Goal: Task Accomplishment & Management: Manage account settings

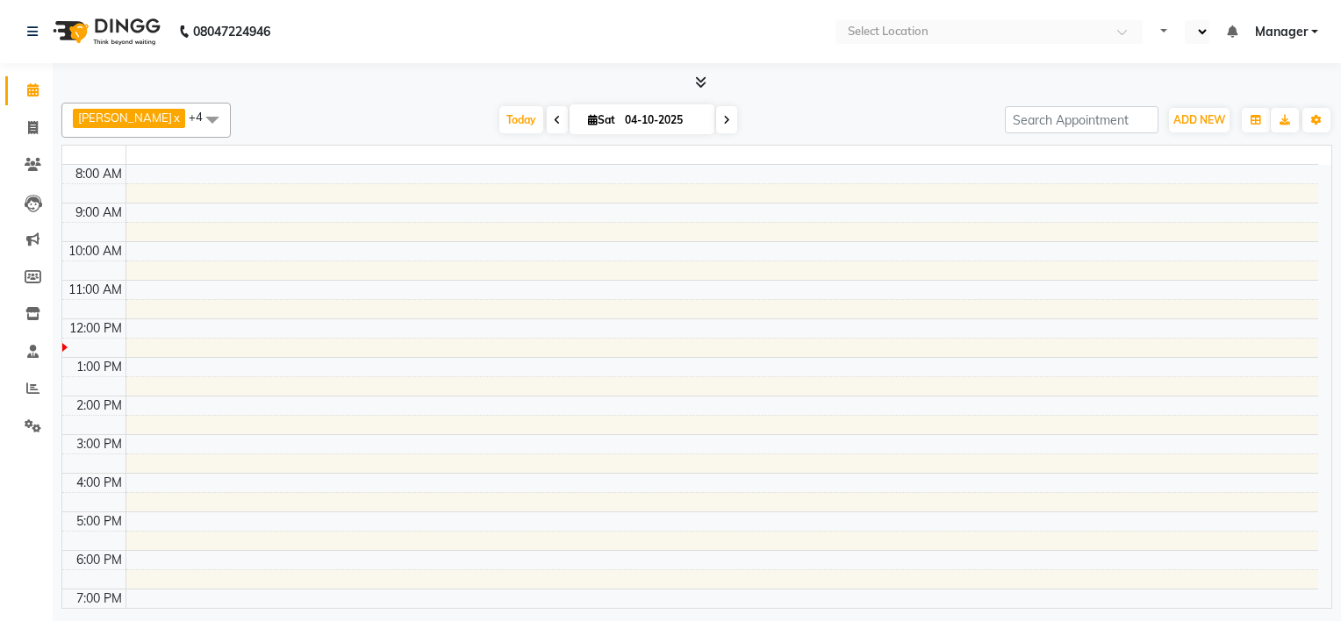
select select "en"
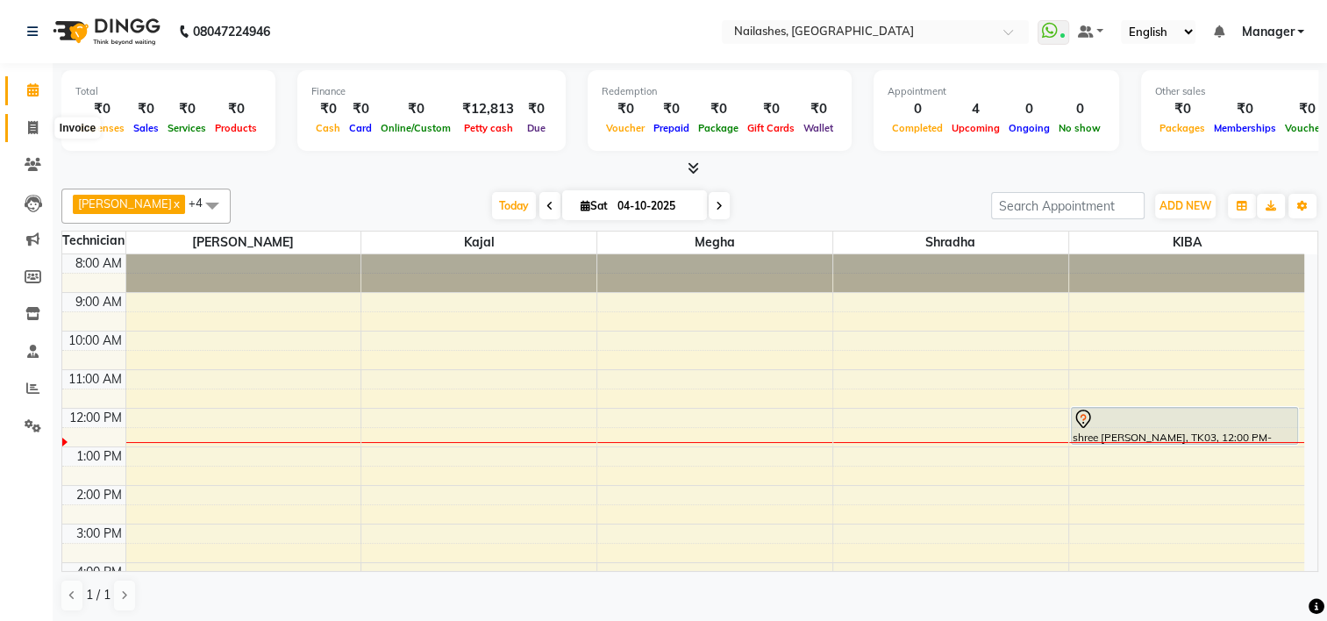
click at [29, 130] on icon at bounding box center [33, 127] width 10 height 13
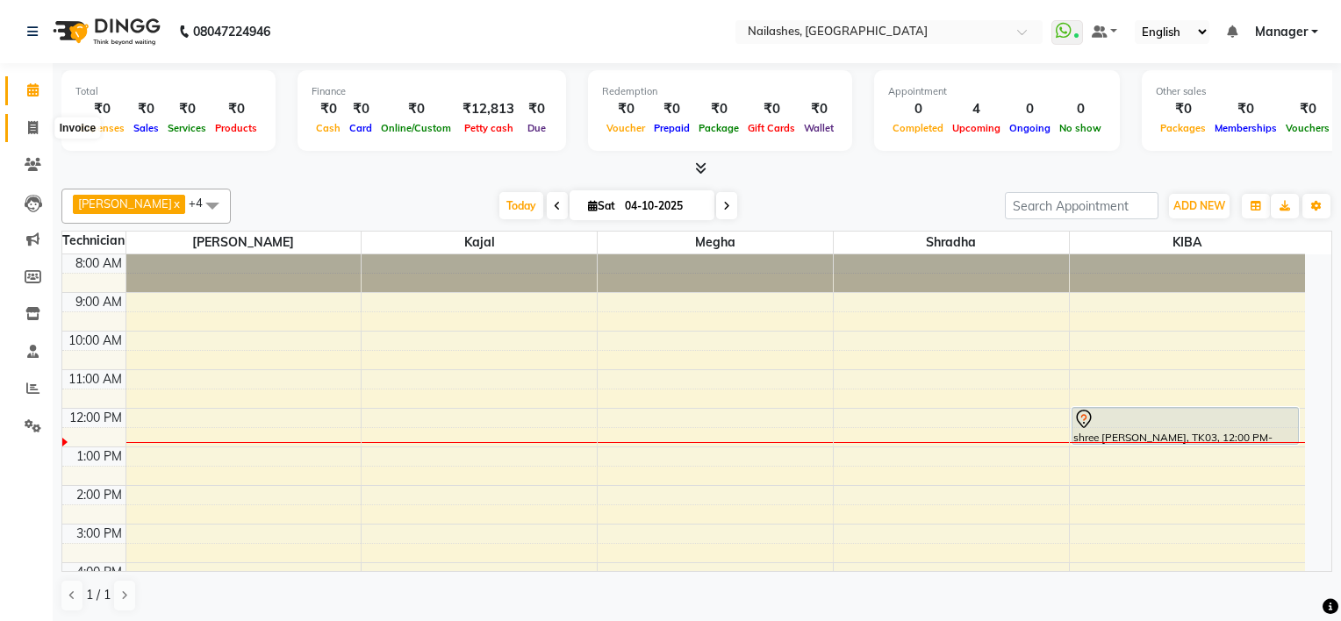
select select "service"
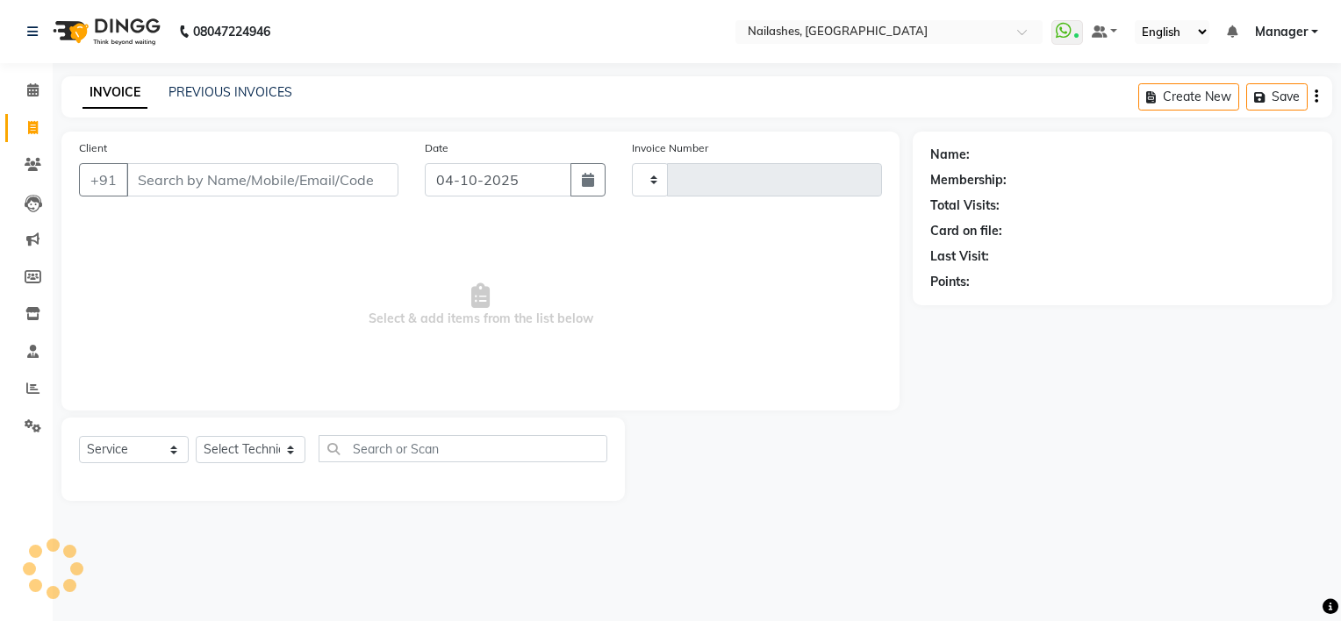
click at [213, 176] on input "Client" at bounding box center [262, 179] width 272 height 33
type input "94864"
type input "2187"
select select "6579"
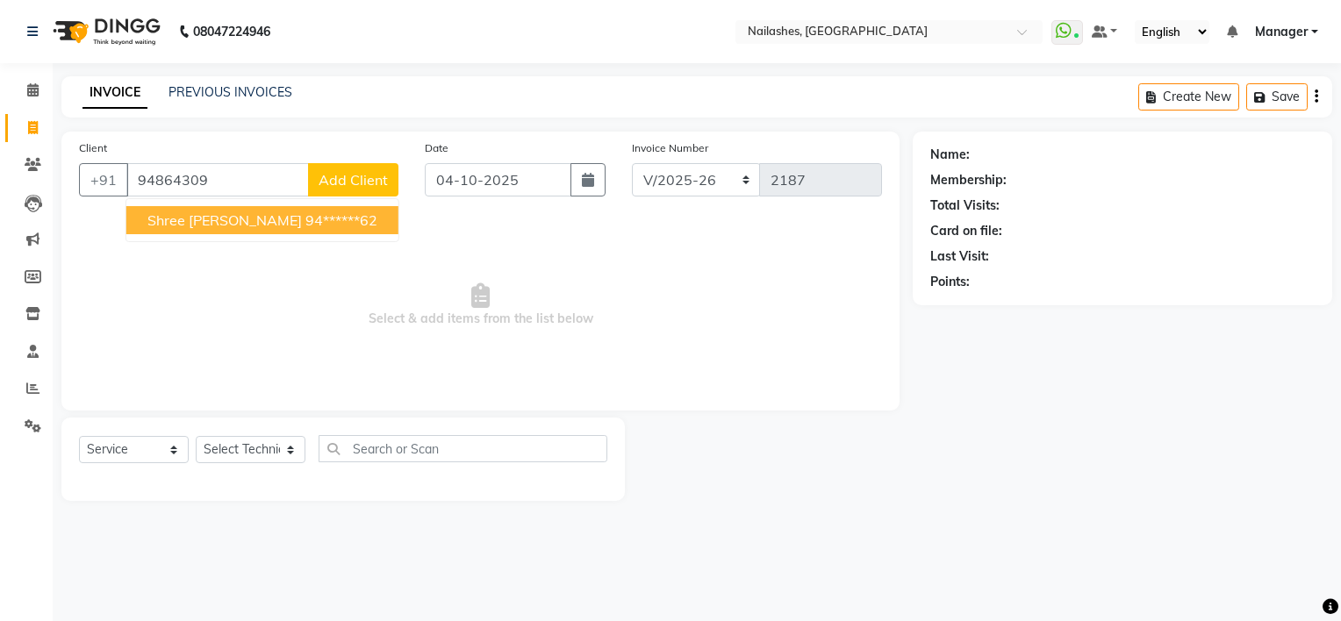
click at [192, 222] on span "shree [PERSON_NAME]" at bounding box center [224, 220] width 154 height 18
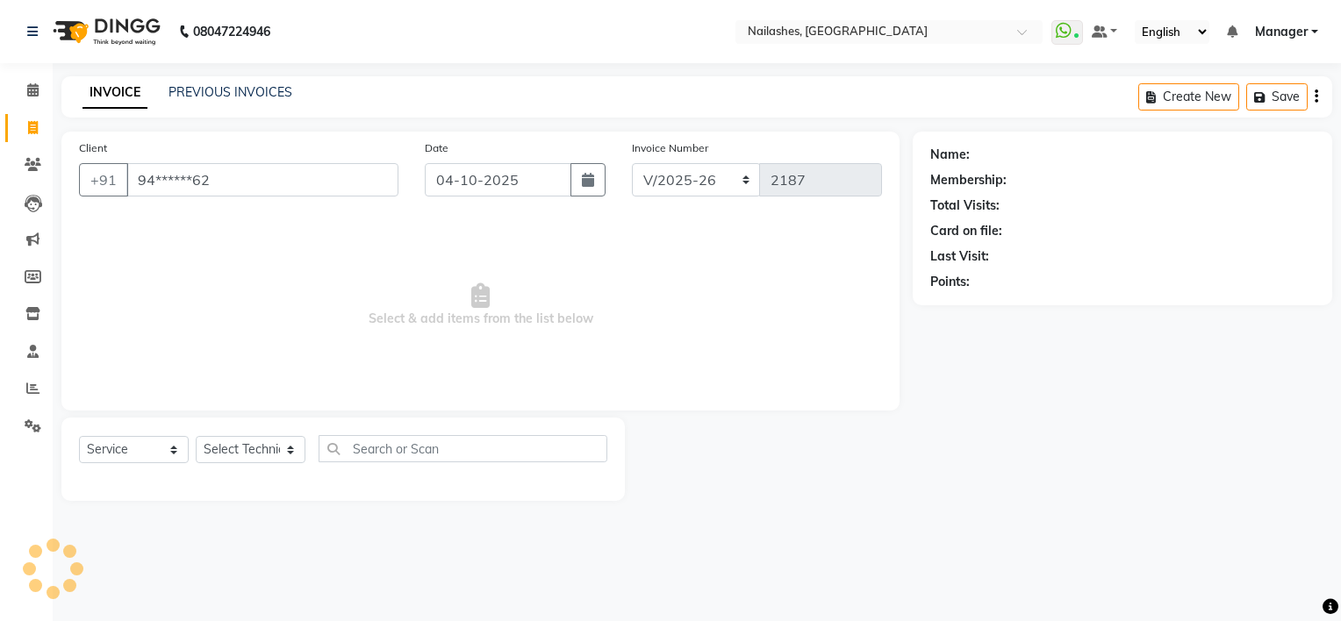
type input "94******62"
select select "1: Object"
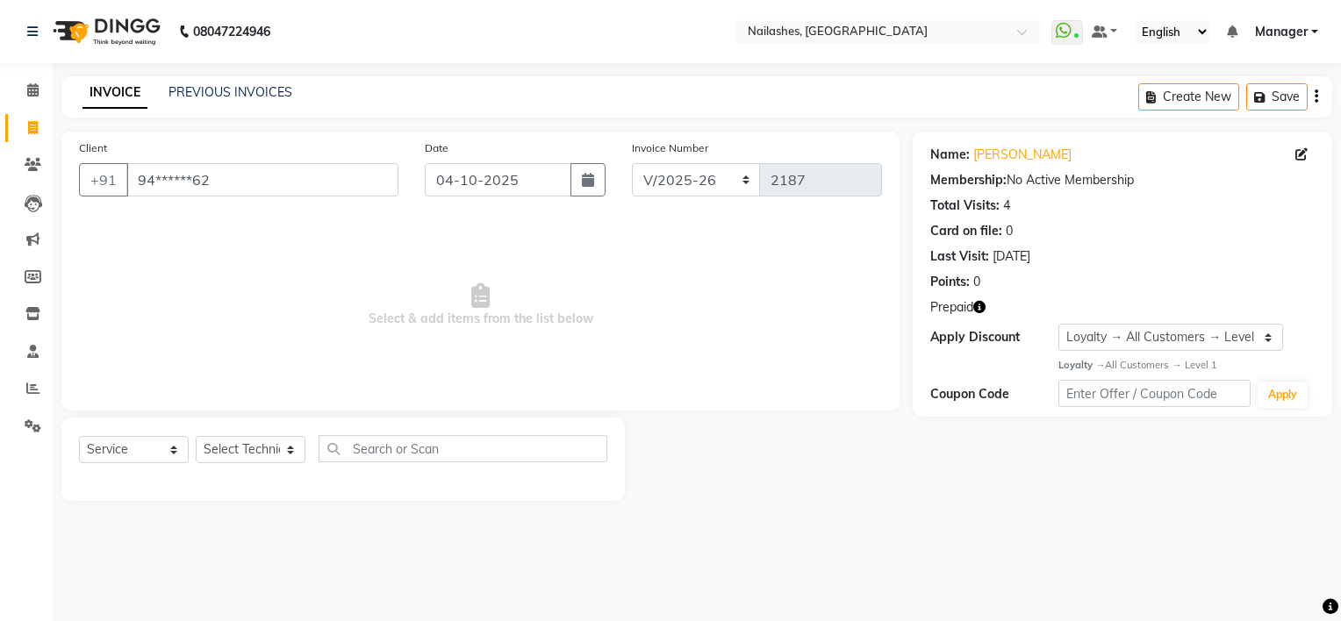
click at [983, 311] on icon "button" at bounding box center [979, 307] width 12 height 12
click at [242, 451] on select "Select Technician ARISH [PERSON_NAME] [PERSON_NAME] [PERSON_NAME] [PERSON_NAME]…" at bounding box center [251, 449] width 110 height 27
select select "65406"
click at [196, 437] on select "Select Technician ARISH [PERSON_NAME] [PERSON_NAME] [PERSON_NAME] [PERSON_NAME]…" at bounding box center [251, 449] width 110 height 27
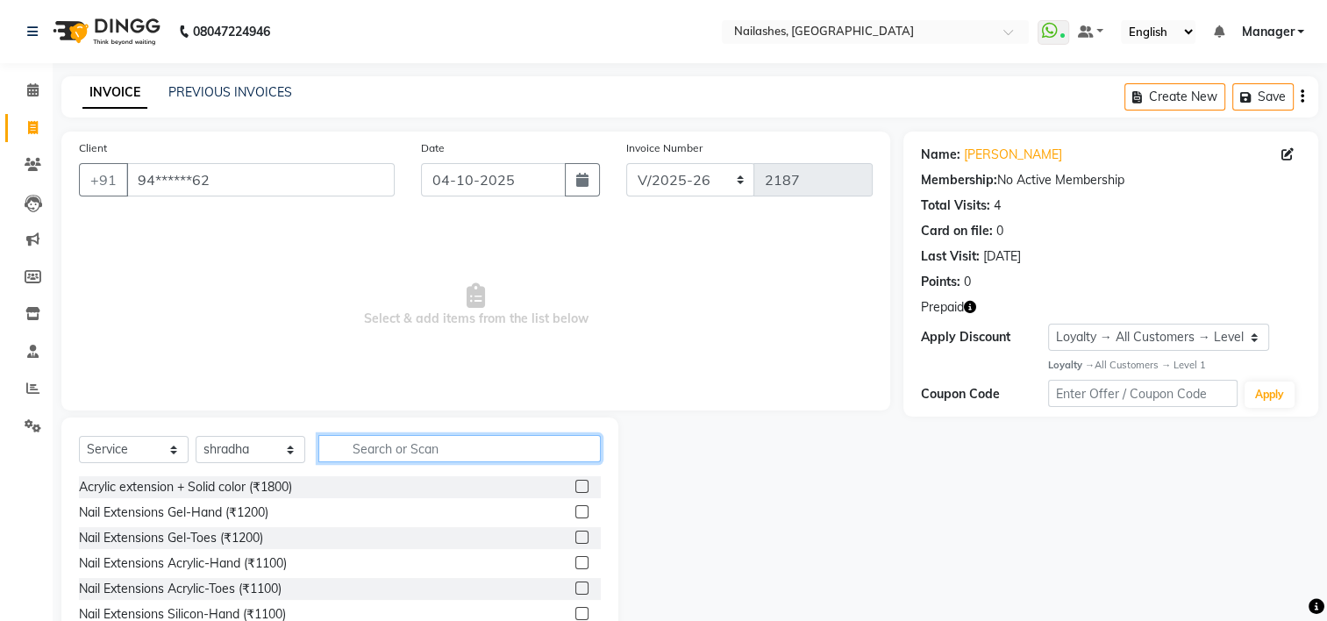
click at [397, 436] on input "text" at bounding box center [459, 448] width 283 height 27
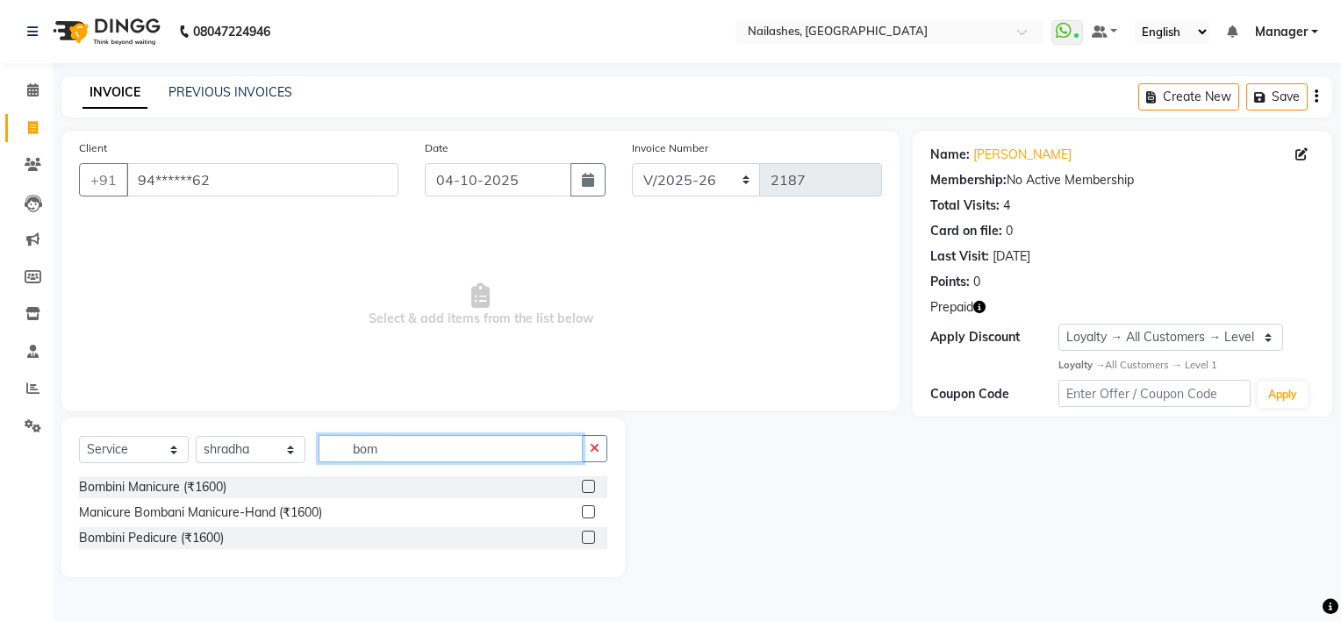
type input "bom"
click at [587, 535] on label at bounding box center [588, 537] width 13 height 13
click at [587, 535] on input "checkbox" at bounding box center [587, 538] width 11 height 11
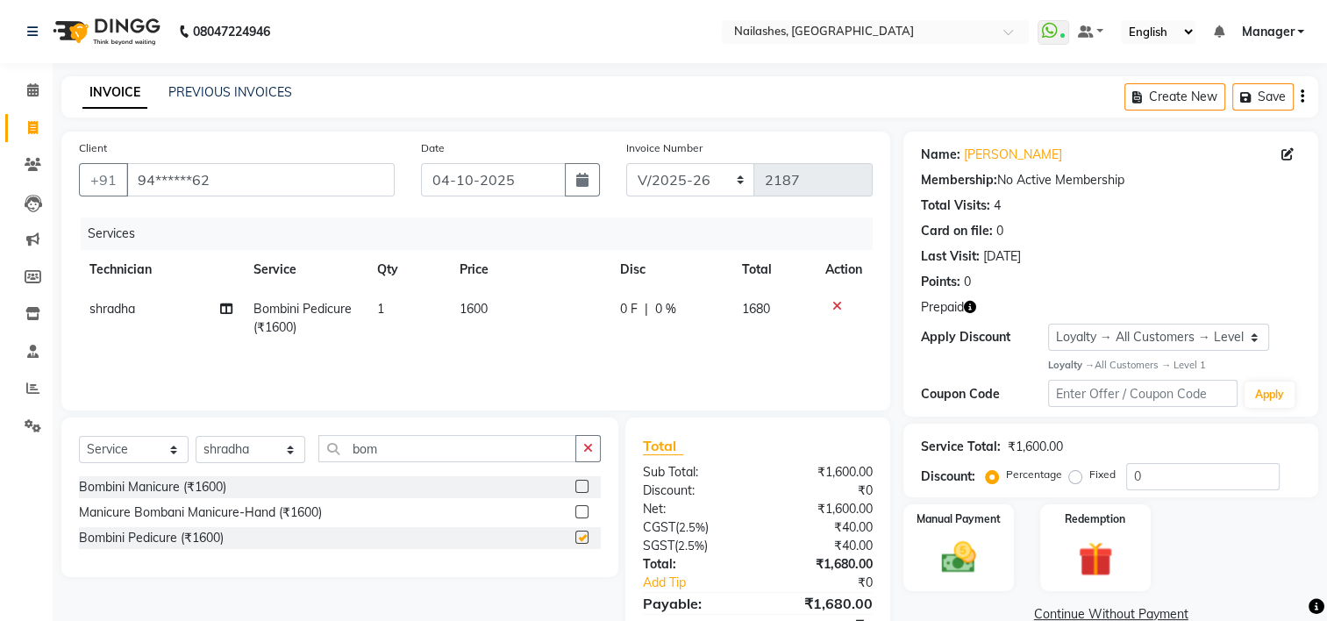
checkbox input "false"
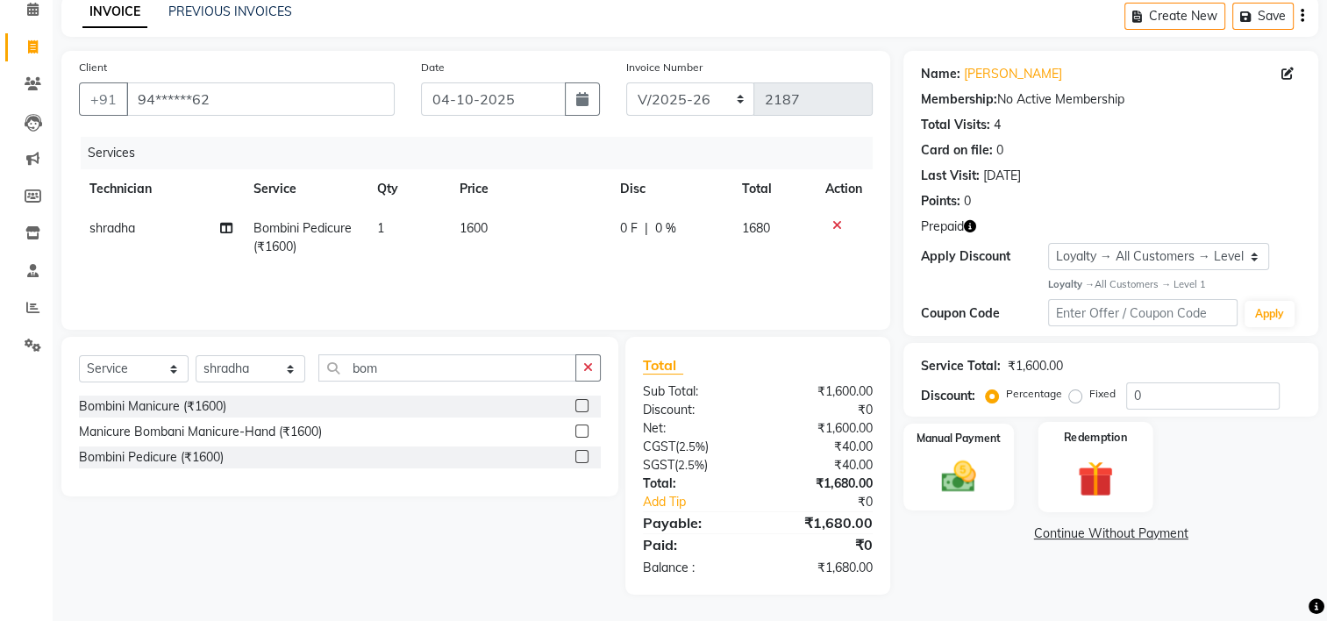
click at [1120, 471] on img at bounding box center [1095, 478] width 59 height 45
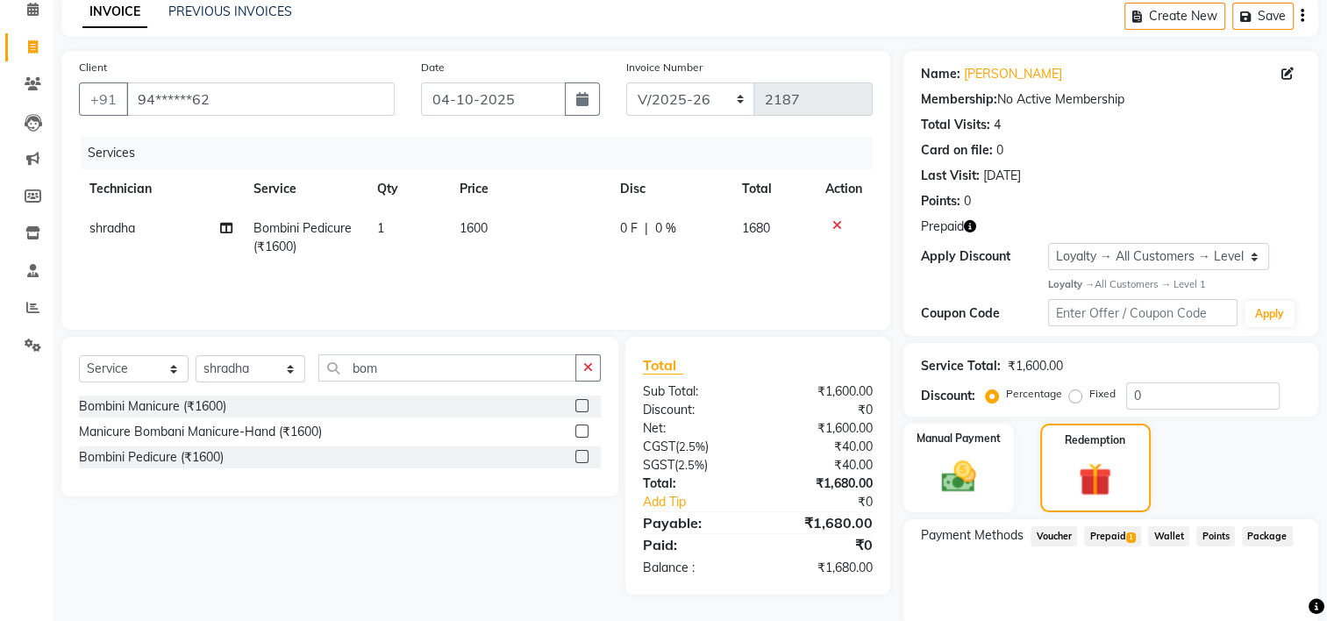
click at [1133, 535] on span "1" at bounding box center [1132, 538] width 10 height 11
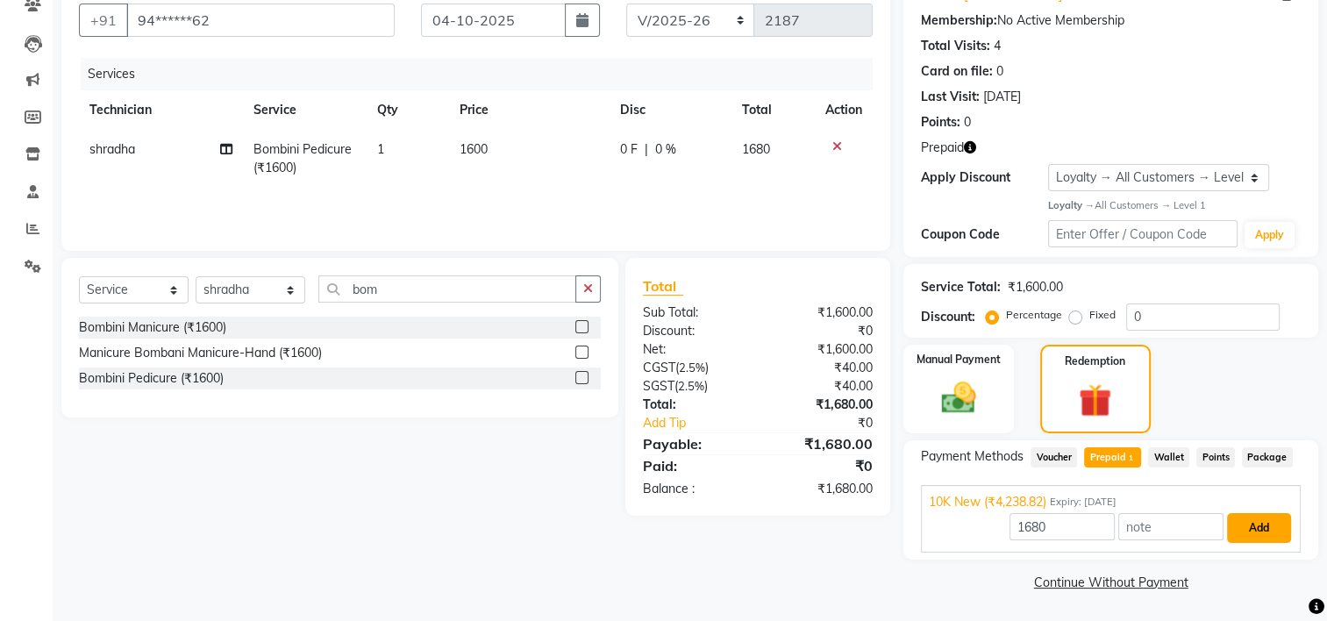
click at [1259, 531] on button "Add" at bounding box center [1259, 528] width 64 height 30
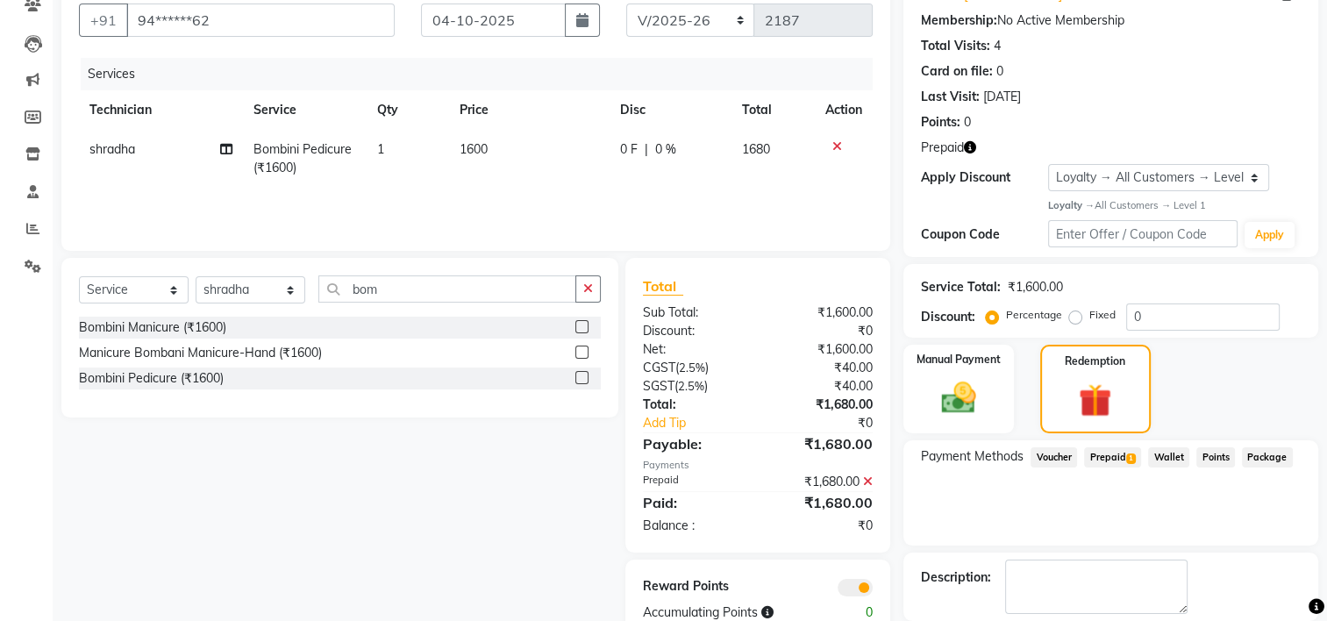
scroll to position [244, 0]
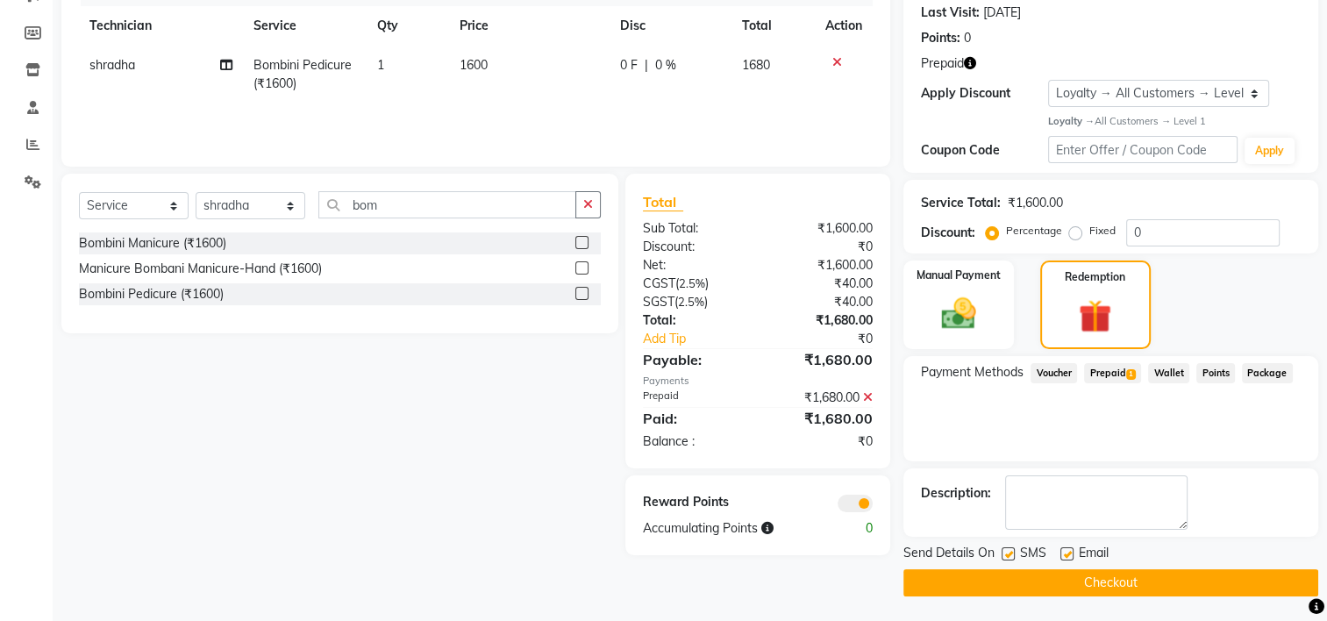
click at [1121, 580] on button "Checkout" at bounding box center [1111, 582] width 415 height 27
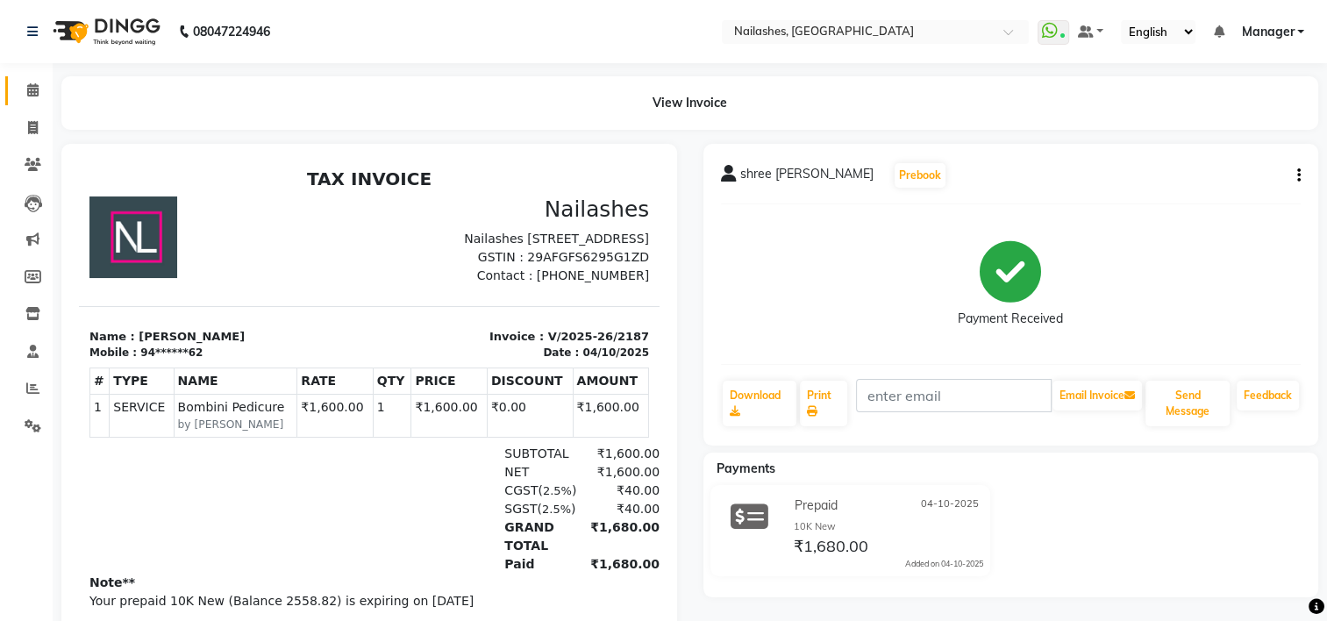
click at [32, 80] on link "Calendar" at bounding box center [26, 90] width 42 height 29
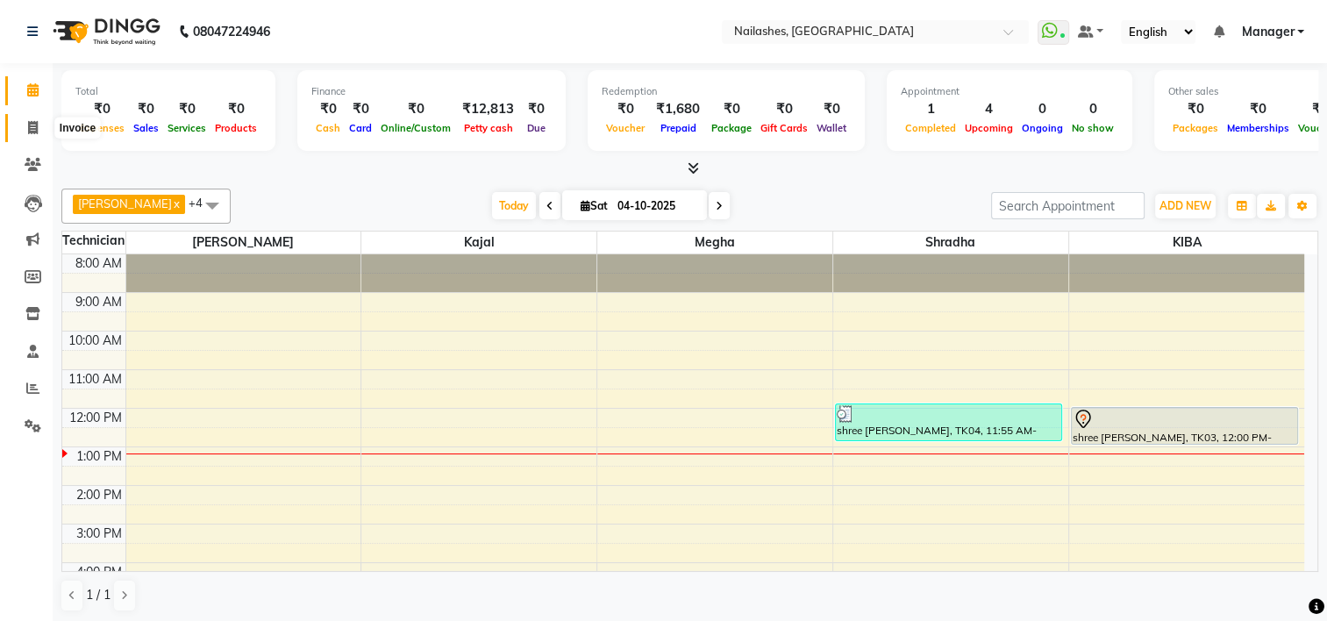
click at [32, 128] on icon at bounding box center [33, 127] width 10 height 13
select select "service"
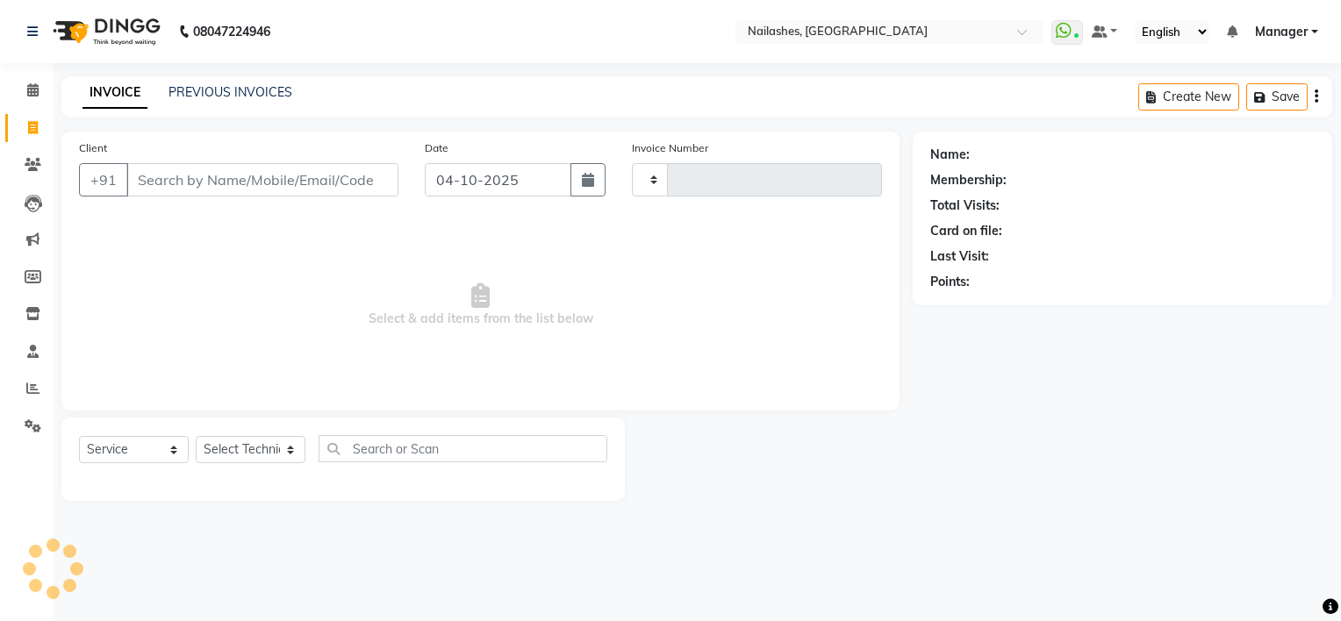
type input "2188"
select select "6579"
click at [32, 93] on icon at bounding box center [32, 89] width 11 height 13
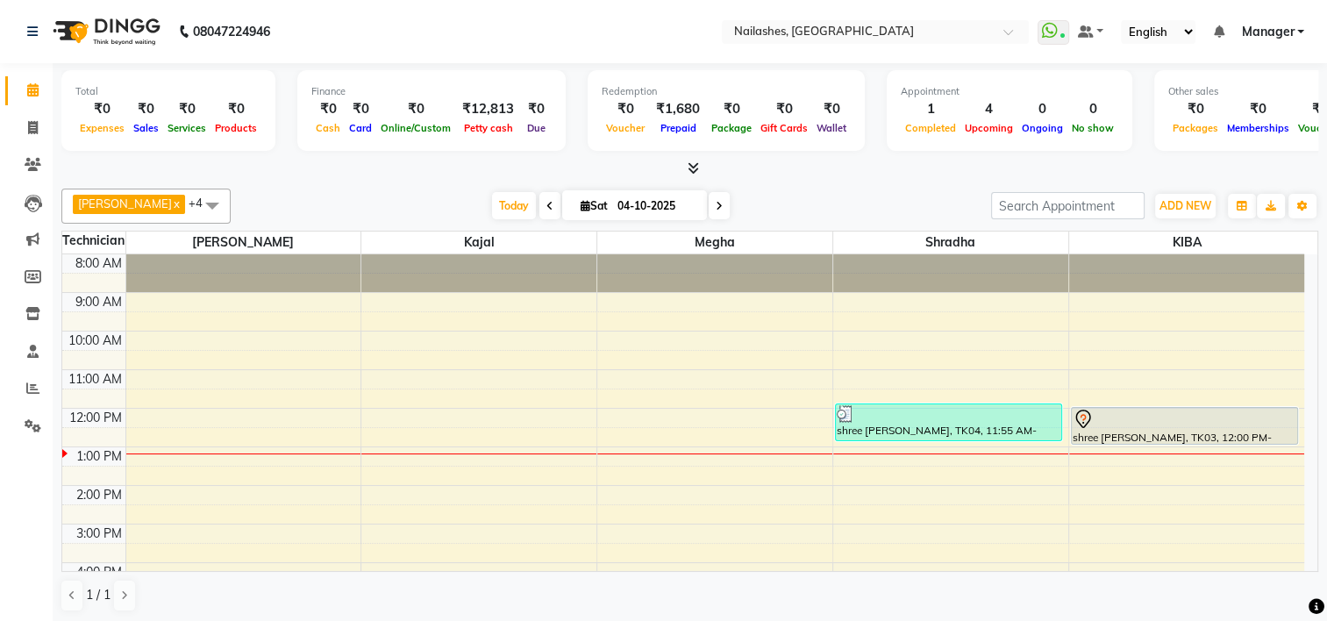
click at [709, 200] on span at bounding box center [719, 205] width 21 height 27
type input "05-10-2025"
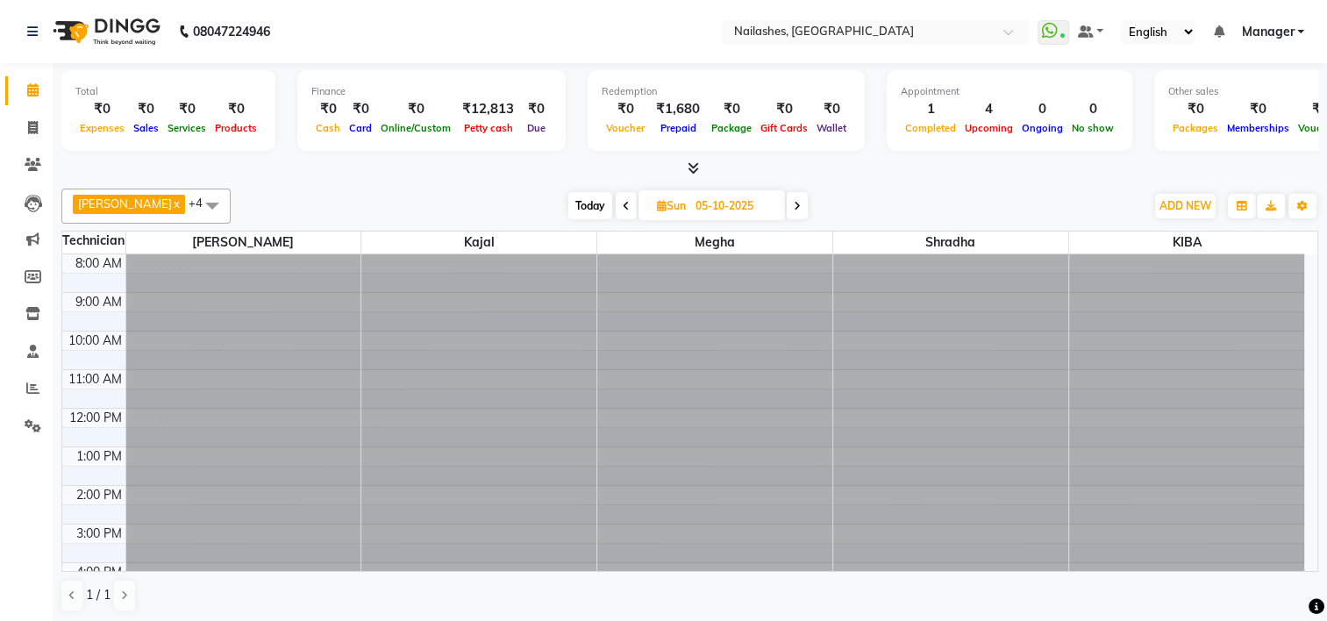
scroll to position [179, 0]
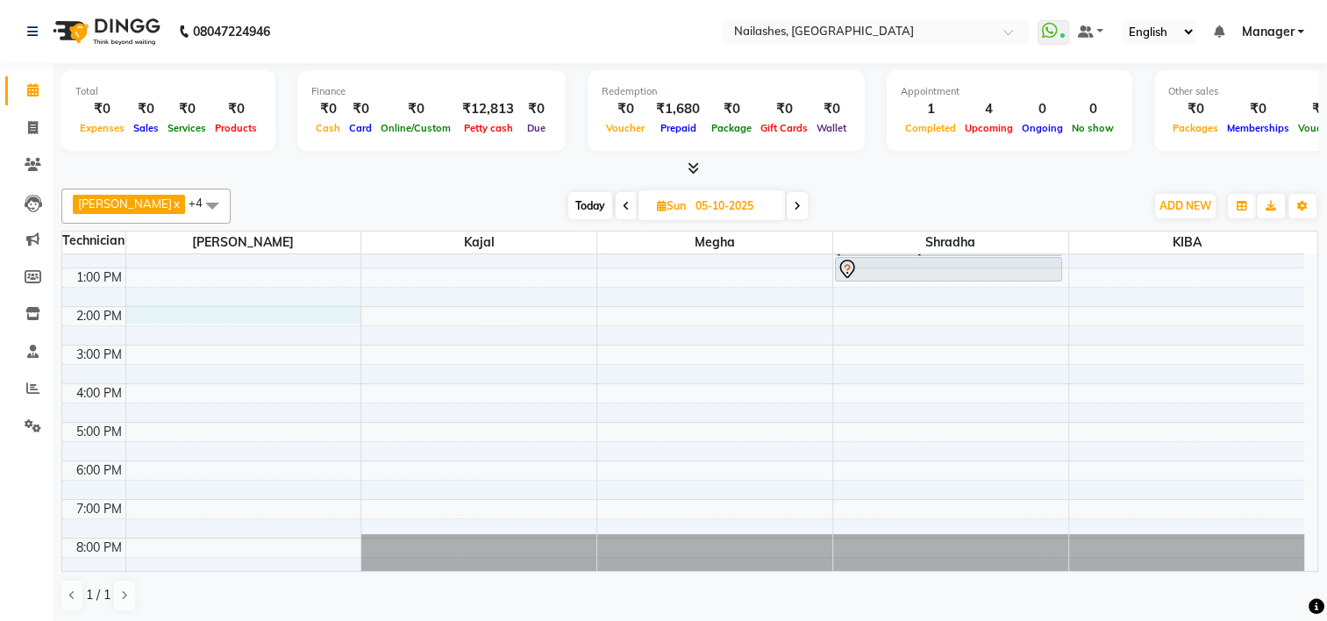
click at [319, 313] on div "8:00 AM 9:00 AM 10:00 AM 11:00 AM 12:00 PM 1:00 PM 2:00 PM 3:00 PM 4:00 PM 5:00…" at bounding box center [683, 325] width 1242 height 501
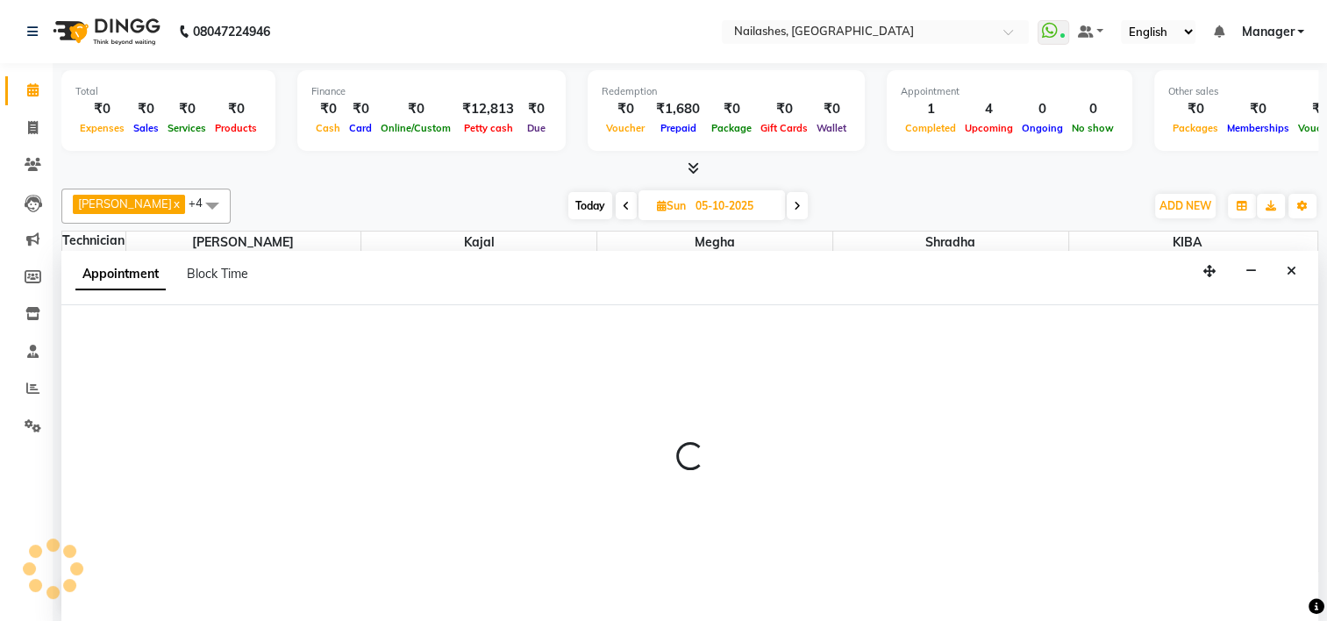
scroll to position [0, 0]
select select "68696"
select select "tentative"
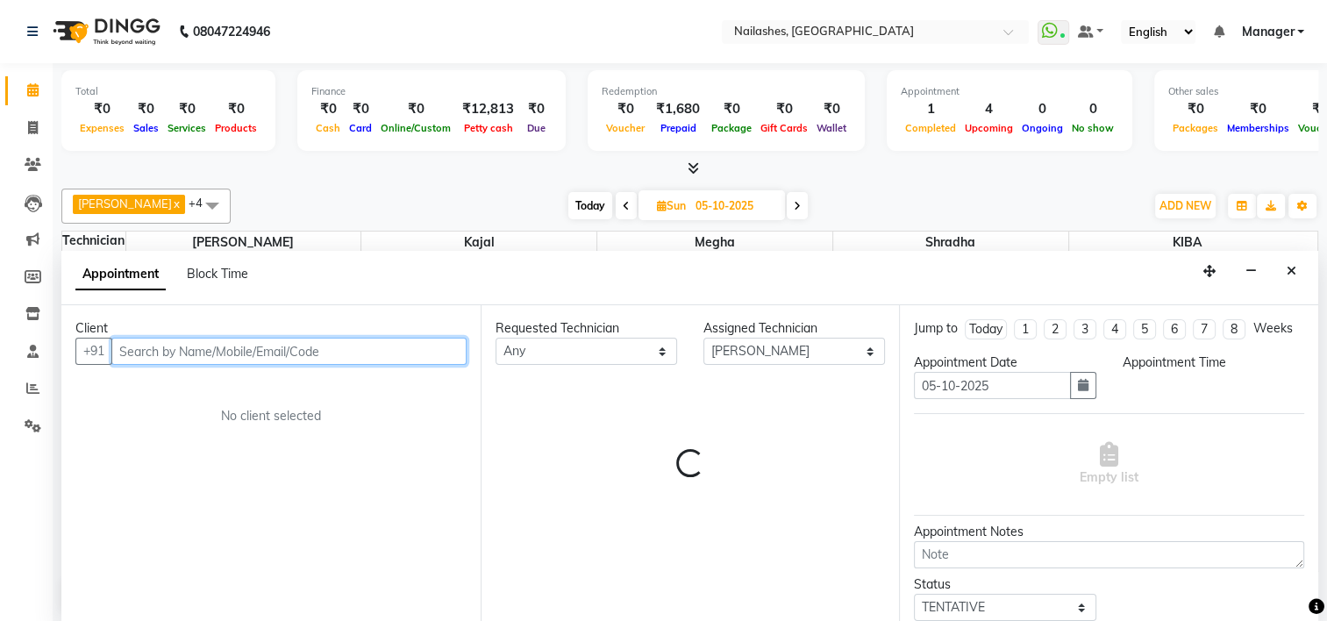
select select "840"
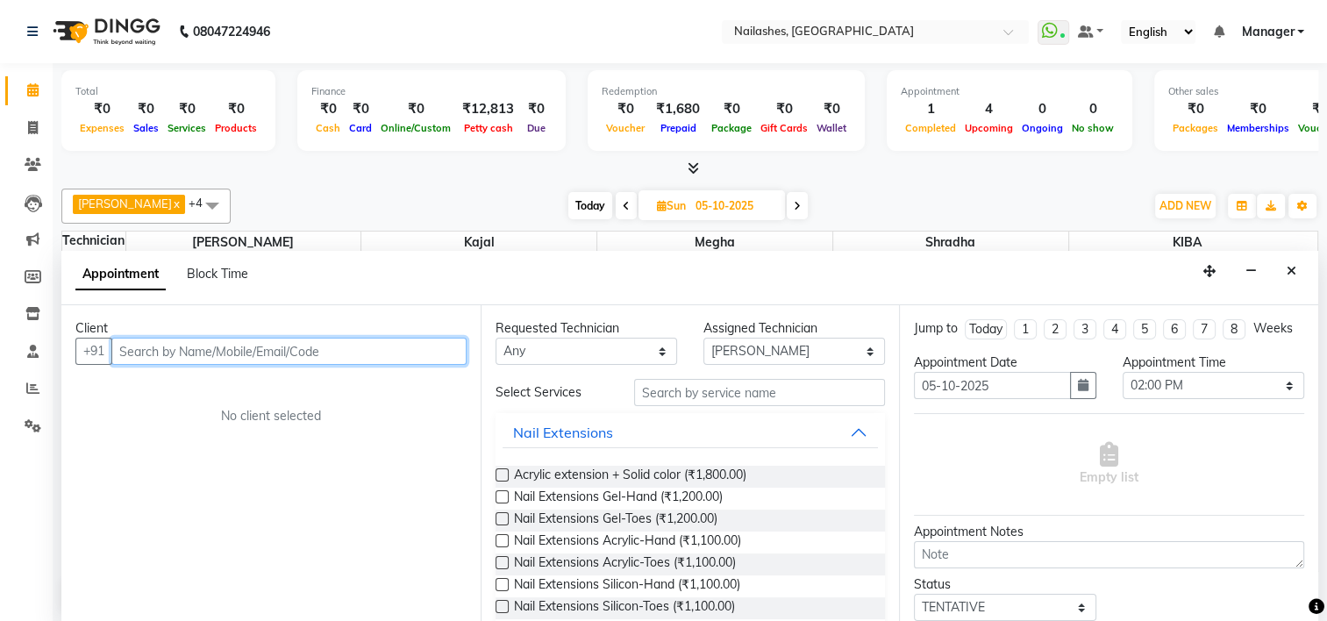
click at [250, 340] on input "text" at bounding box center [288, 351] width 355 height 27
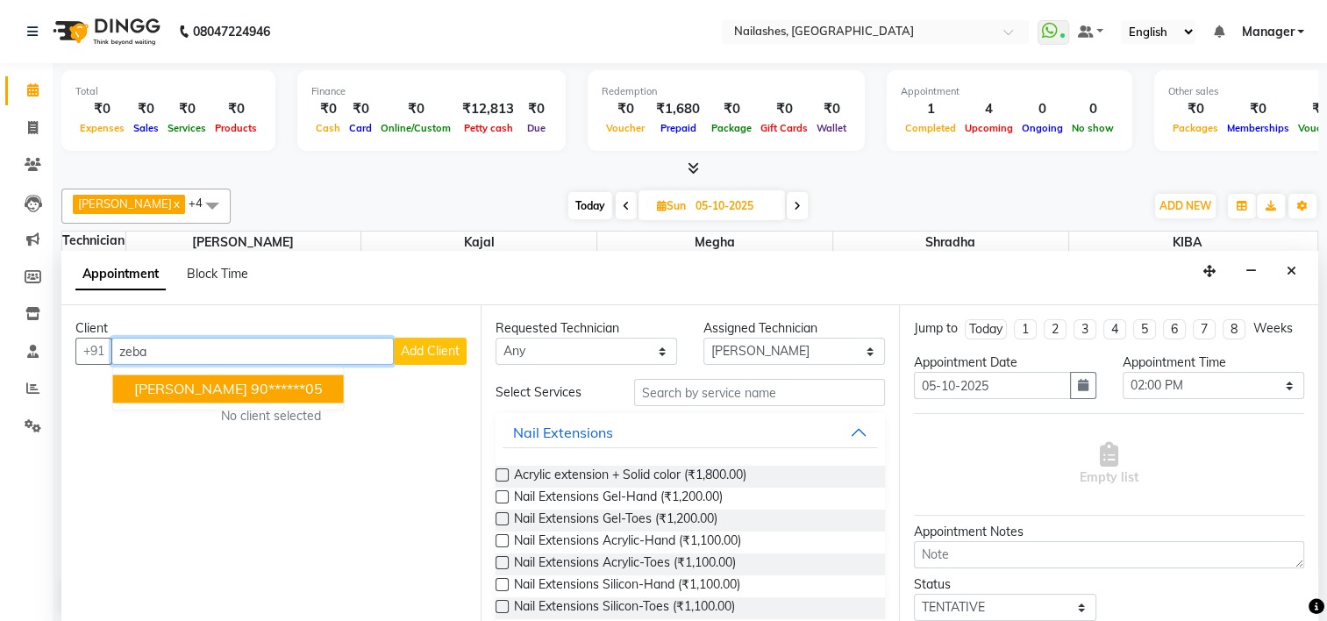
click at [251, 389] on ngb-highlight "90******05" at bounding box center [287, 389] width 72 height 18
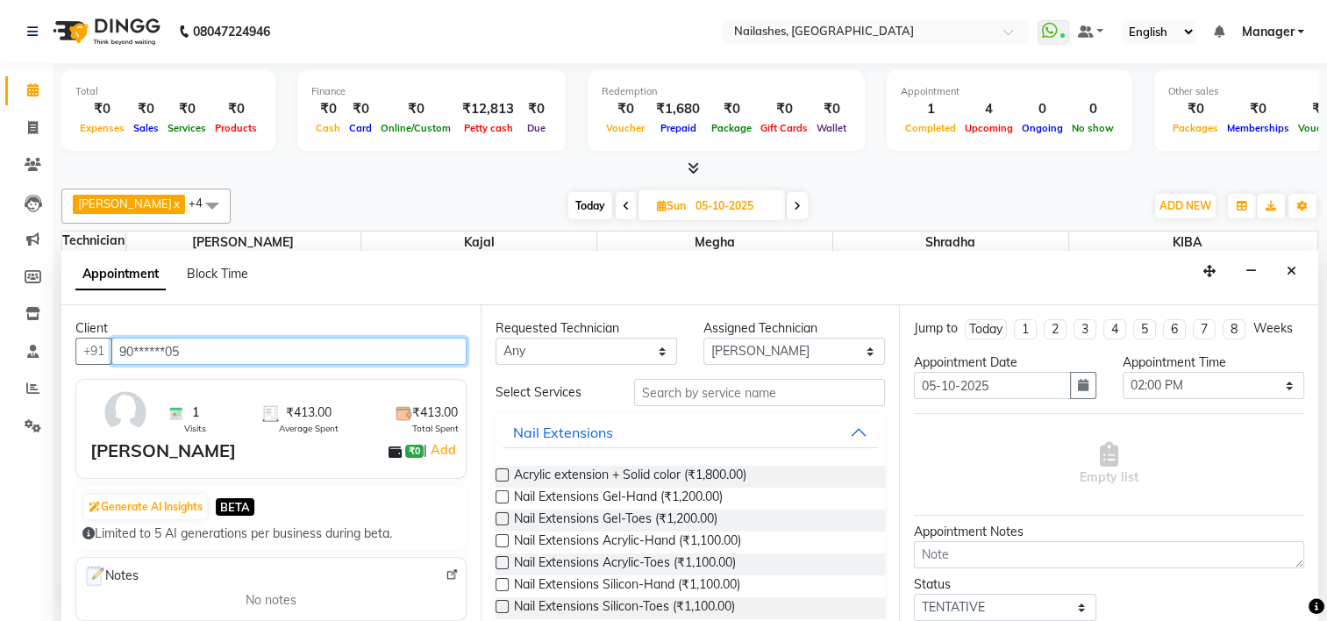
type input "90******05"
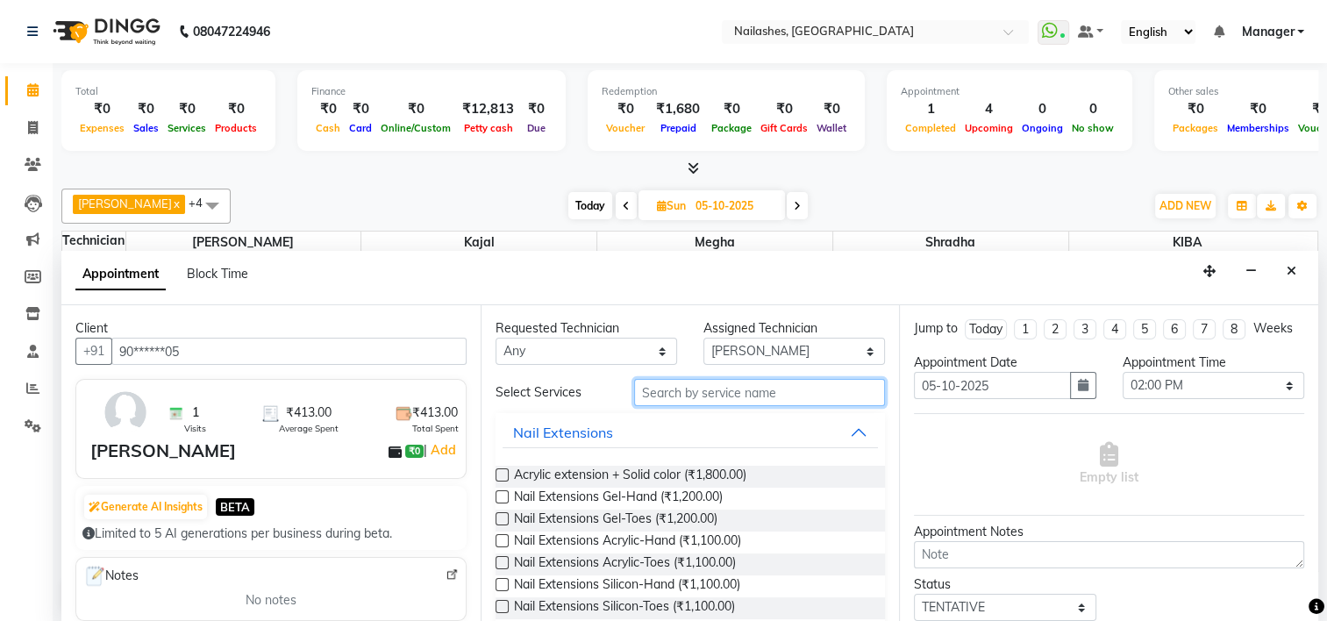
click at [710, 391] on input "text" at bounding box center [759, 392] width 251 height 27
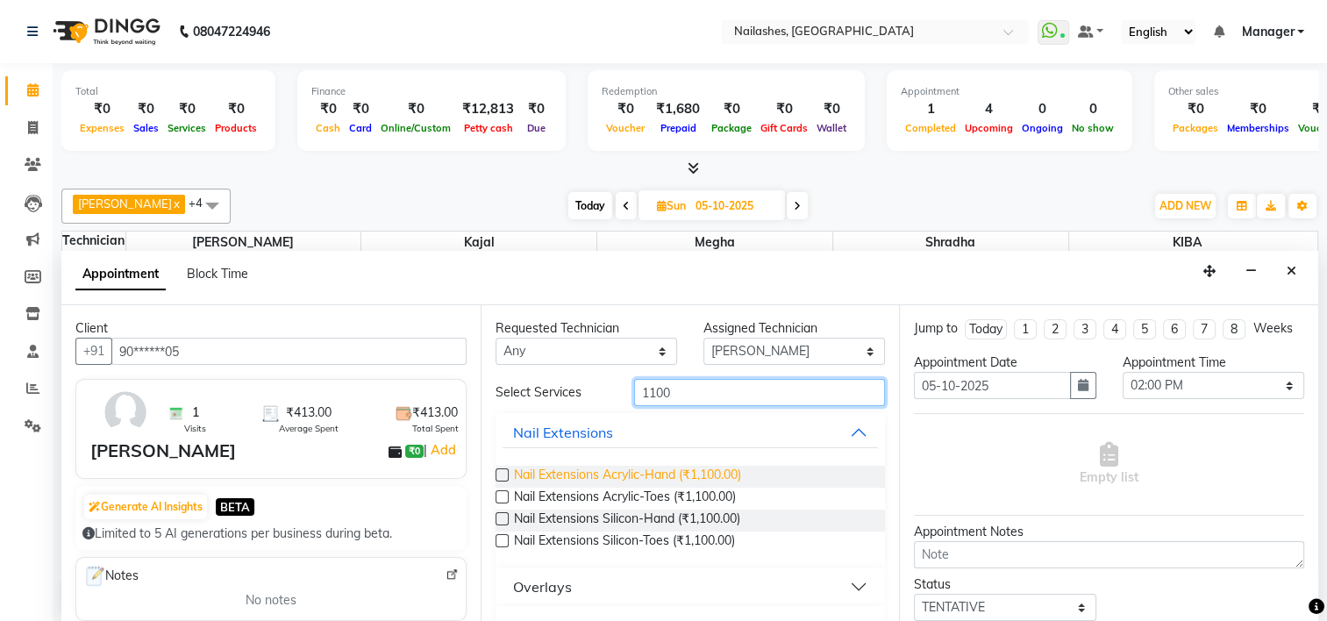
type input "1100"
click at [652, 466] on span "Nail Extensions Acrylic-Hand (₹1,100.00)" at bounding box center [627, 477] width 227 height 22
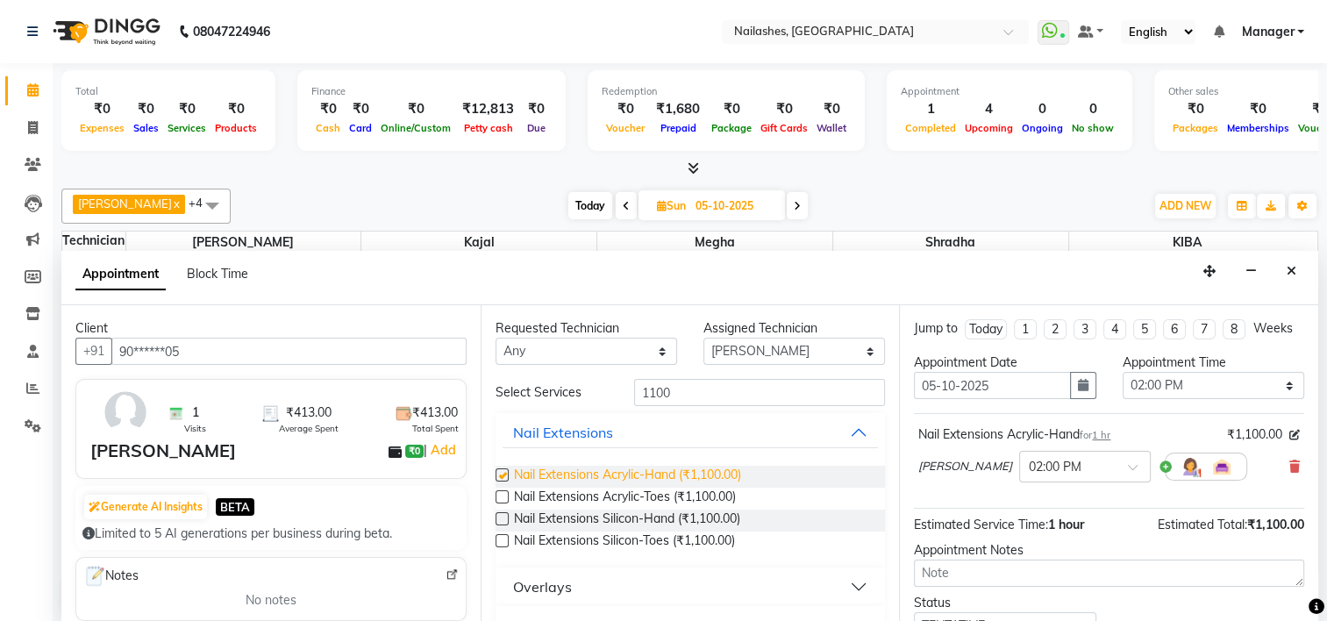
checkbox input "false"
click at [1141, 399] on select "Select 09:00 AM 09:15 AM 09:30 AM 09:45 AM 10:00 AM 10:15 AM 10:30 AM 10:45 AM …" at bounding box center [1214, 385] width 182 height 27
select select "750"
click at [1123, 386] on select "Select 09:00 AM 09:15 AM 09:30 AM 09:45 AM 10:00 AM 10:15 AM 10:30 AM 10:45 AM …" at bounding box center [1214, 385] width 182 height 27
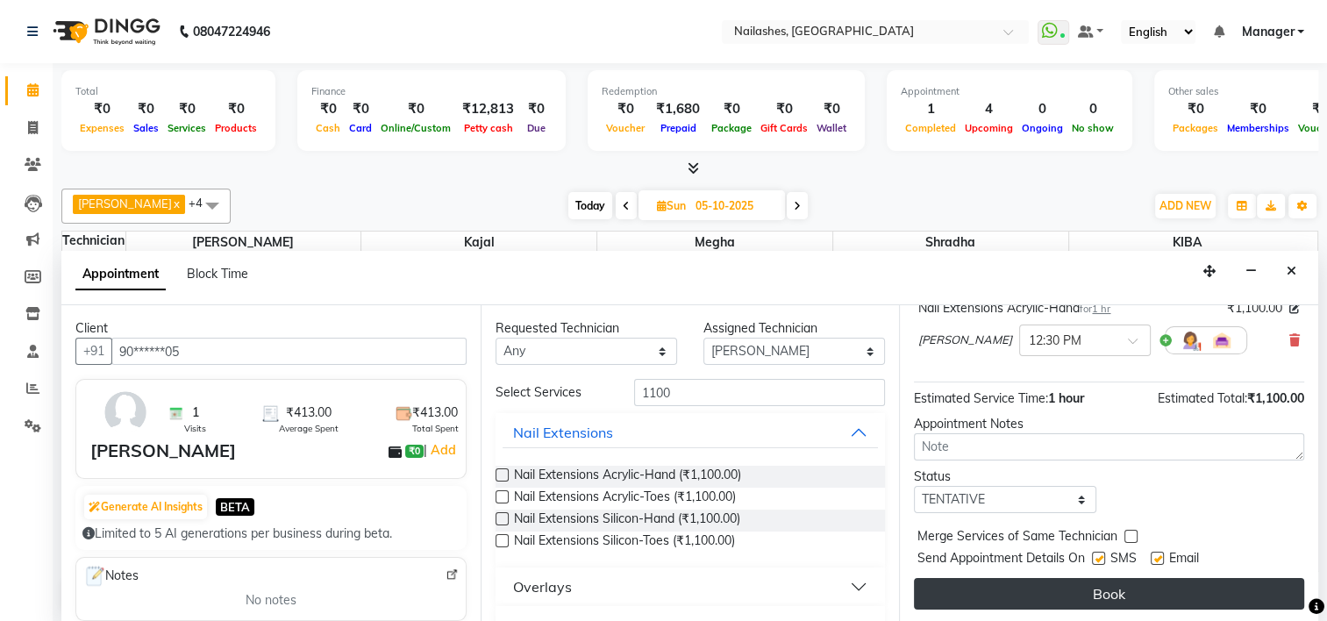
click at [1007, 593] on button "Book" at bounding box center [1109, 594] width 390 height 32
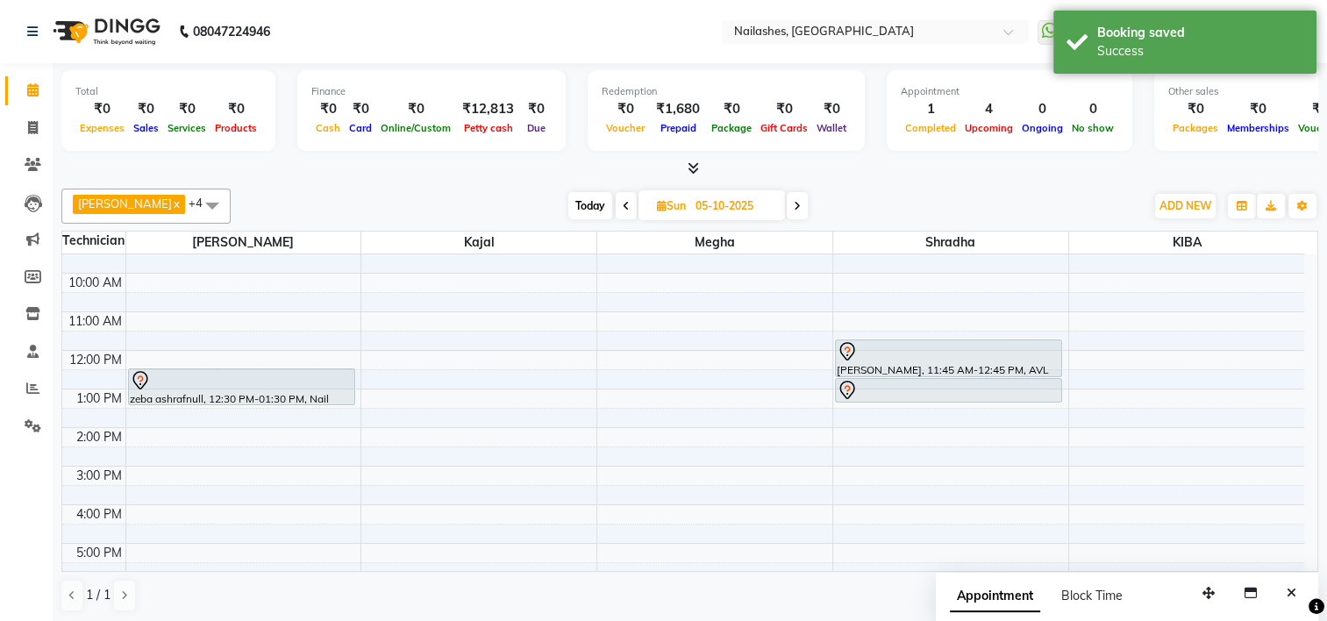
scroll to position [60, 0]
click at [623, 203] on icon at bounding box center [626, 206] width 7 height 11
type input "04-10-2025"
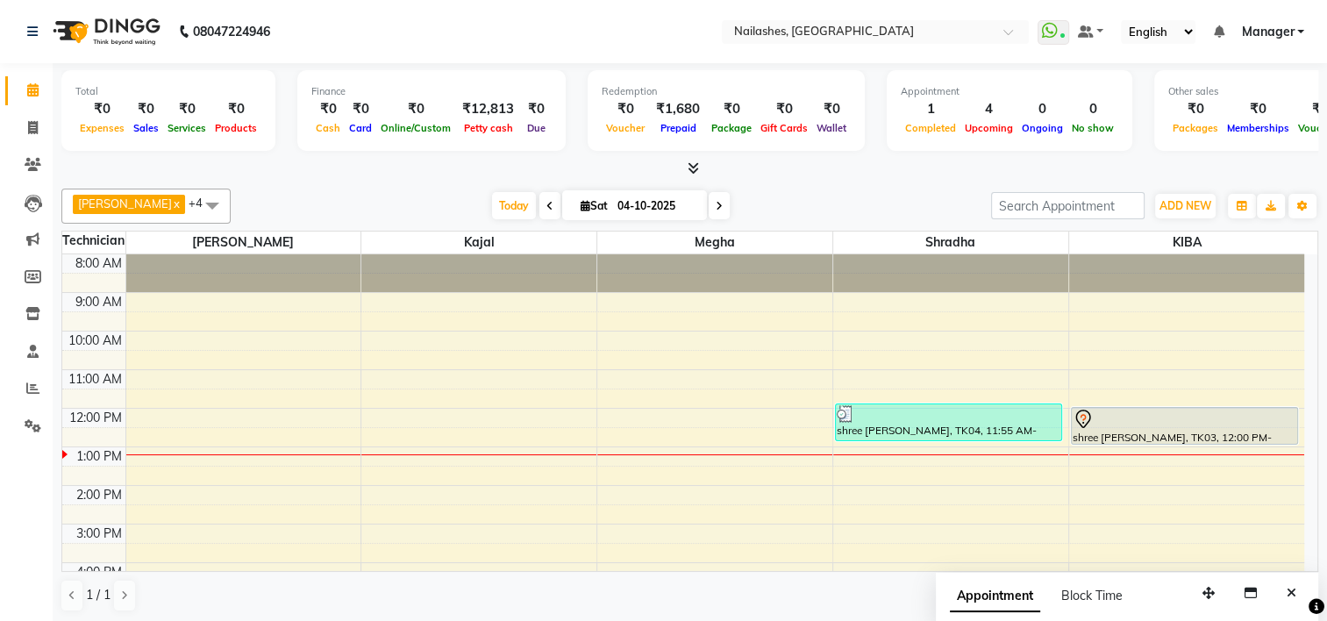
scroll to position [0, 0]
click at [1305, 201] on icon "button" at bounding box center [1303, 206] width 11 height 11
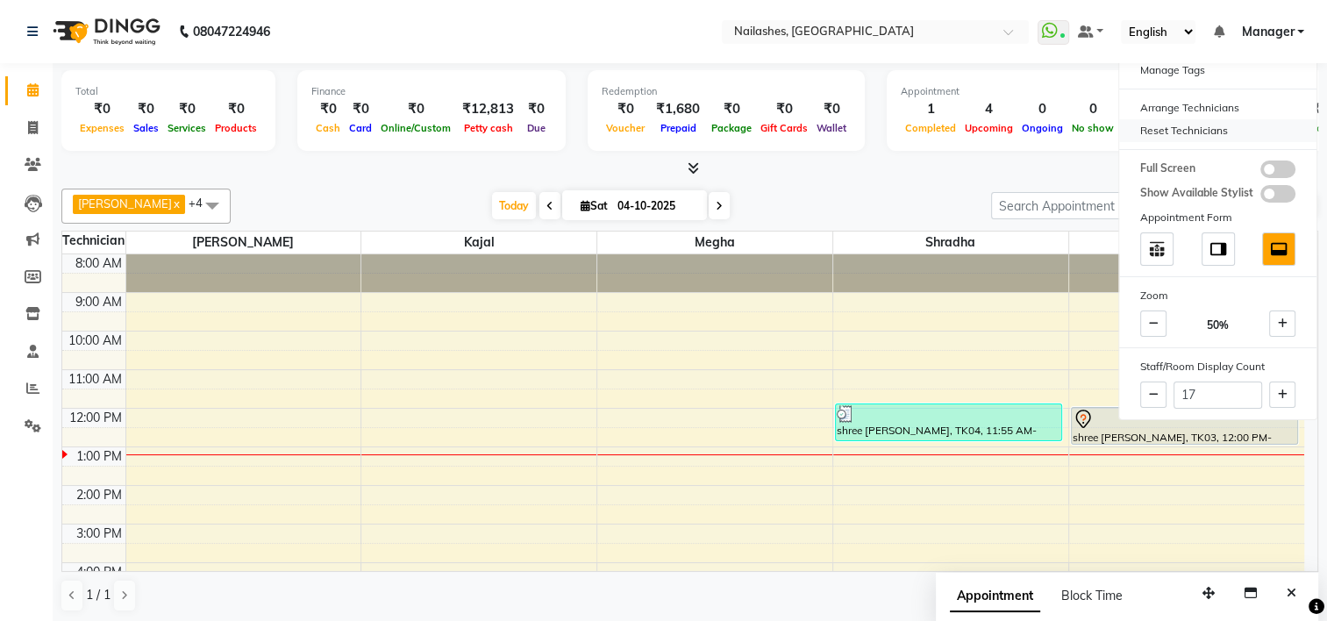
click at [1207, 132] on div "Reset Technicians" at bounding box center [1217, 130] width 197 height 23
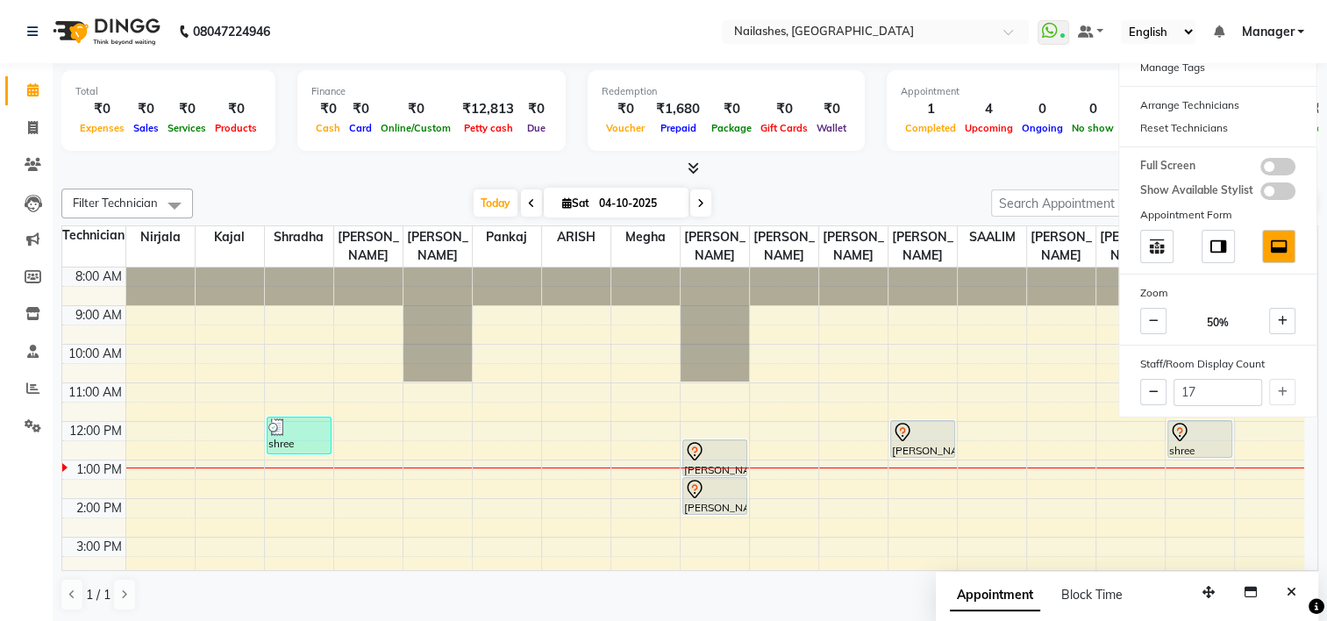
click at [174, 200] on span at bounding box center [174, 205] width 35 height 33
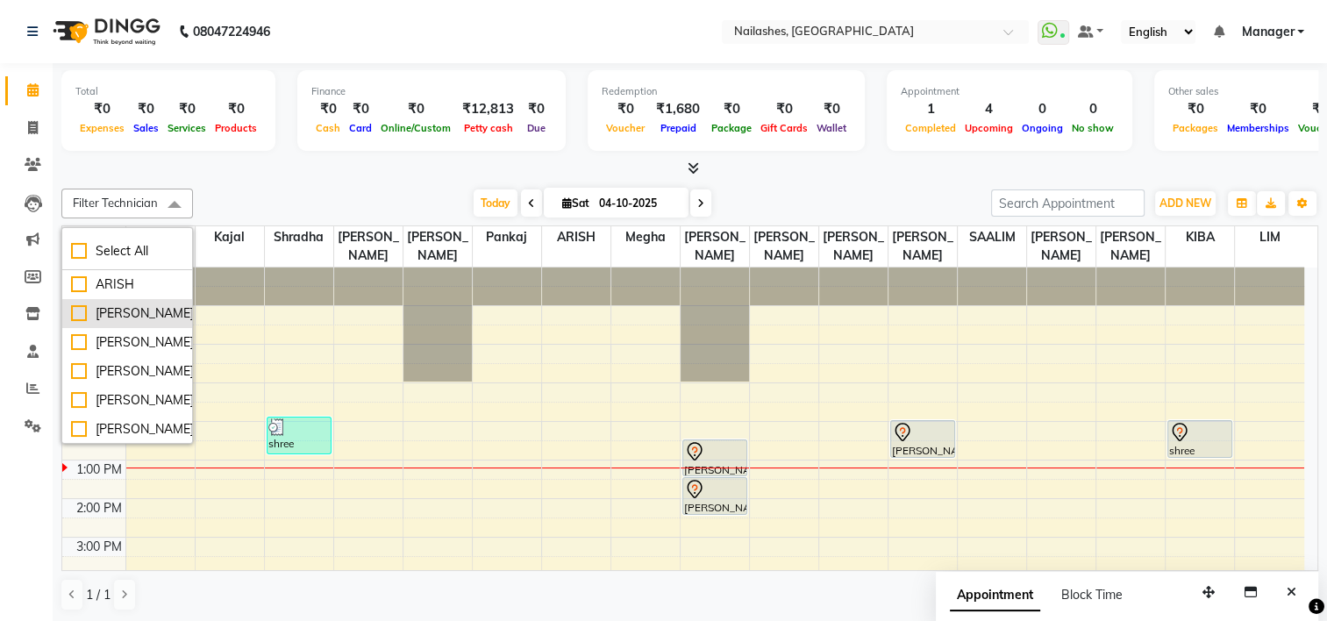
click at [123, 311] on div "[PERSON_NAME]" at bounding box center [127, 313] width 112 height 18
checkbox input "true"
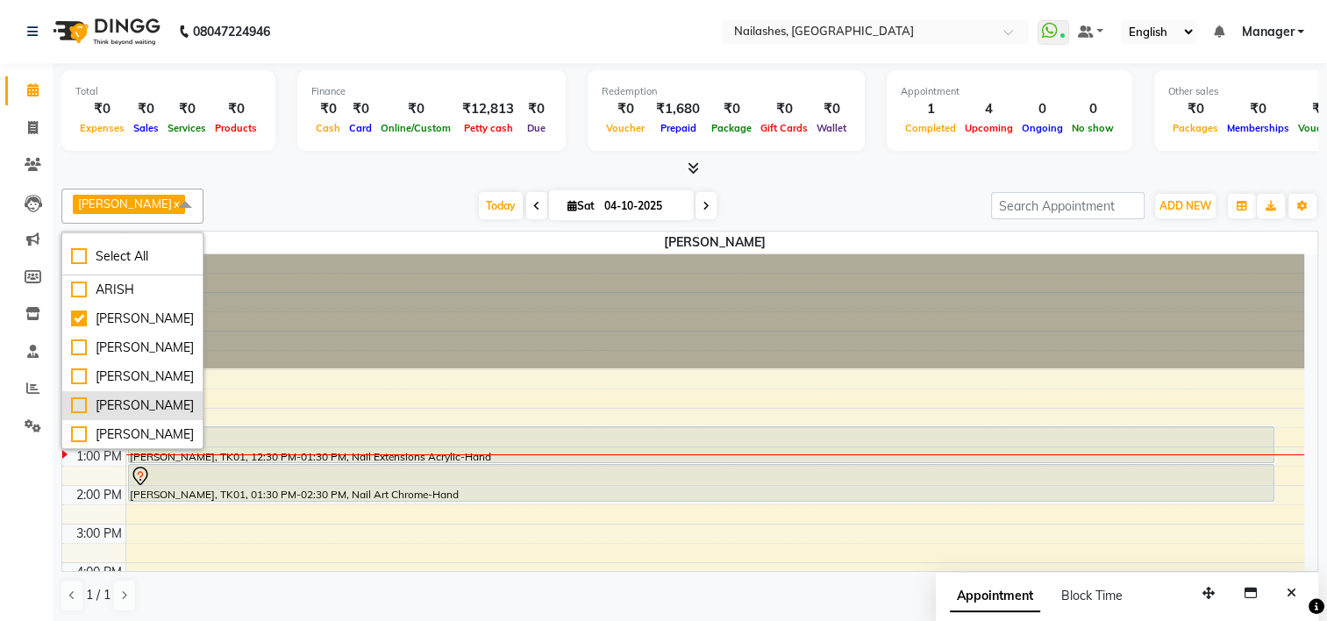
click at [132, 400] on div "[PERSON_NAME]" at bounding box center [132, 406] width 123 height 18
checkbox input "true"
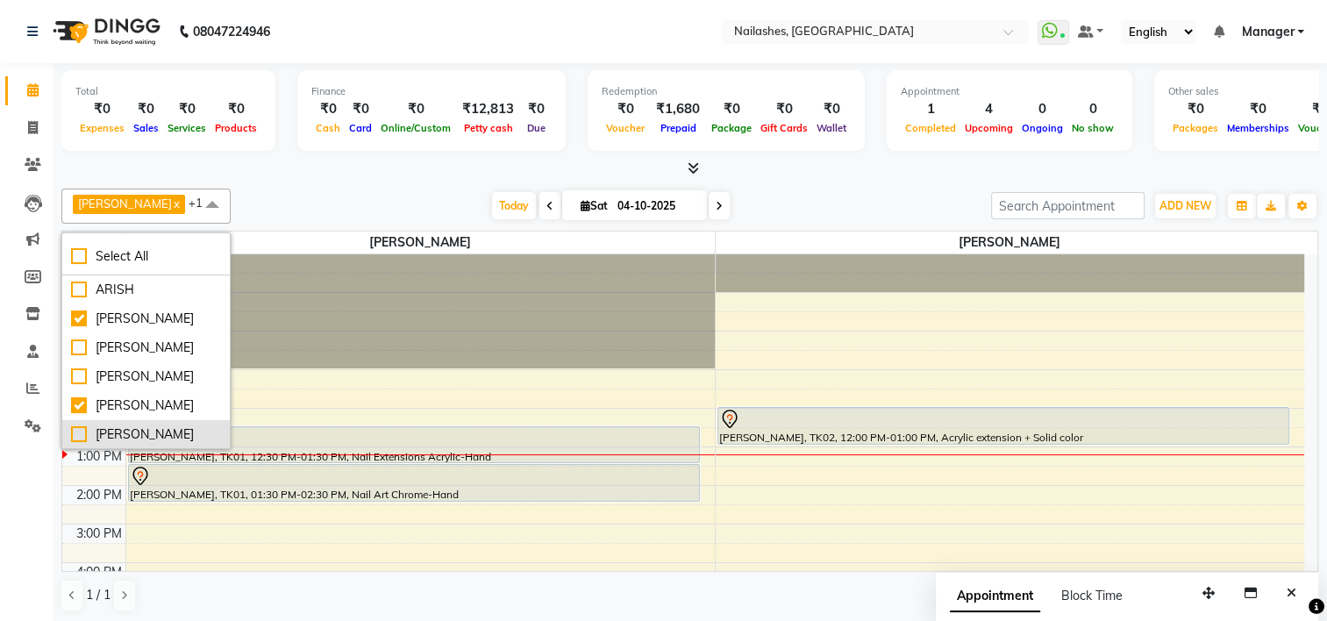
click at [125, 428] on div "[PERSON_NAME]" at bounding box center [146, 435] width 150 height 18
checkbox input "true"
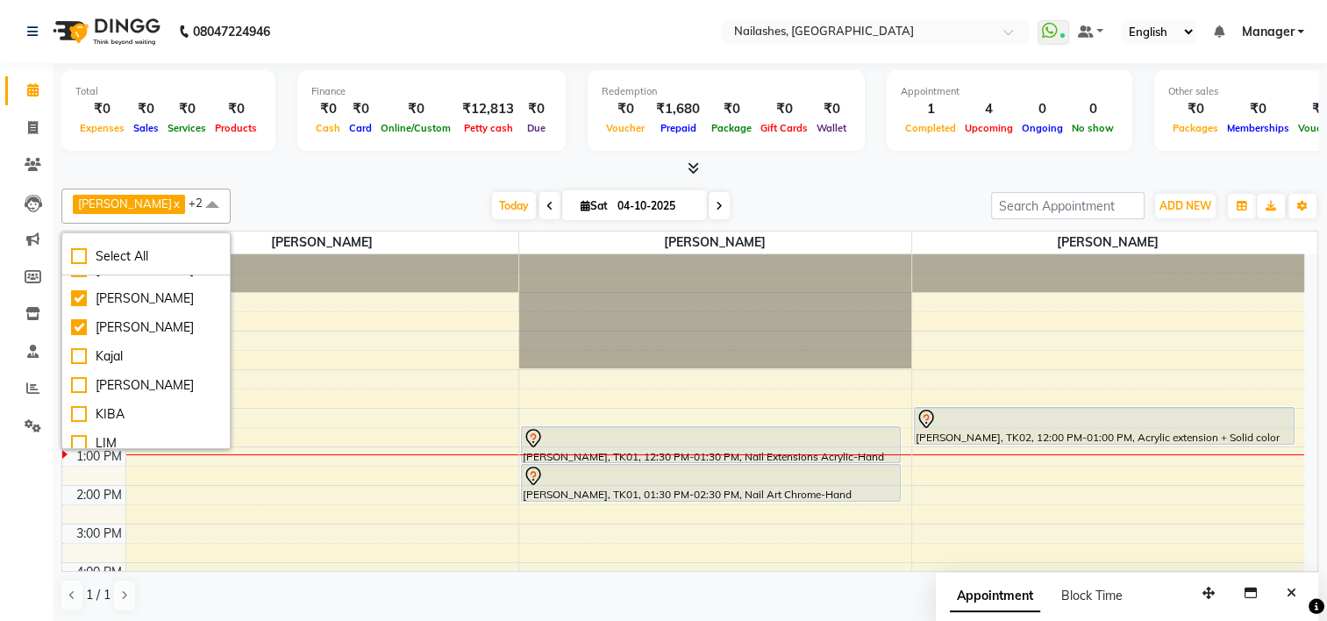
scroll to position [116, 0]
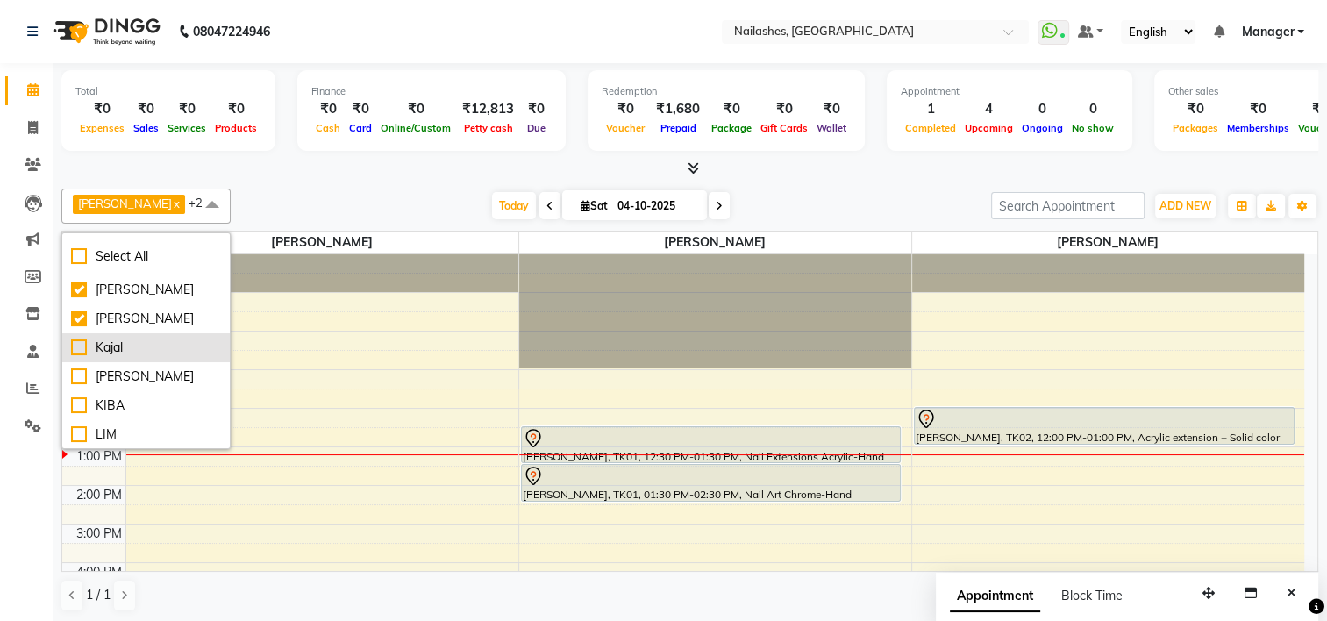
click at [138, 340] on div "Kajal" at bounding box center [146, 348] width 150 height 18
checkbox input "true"
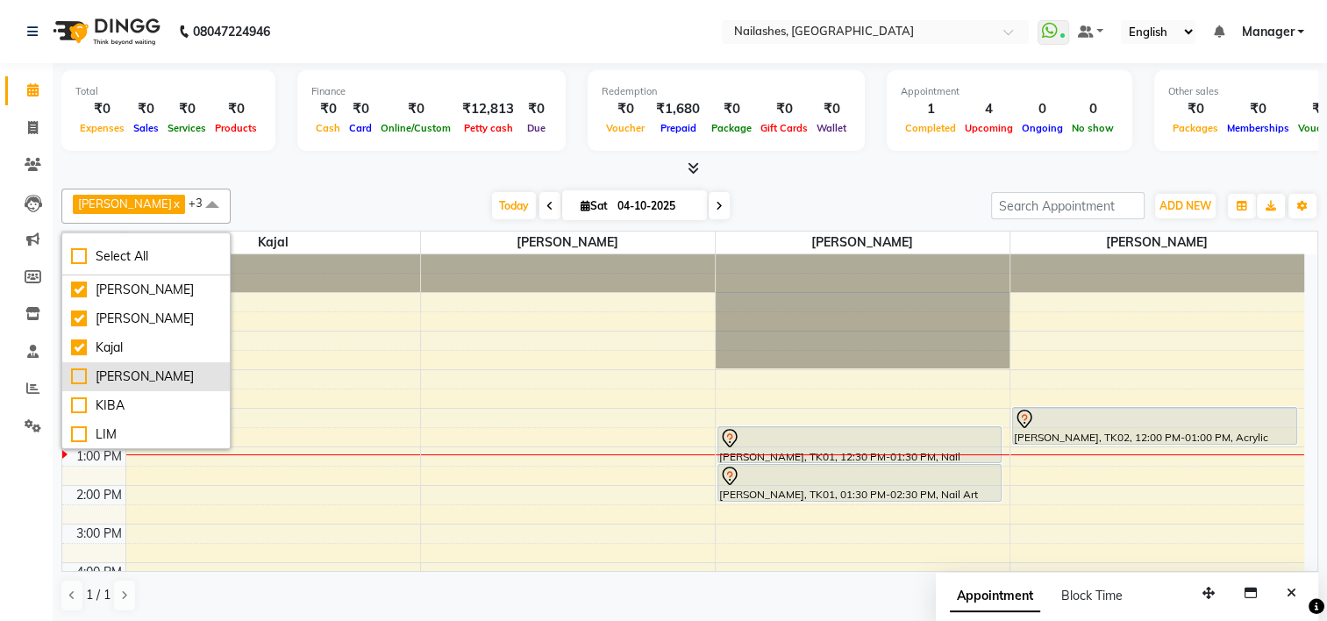
click at [123, 377] on div "[PERSON_NAME]" at bounding box center [146, 377] width 150 height 18
checkbox input "true"
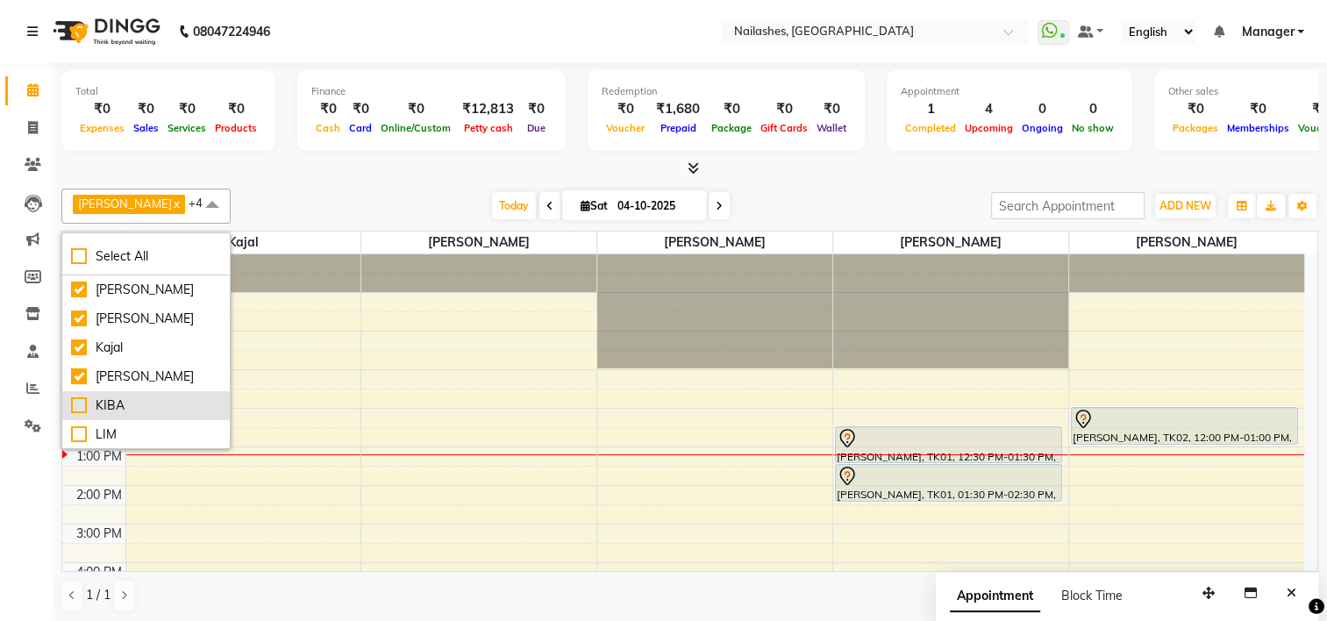
click at [123, 410] on div "KIBA" at bounding box center [146, 406] width 150 height 18
checkbox input "true"
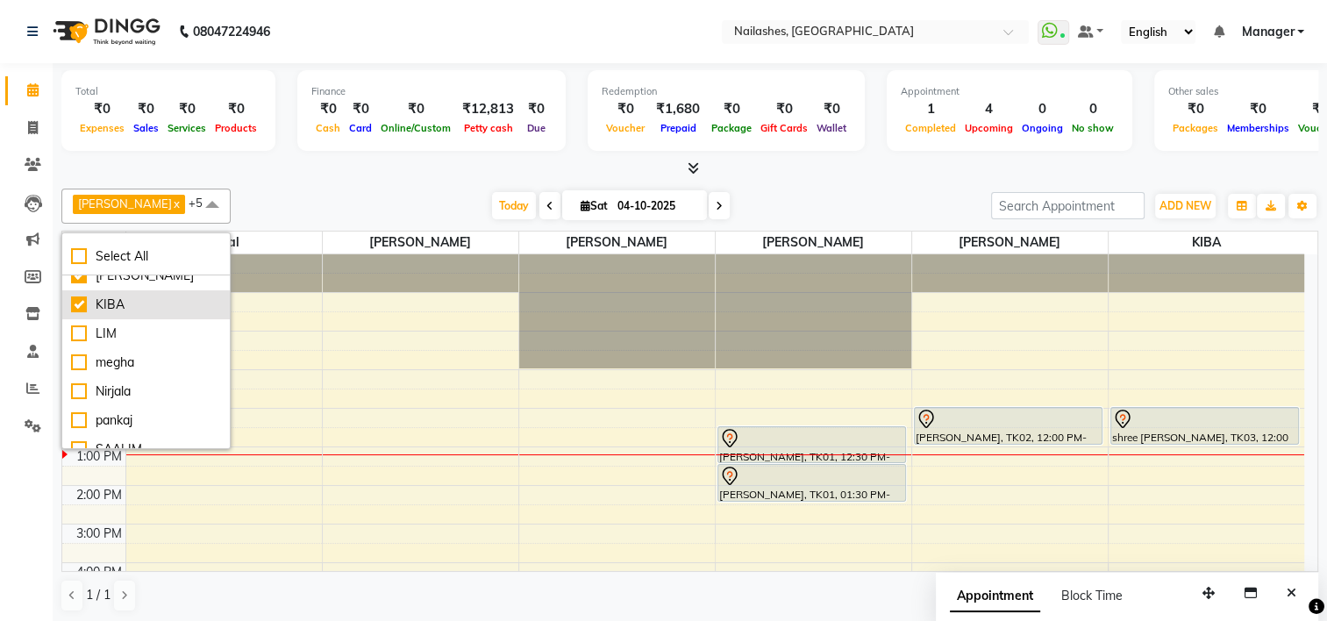
scroll to position [219, 0]
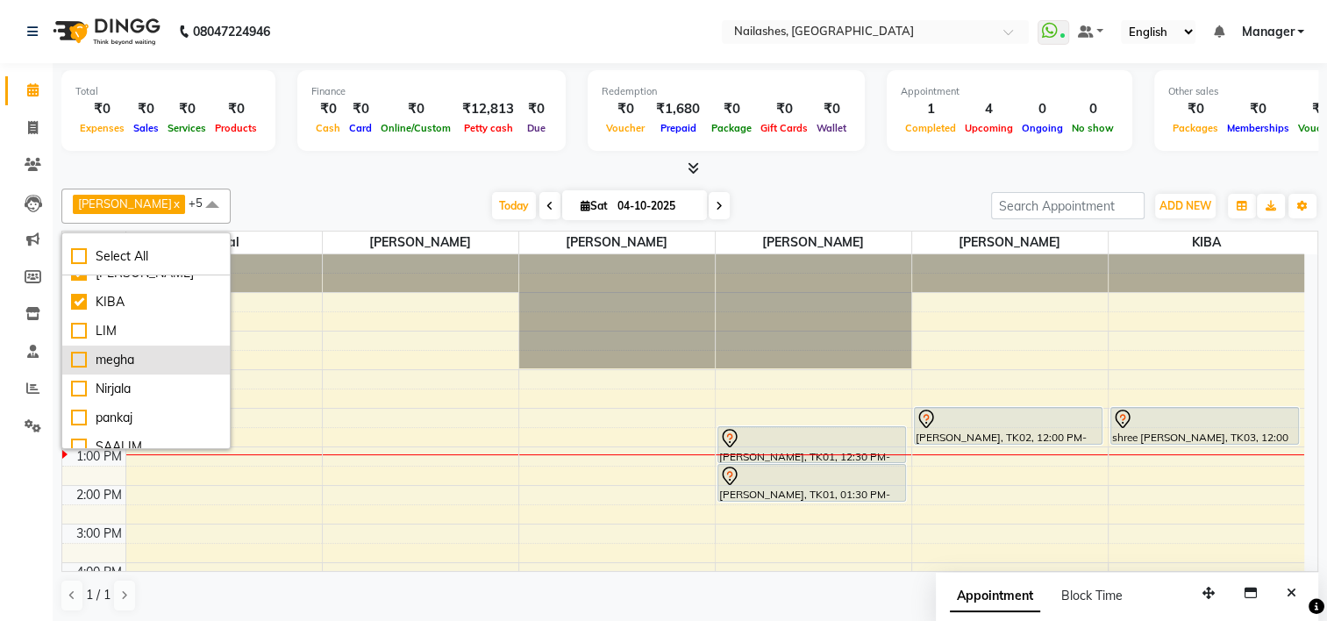
click at [132, 359] on div "megha" at bounding box center [146, 360] width 150 height 18
checkbox input "true"
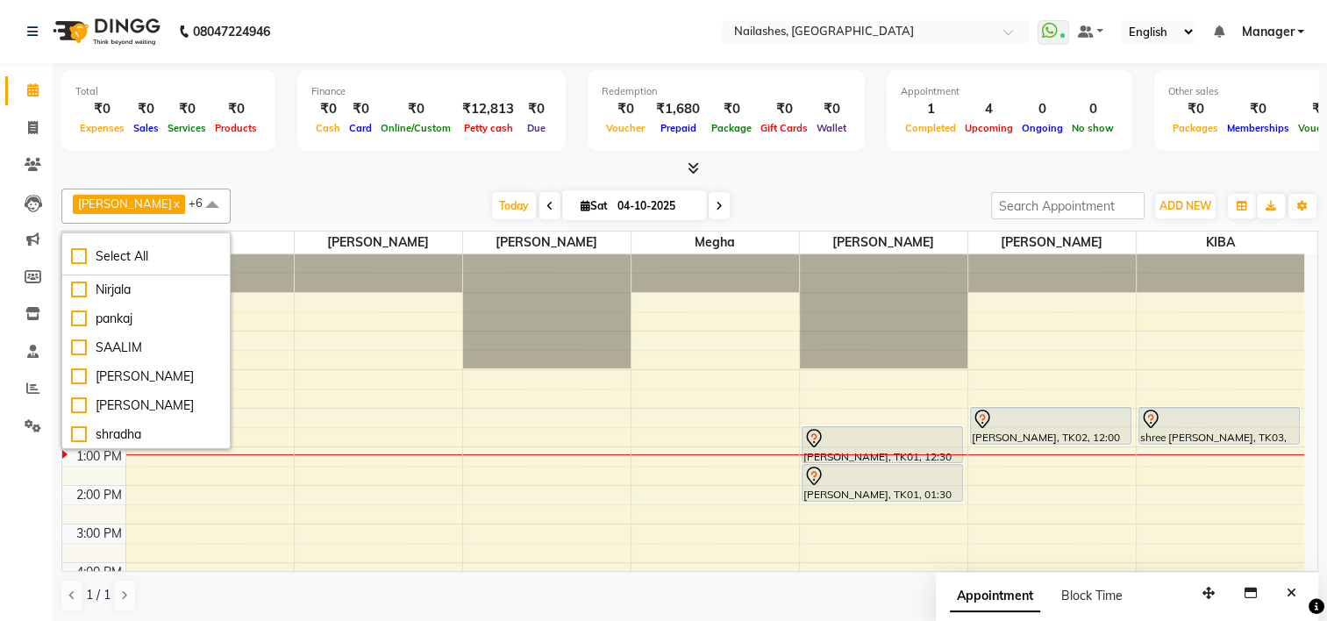
scroll to position [319, 0]
click at [123, 429] on div "shradha" at bounding box center [146, 434] width 150 height 18
checkbox input "true"
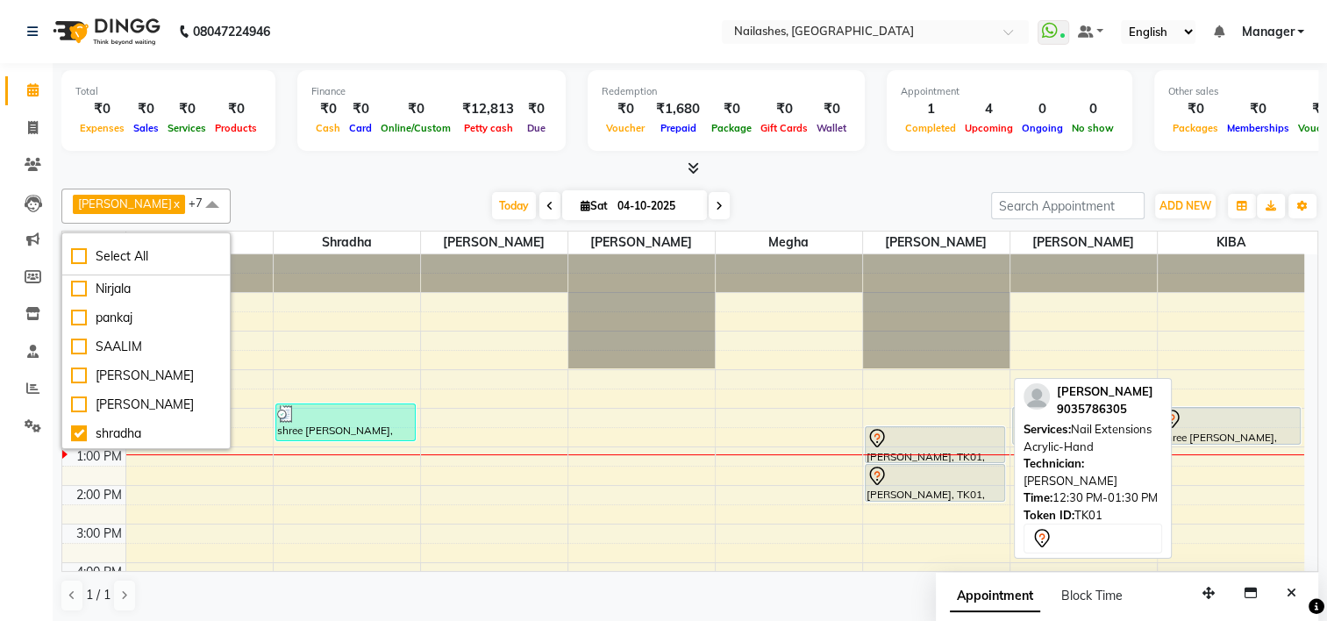
click at [924, 449] on div "[PERSON_NAME], TK01, 12:30 PM-01:30 PM, Nail Extensions Acrylic-Hand" at bounding box center [935, 444] width 139 height 35
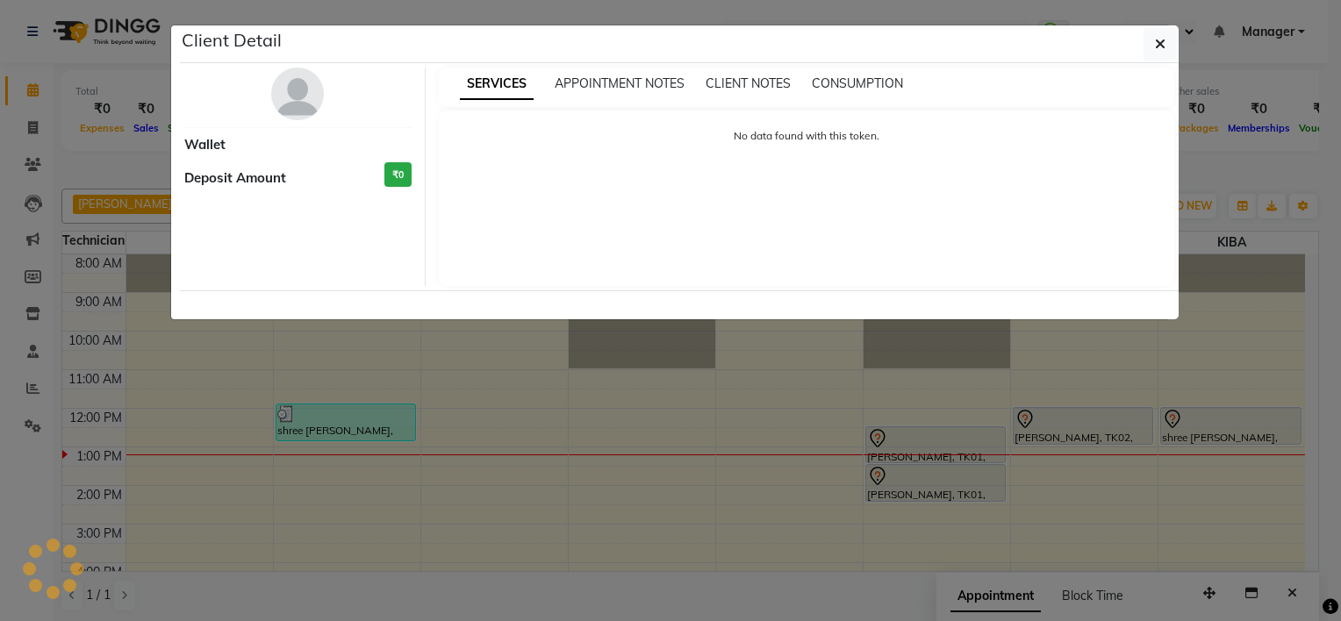
select select "7"
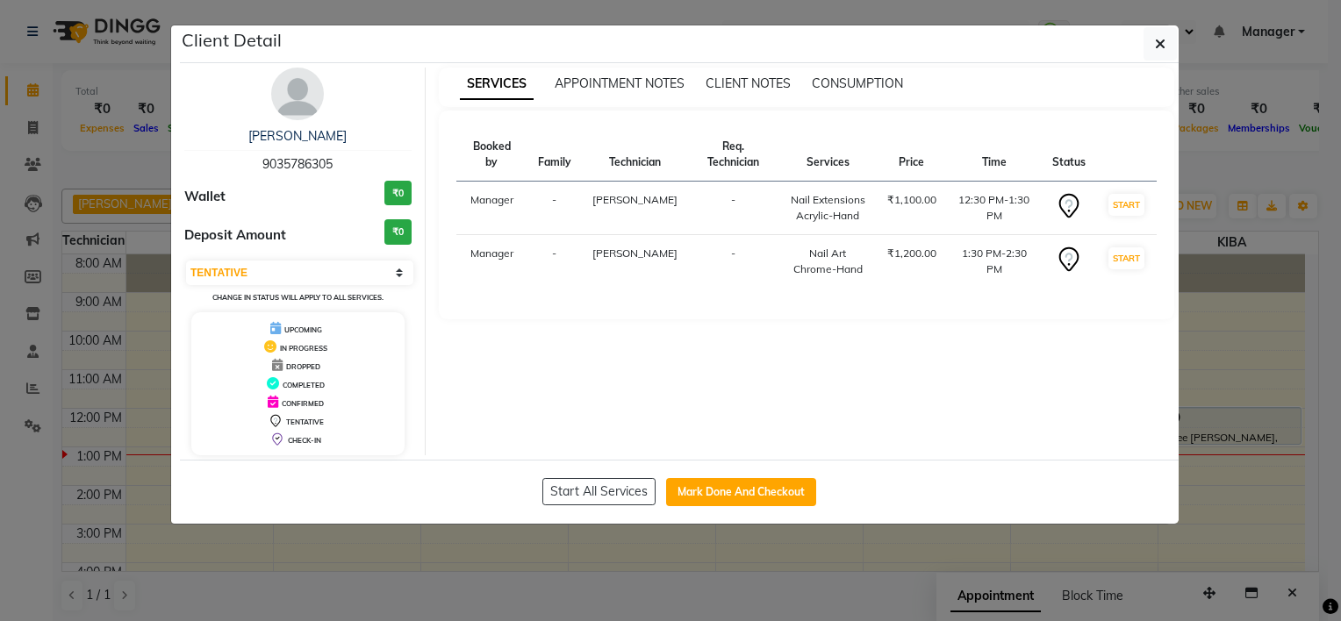
click at [839, 590] on ngb-modal-window "Client Detail [PERSON_NAME] 9035786305 Wallet ₹0 Deposit Amount ₹0 Select IN SE…" at bounding box center [670, 310] width 1341 height 621
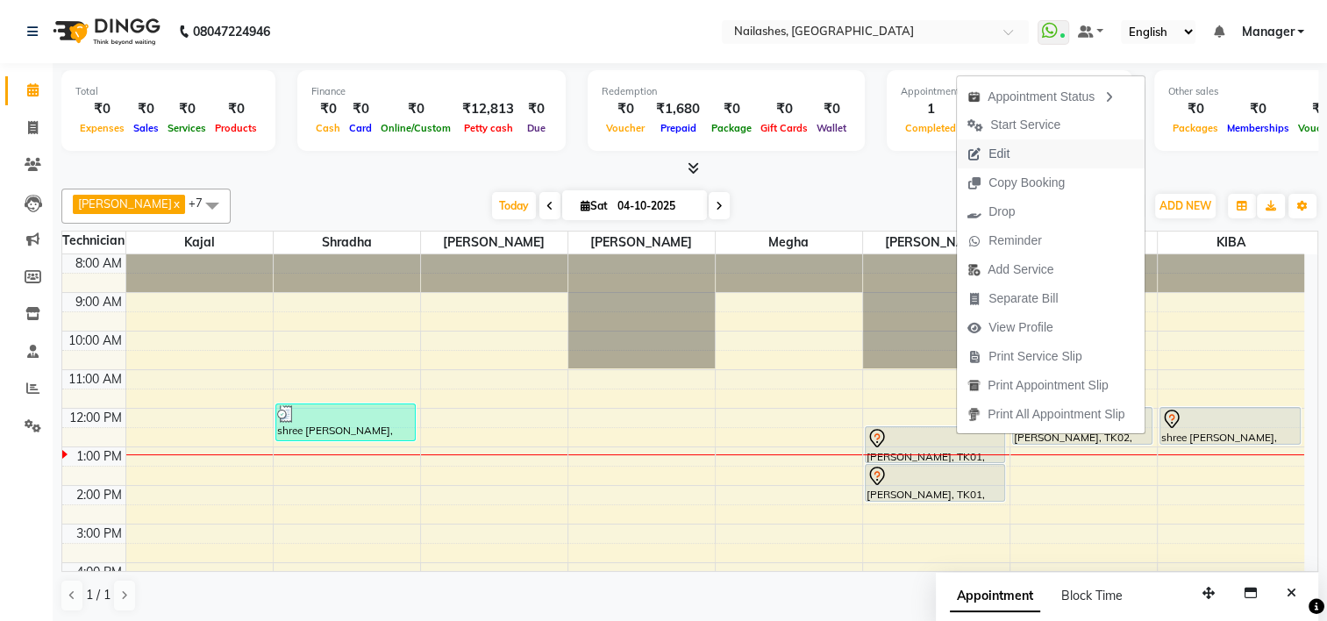
click at [1018, 161] on span "Edit" at bounding box center [988, 153] width 63 height 29
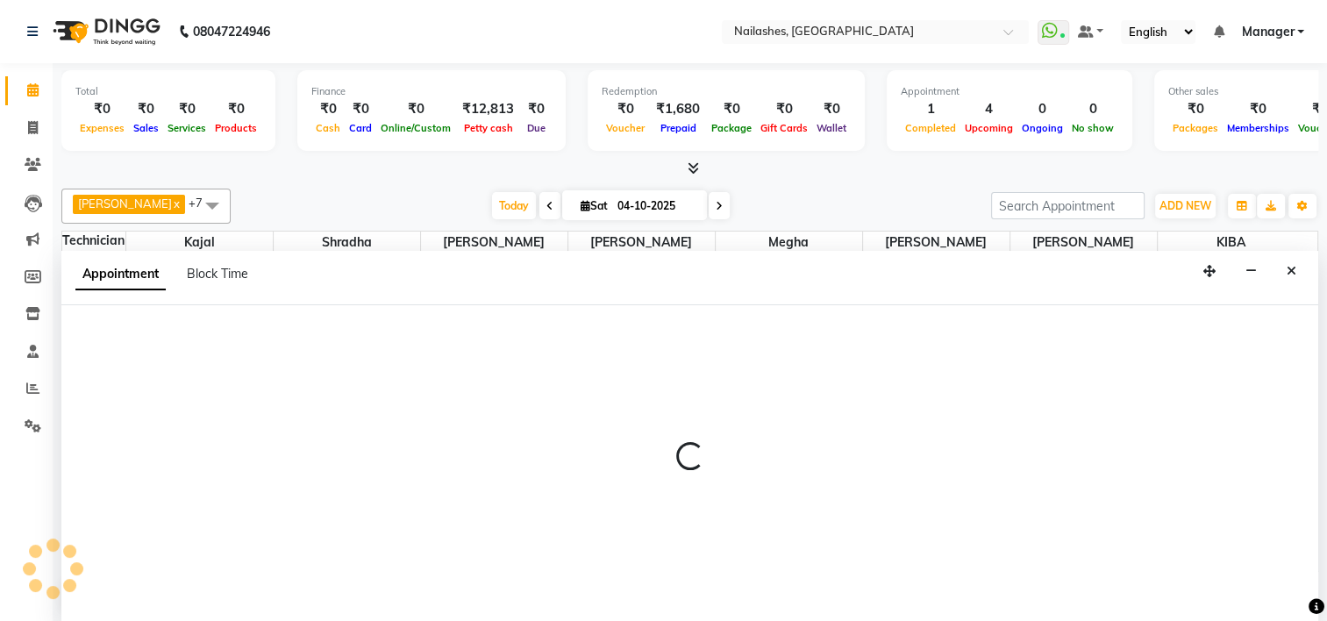
scroll to position [0, 0]
select select "tentative"
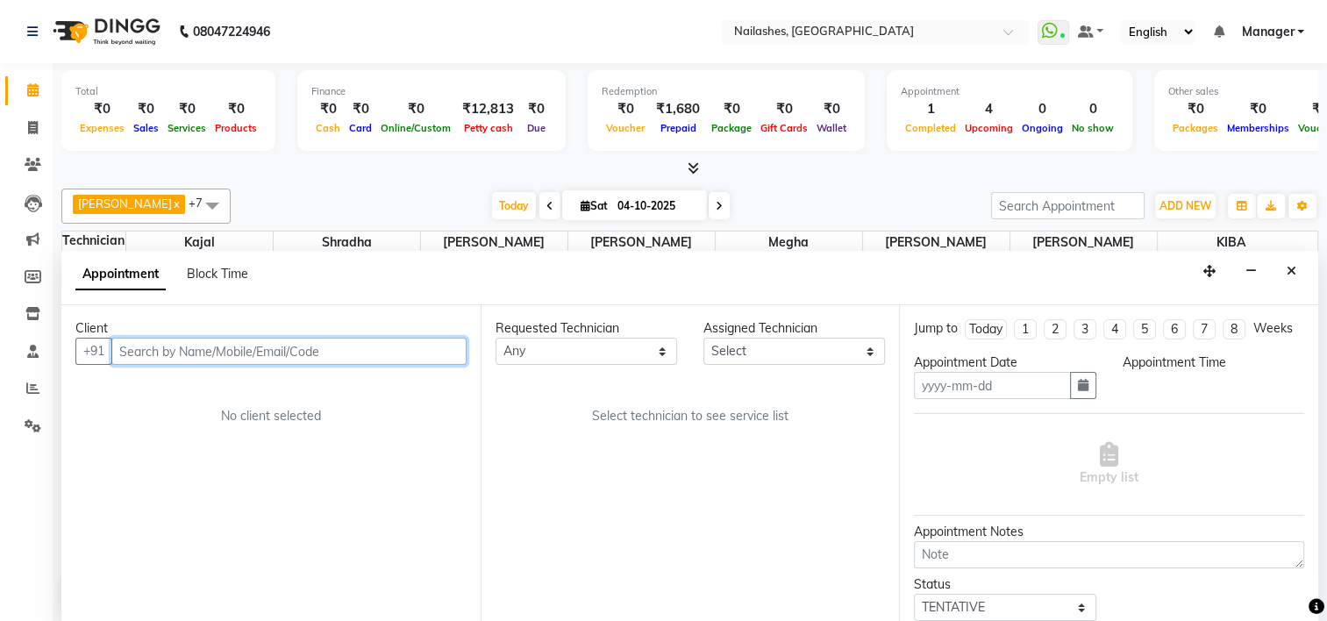
type input "04-10-2025"
select select "750"
select select "80708"
select select "3280"
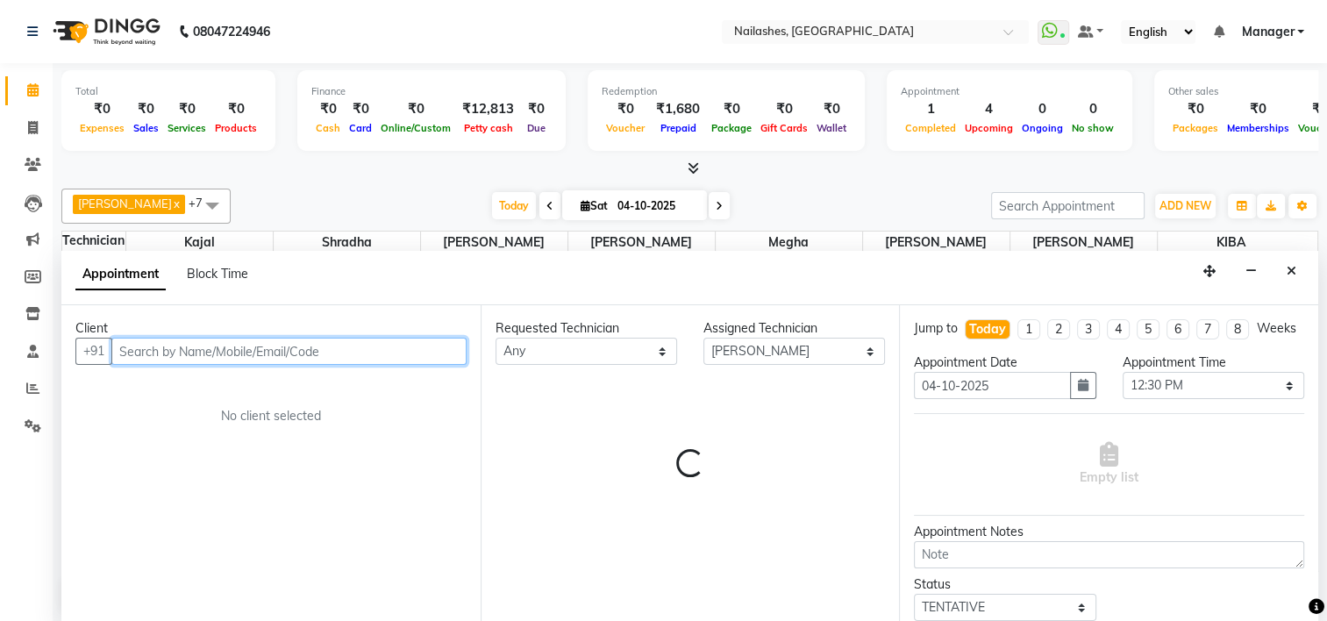
select select "3280"
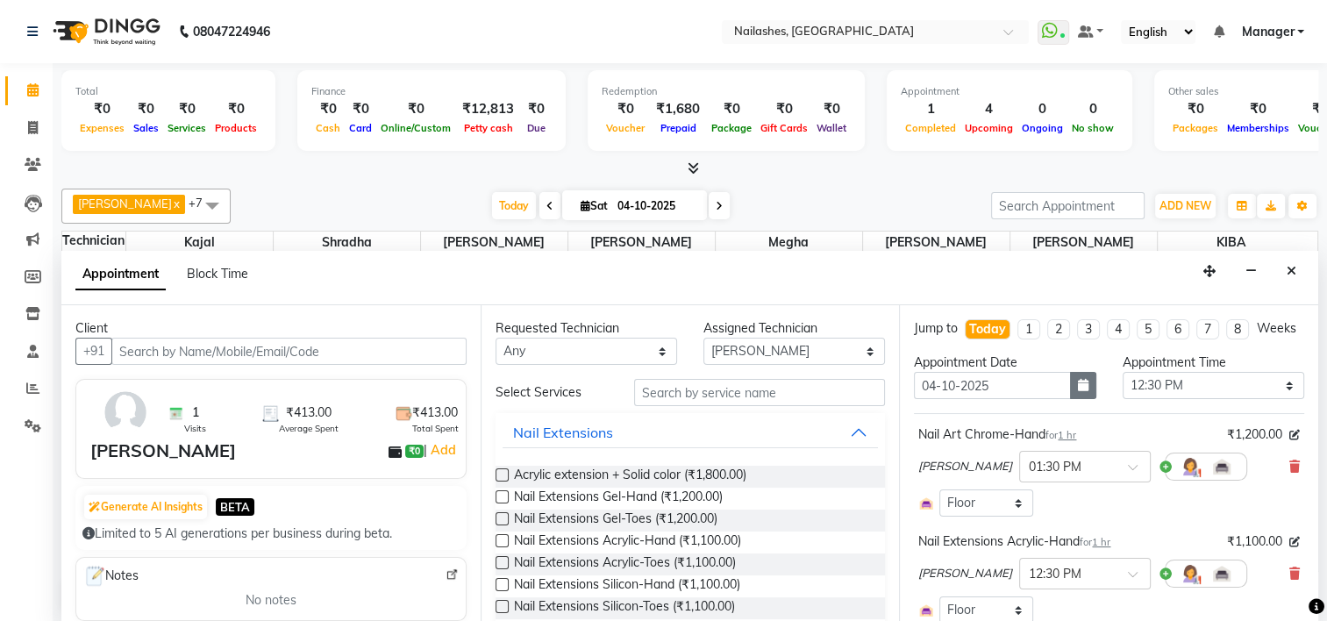
click at [1070, 399] on button "button" at bounding box center [1083, 385] width 26 height 27
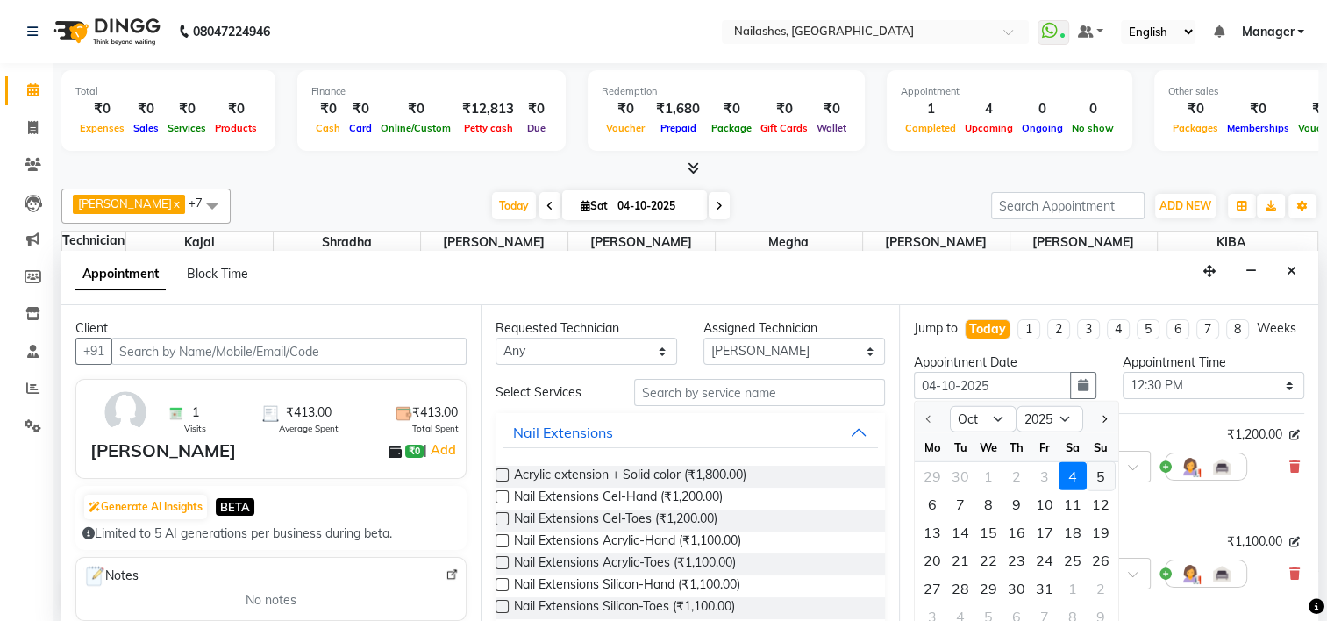
click at [1098, 488] on div "5" at bounding box center [1101, 476] width 28 height 28
type input "05-10-2025"
select select "750"
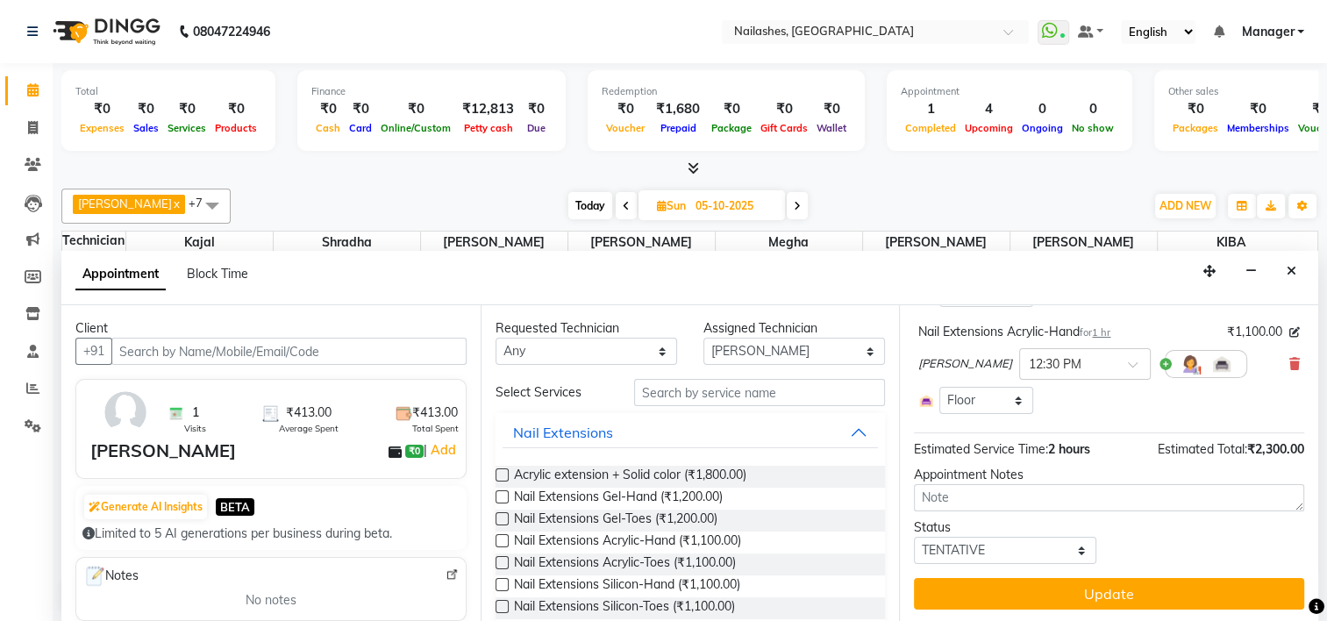
scroll to position [225, 0]
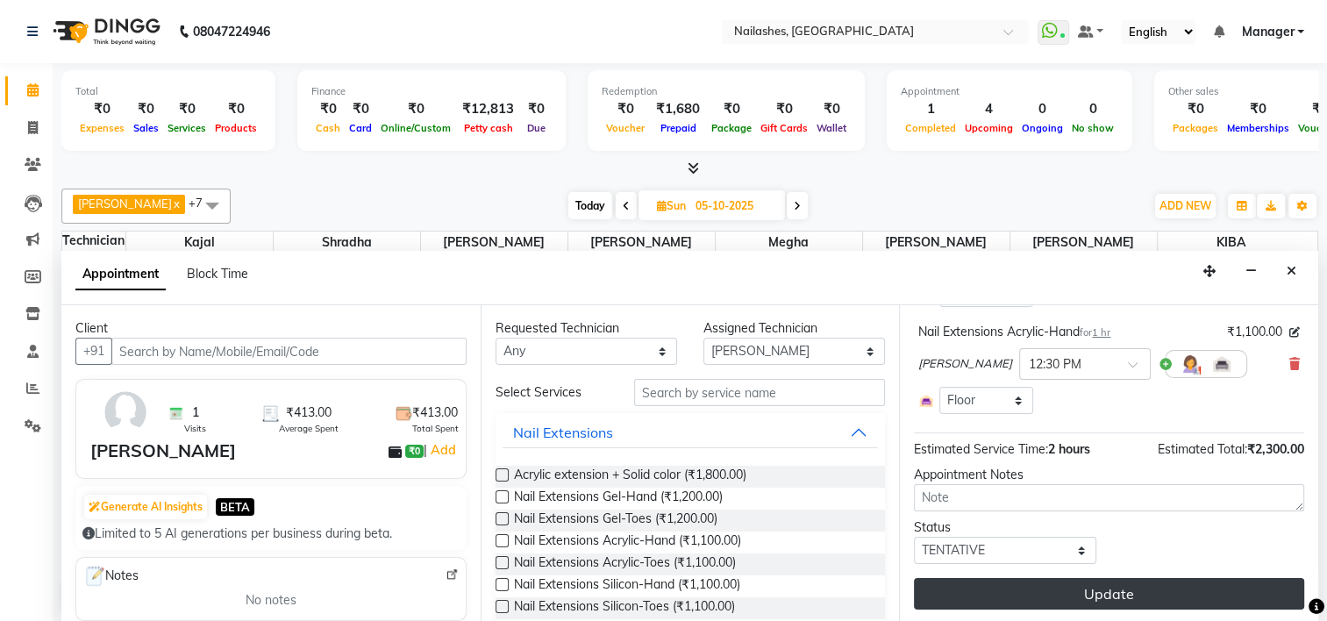
click at [1111, 601] on button "Update" at bounding box center [1109, 594] width 390 height 32
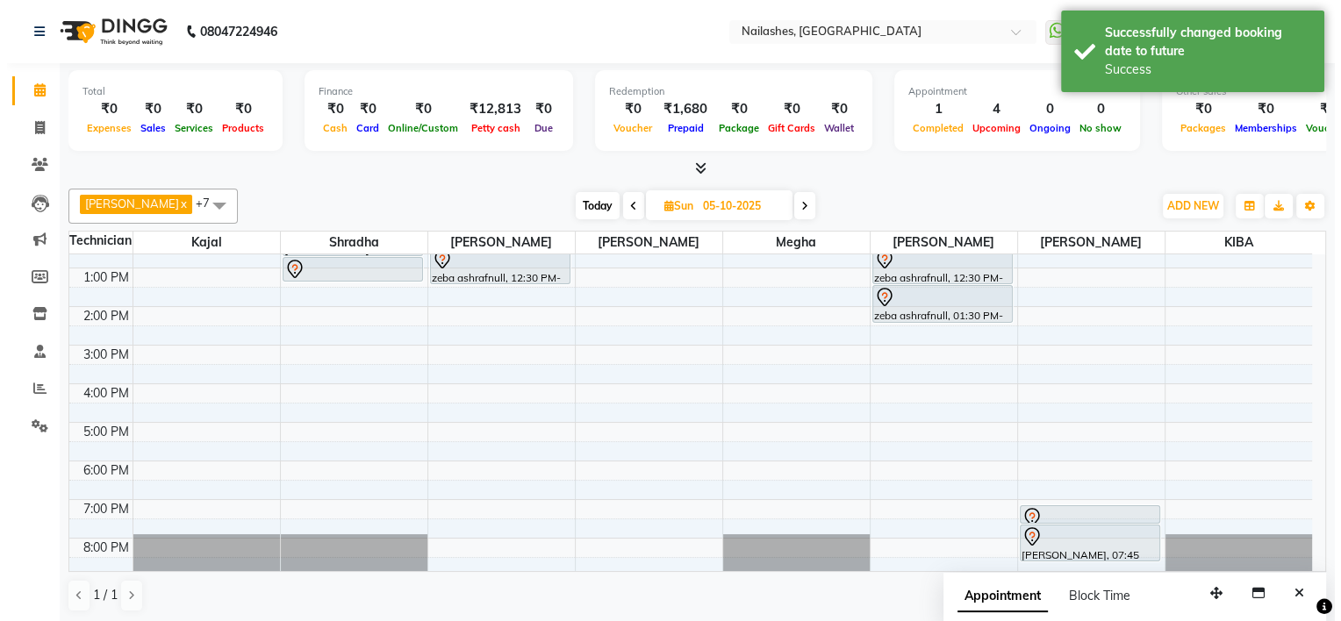
scroll to position [0, 0]
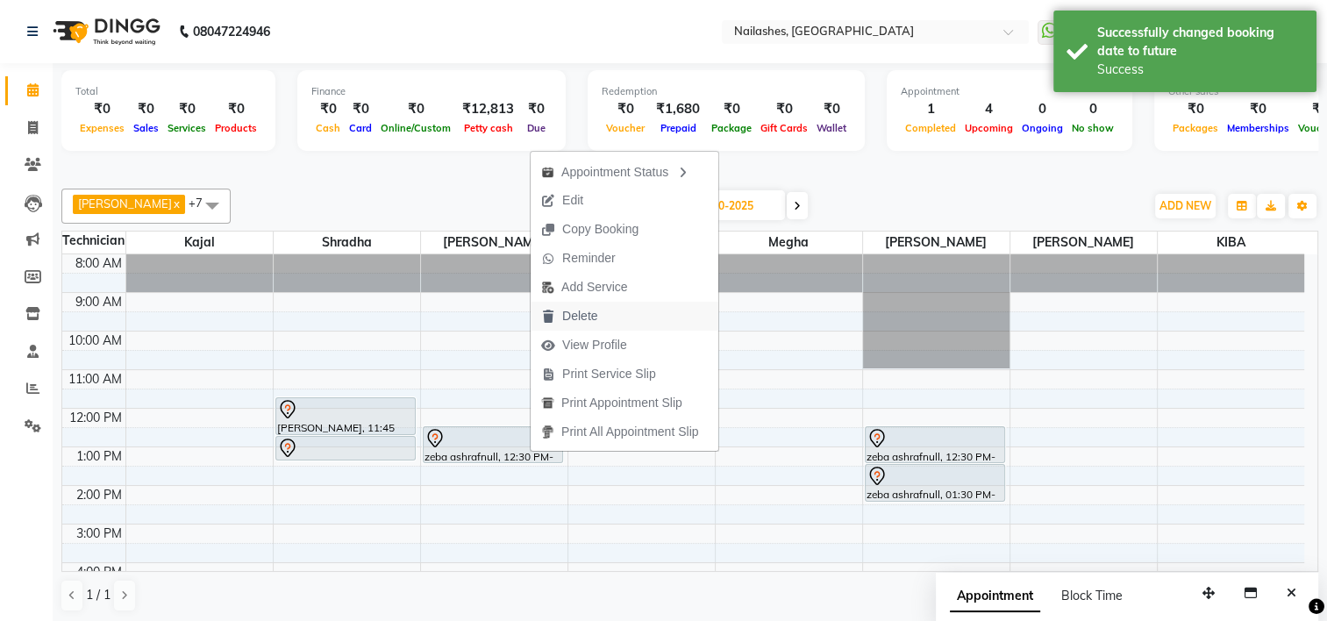
click at [601, 319] on span "Delete" at bounding box center [569, 316] width 77 height 29
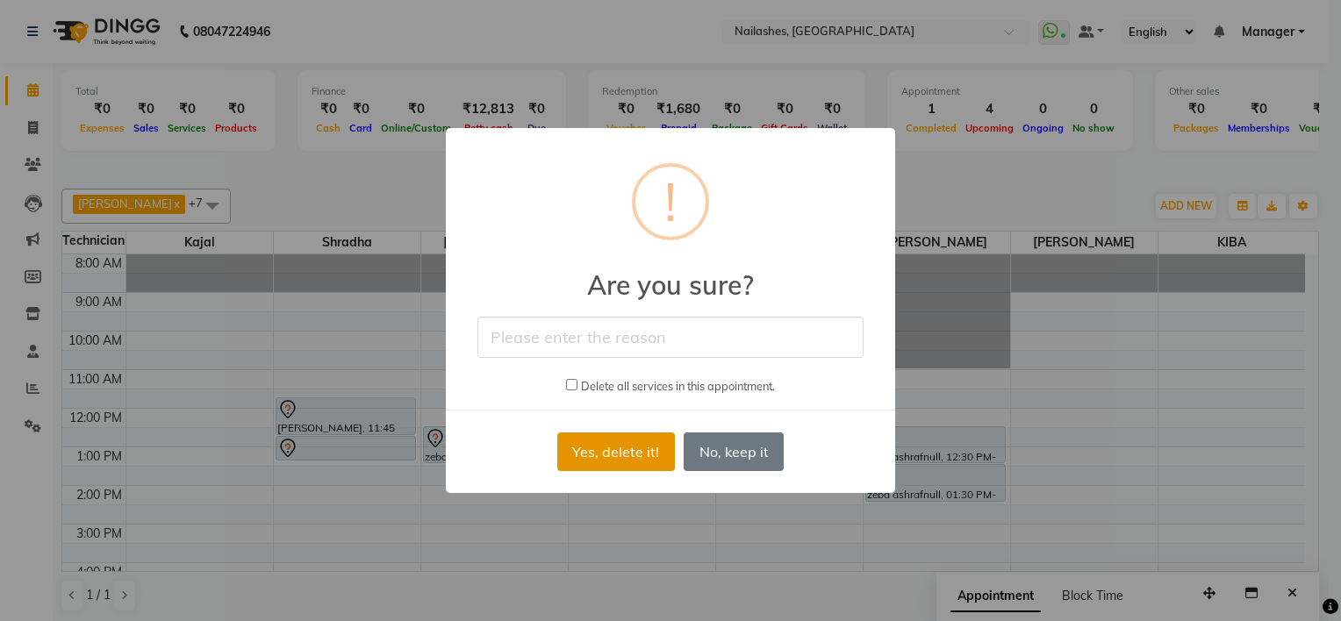
click at [611, 445] on button "Yes, delete it!" at bounding box center [616, 452] width 118 height 39
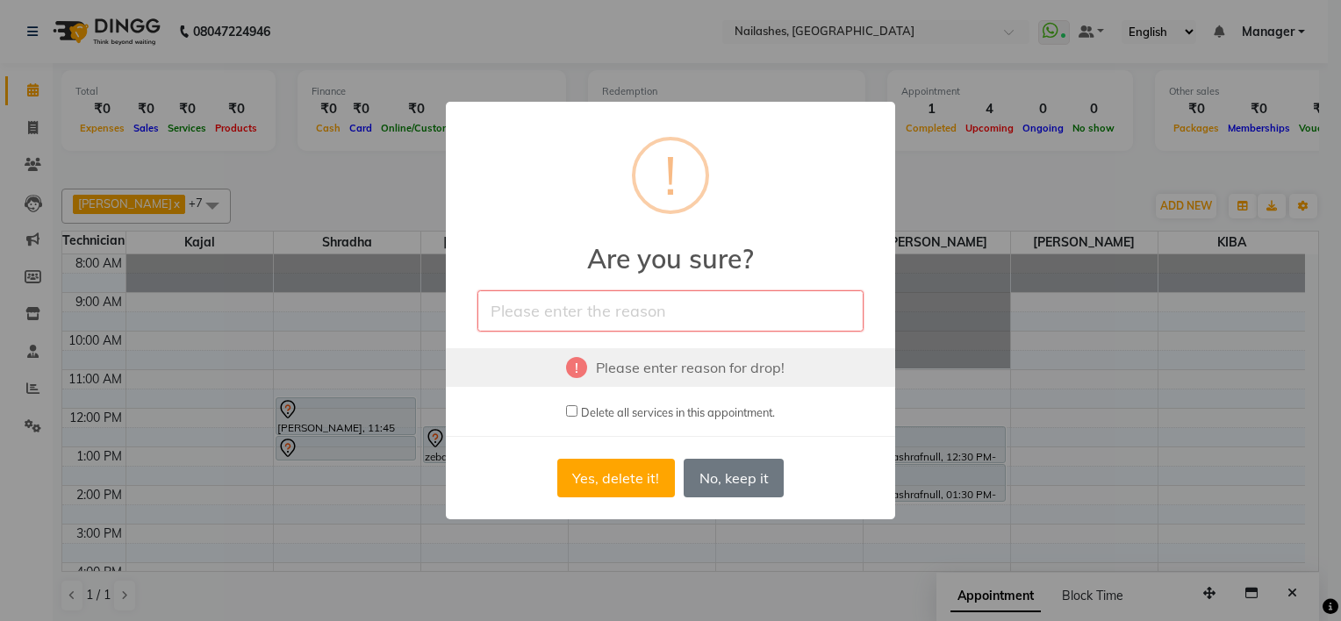
click at [573, 311] on input "text" at bounding box center [670, 310] width 386 height 41
type input "cancel"
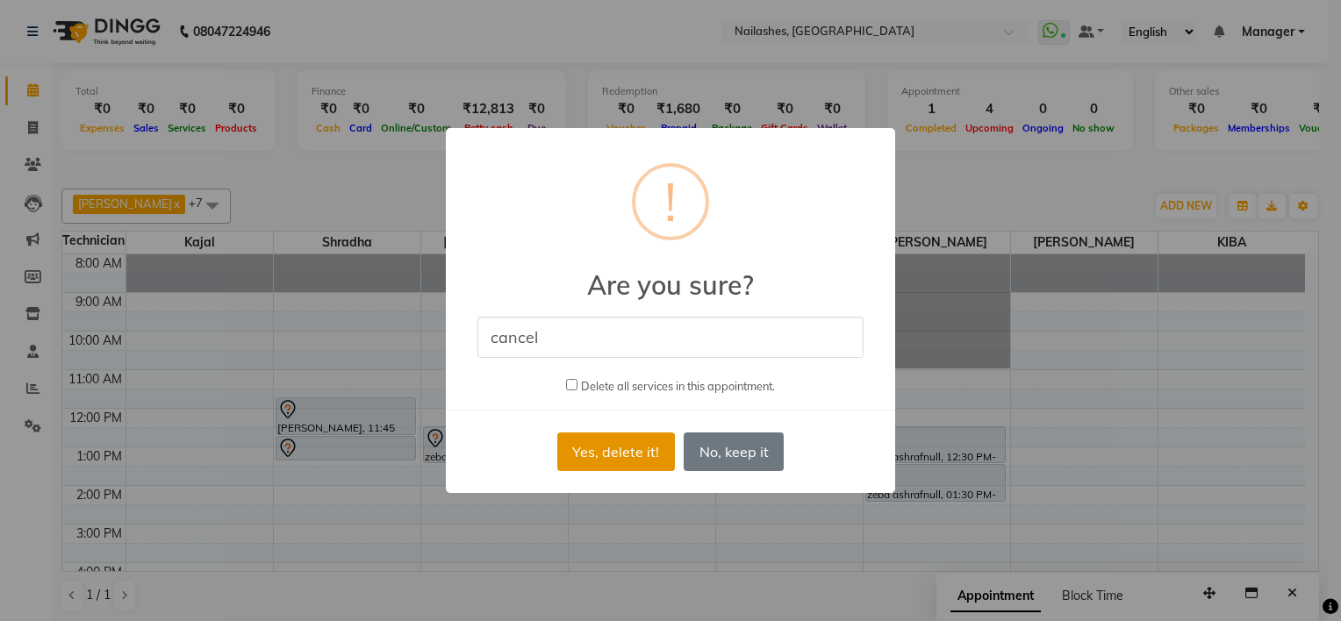
click at [632, 457] on button "Yes, delete it!" at bounding box center [616, 452] width 118 height 39
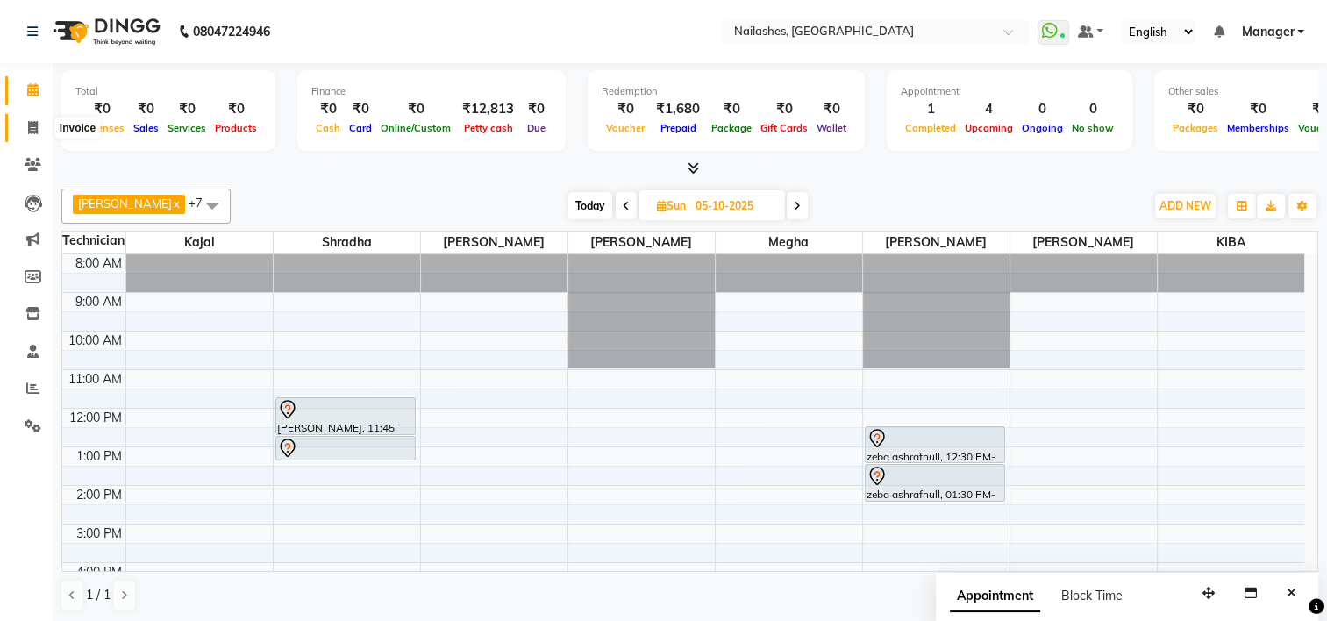
click at [32, 128] on icon at bounding box center [33, 127] width 10 height 13
select select "service"
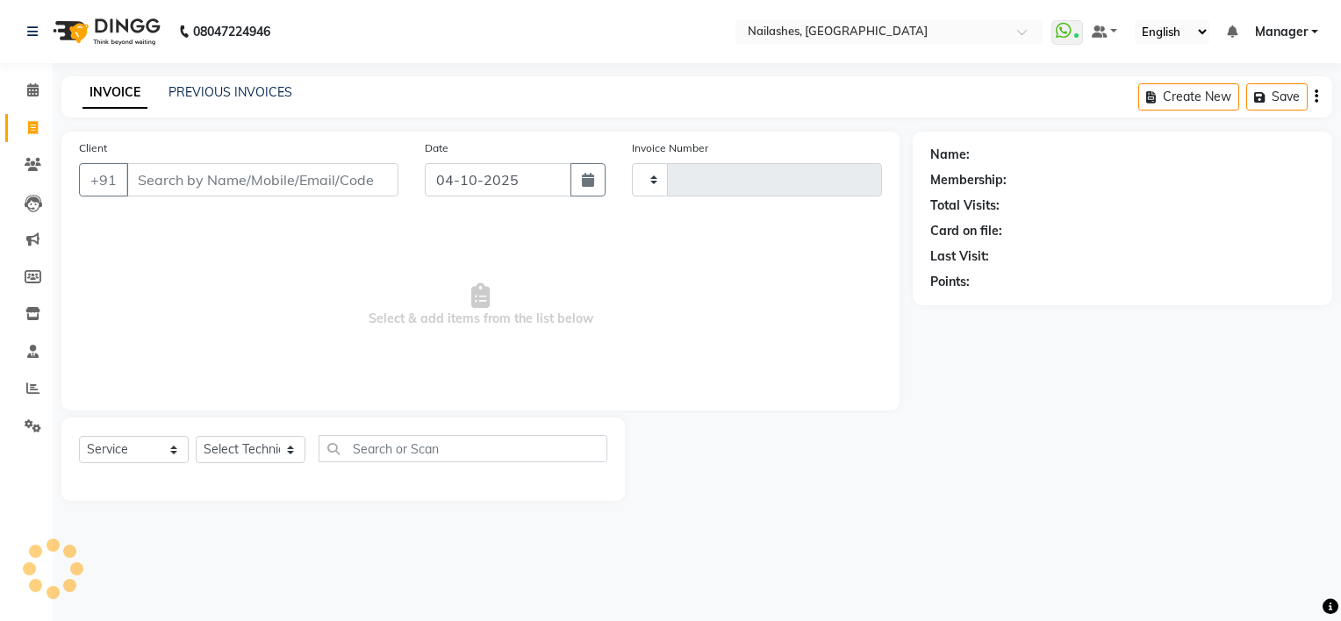
type input "2188"
select select "6579"
click at [215, 93] on link "PREVIOUS INVOICES" at bounding box center [230, 92] width 124 height 16
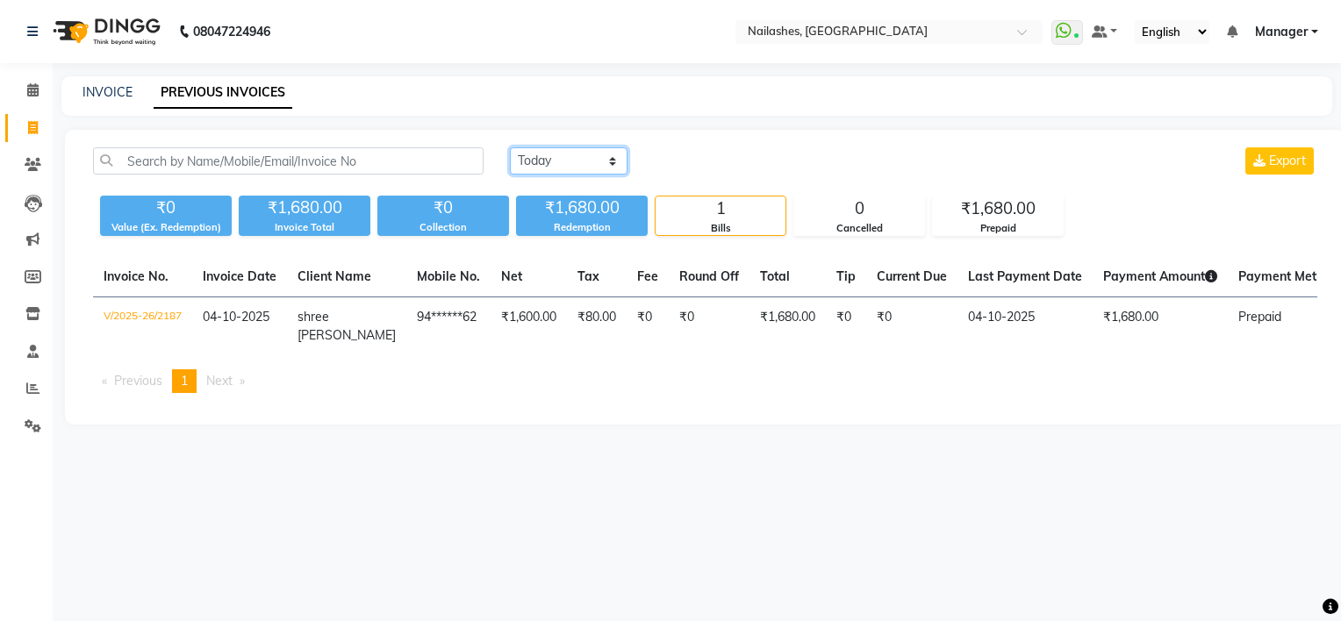
click at [567, 153] on select "[DATE] [DATE] Custom Range" at bounding box center [569, 160] width 118 height 27
click at [510, 147] on select "[DATE] [DATE] Custom Range" at bounding box center [569, 160] width 118 height 27
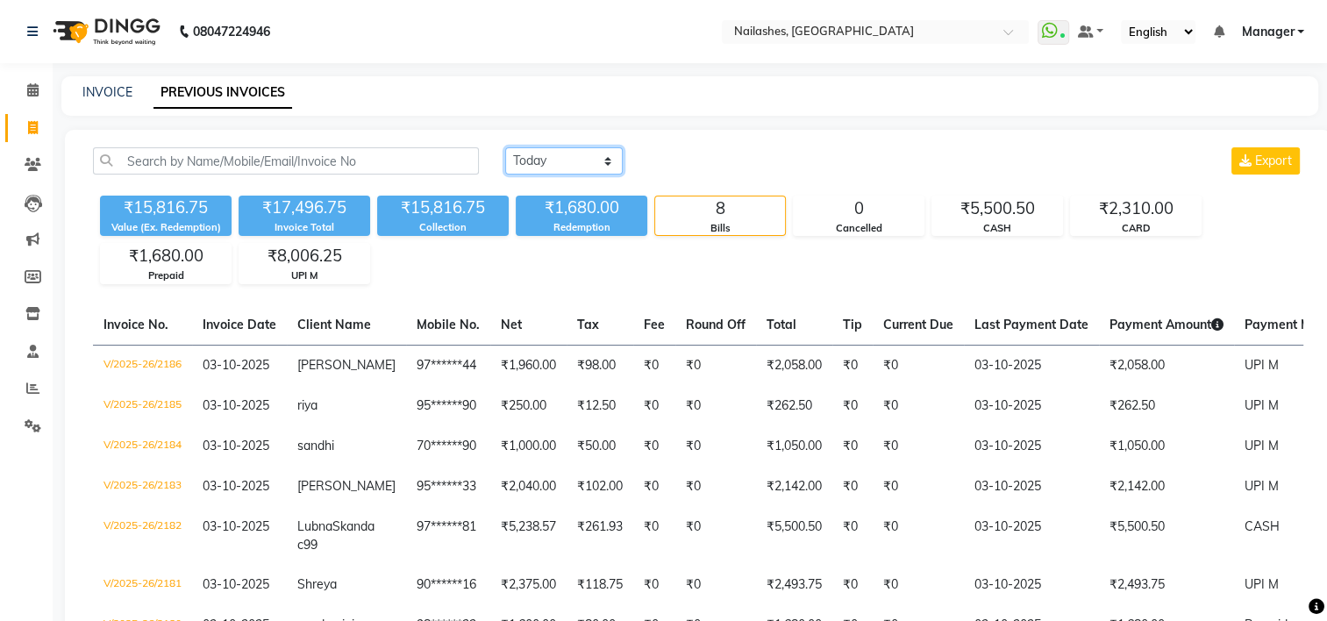
click at [547, 157] on select "[DATE] [DATE] Custom Range" at bounding box center [564, 160] width 118 height 27
select select "range"
click at [505, 147] on select "[DATE] [DATE] Custom Range" at bounding box center [564, 160] width 118 height 27
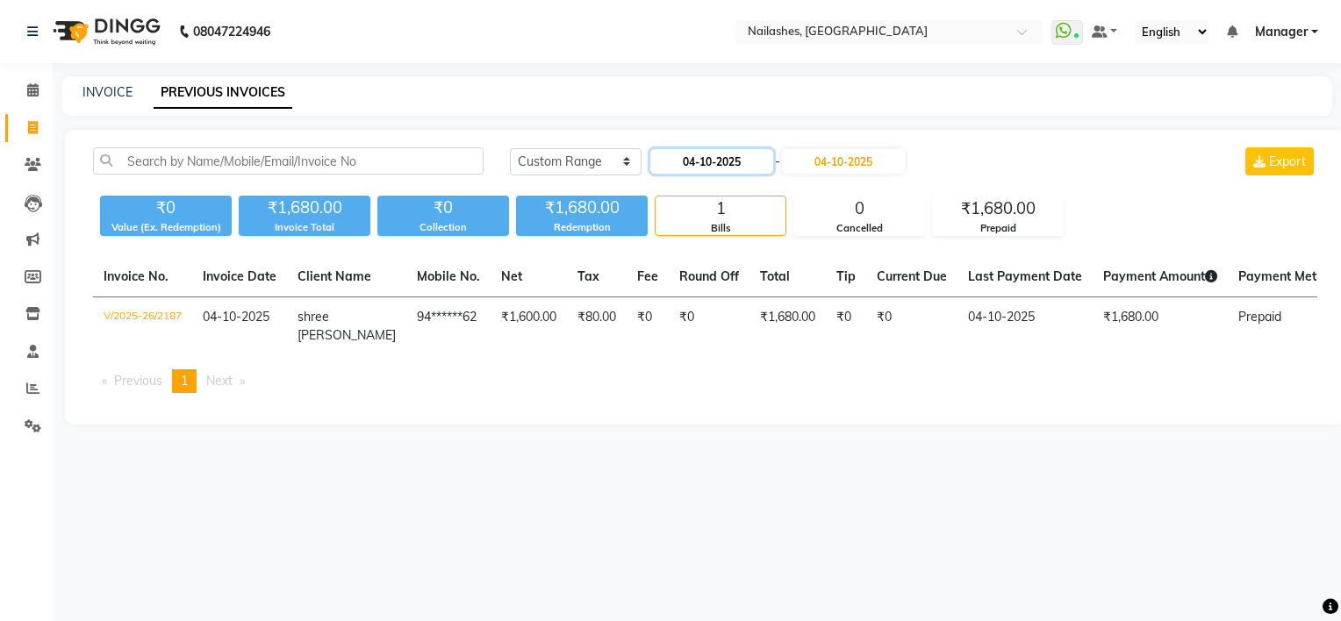
click at [719, 160] on input "04-10-2025" at bounding box center [711, 161] width 123 height 25
select select "10"
select select "2025"
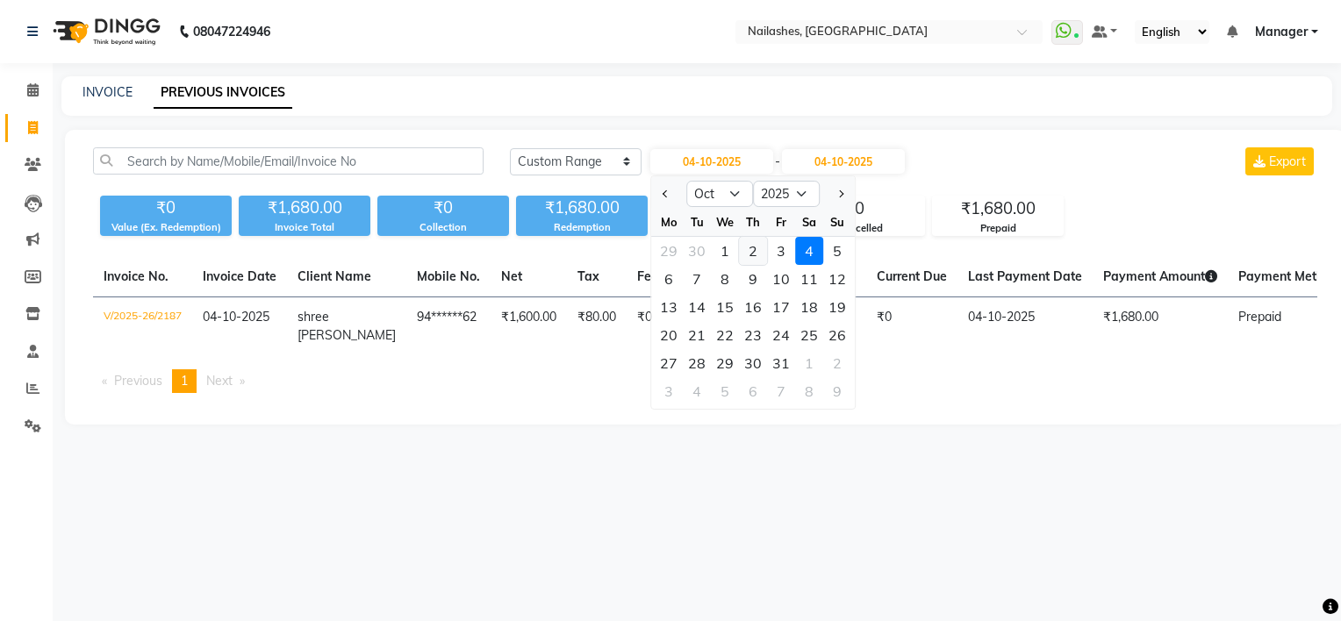
click at [748, 252] on div "2" at bounding box center [753, 251] width 28 height 28
type input "02-10-2025"
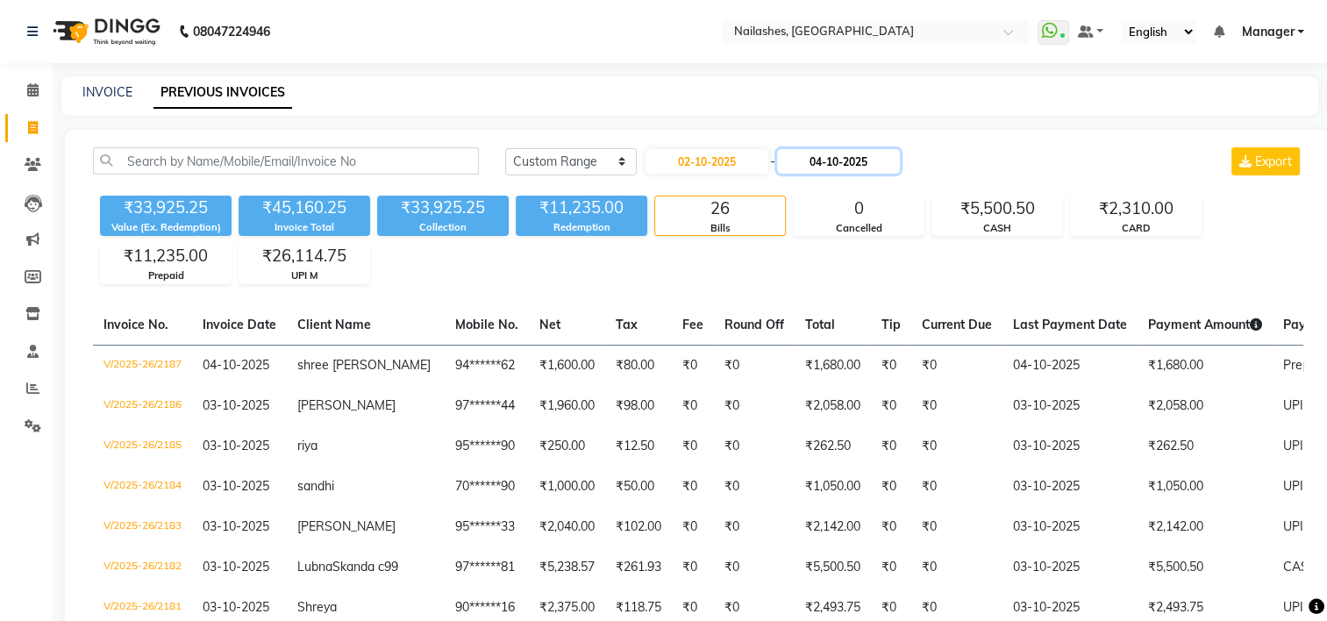
click at [833, 162] on input "04-10-2025" at bounding box center [838, 161] width 123 height 25
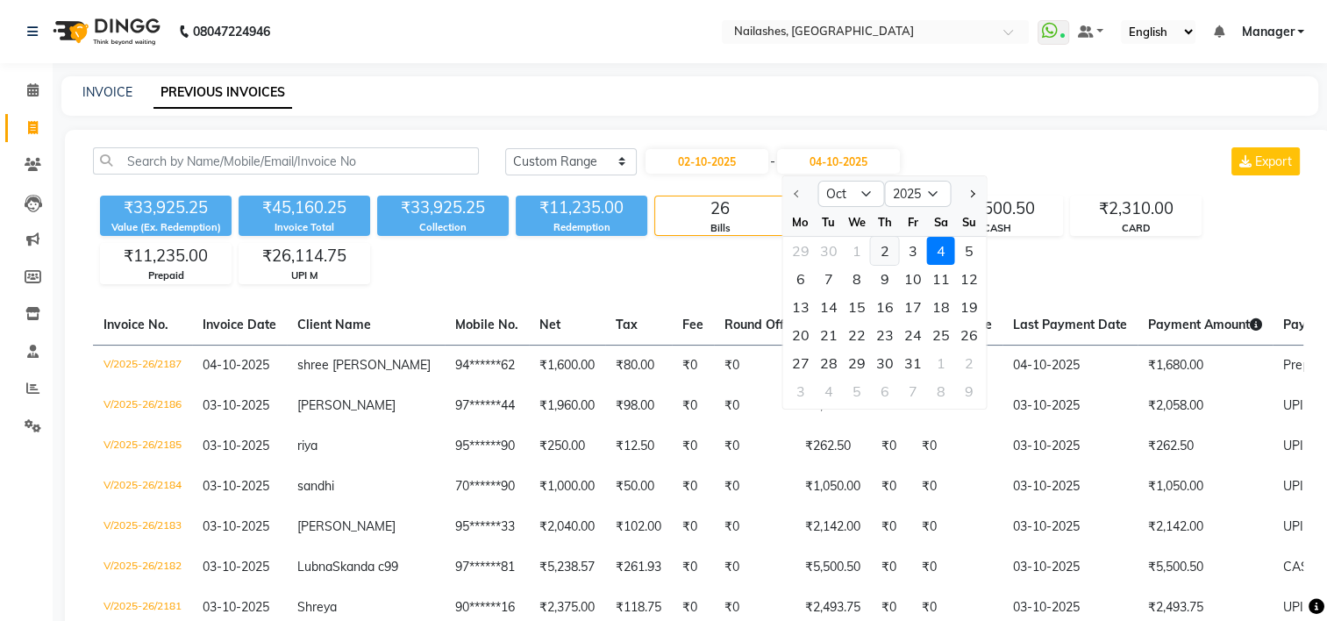
click at [888, 257] on div "2" at bounding box center [884, 251] width 28 height 28
type input "02-10-2025"
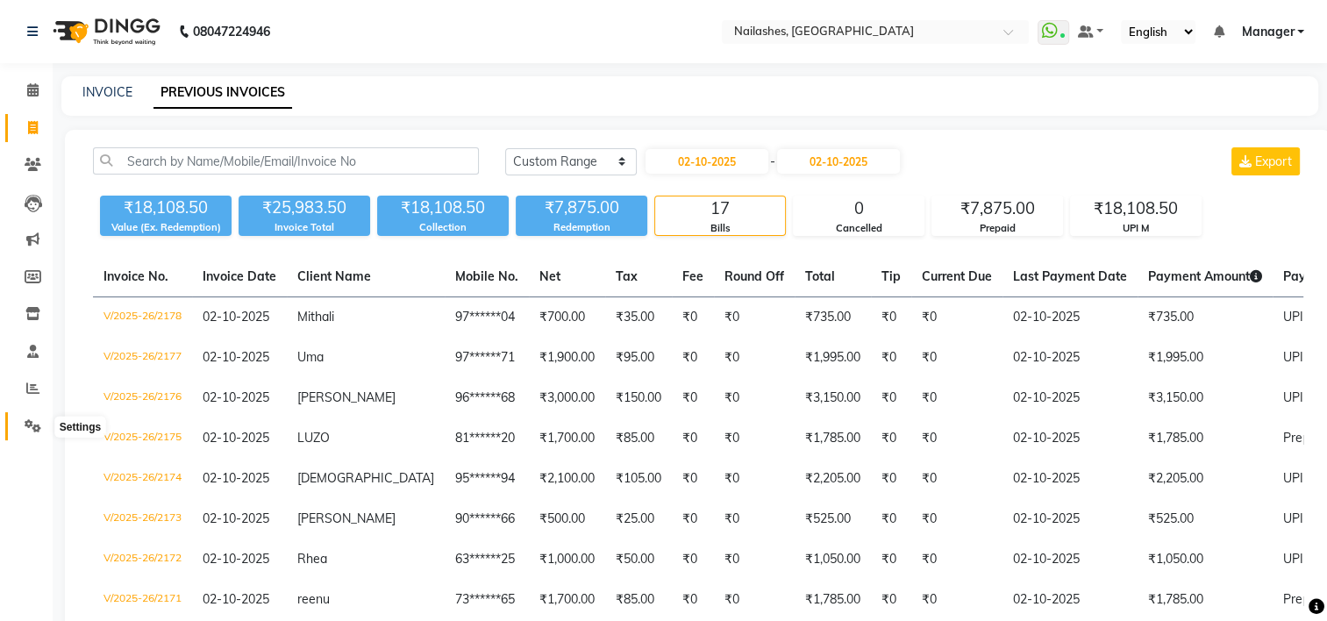
click at [32, 429] on icon at bounding box center [33, 425] width 17 height 13
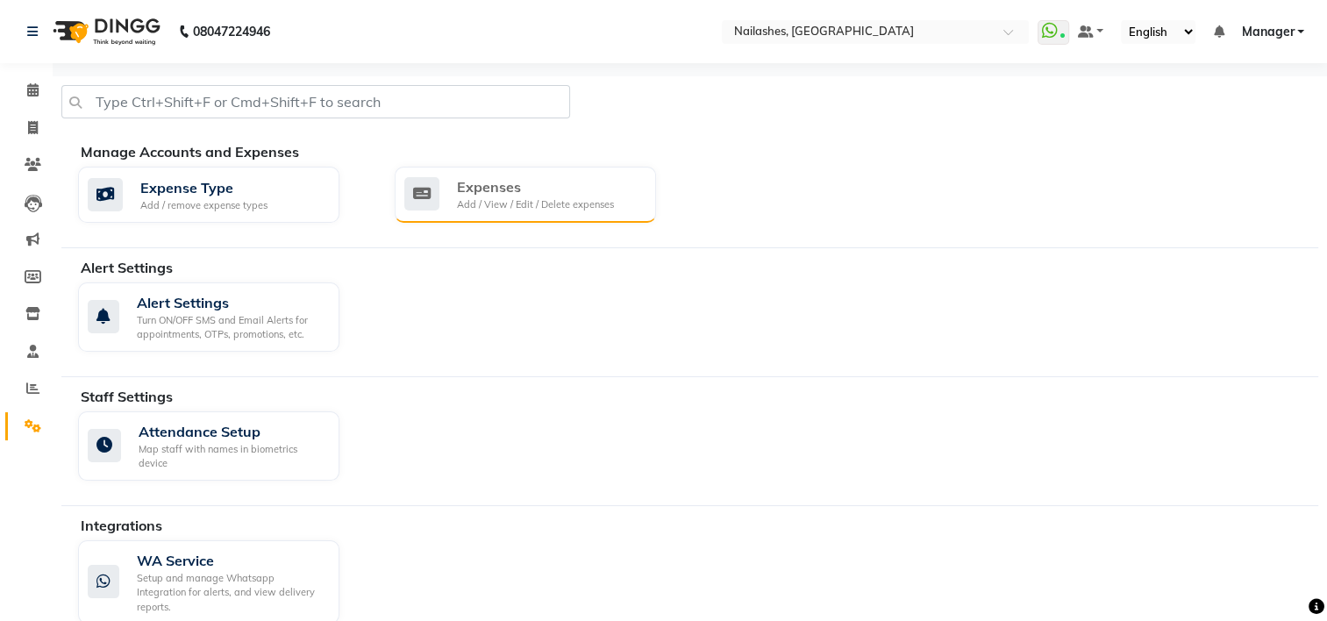
click at [481, 188] on div "Expenses" at bounding box center [535, 186] width 157 height 21
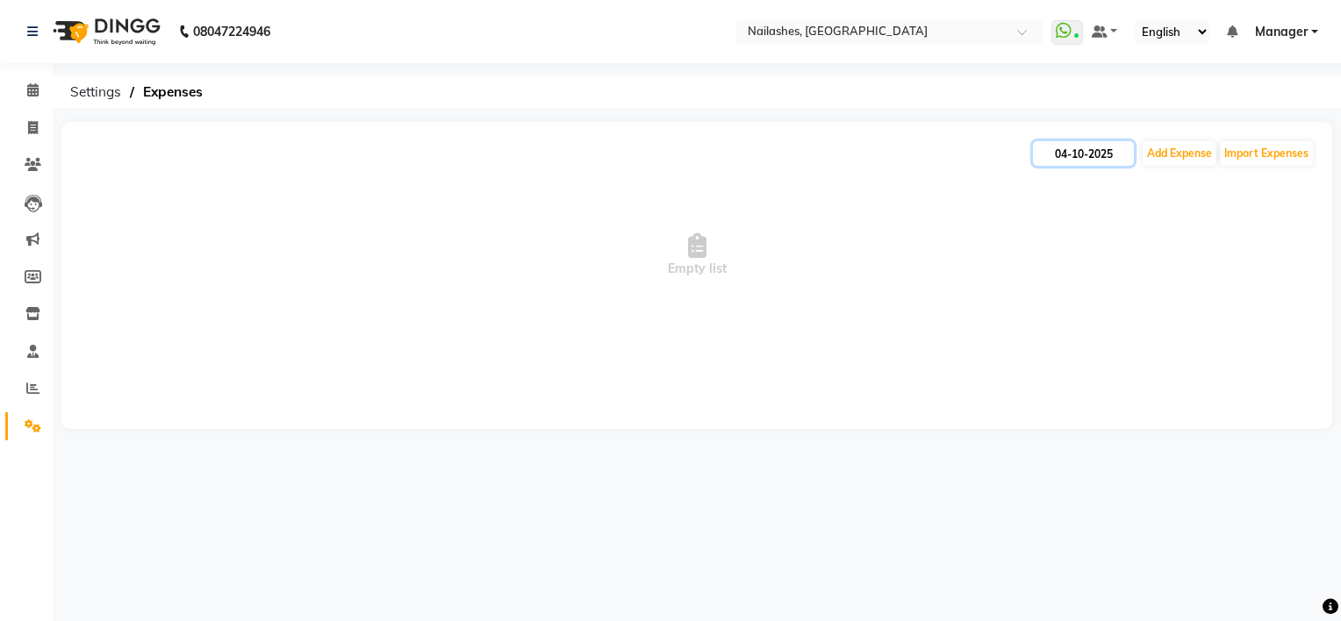
click at [1095, 152] on input "04-10-2025" at bounding box center [1083, 153] width 101 height 25
select select "10"
select select "2025"
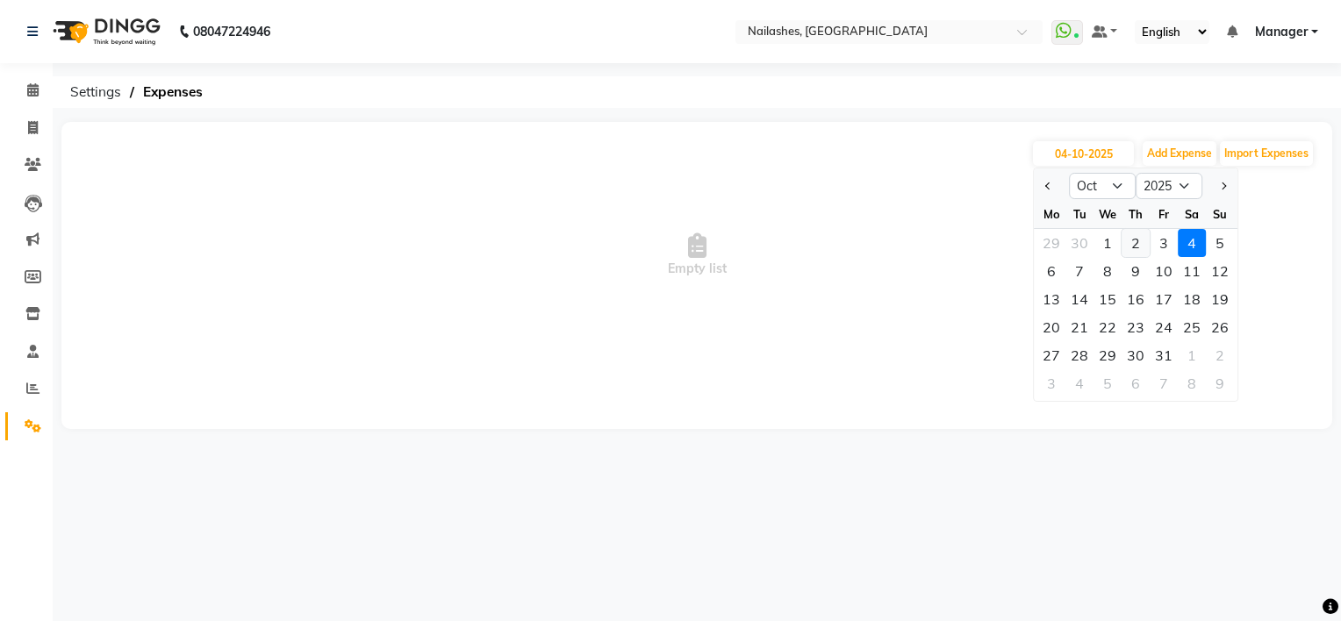
click at [1141, 242] on div "2" at bounding box center [1135, 243] width 28 height 28
type input "02-10-2025"
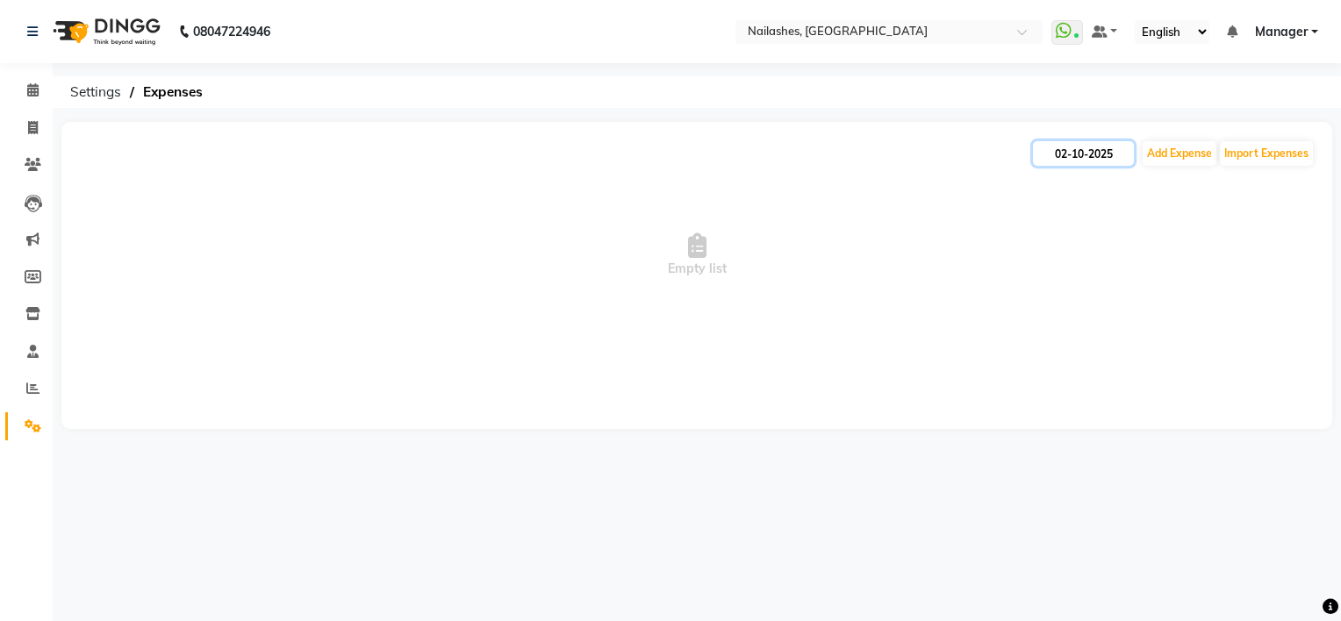
click at [1089, 152] on input "02-10-2025" at bounding box center [1083, 153] width 101 height 25
select select "10"
select select "2025"
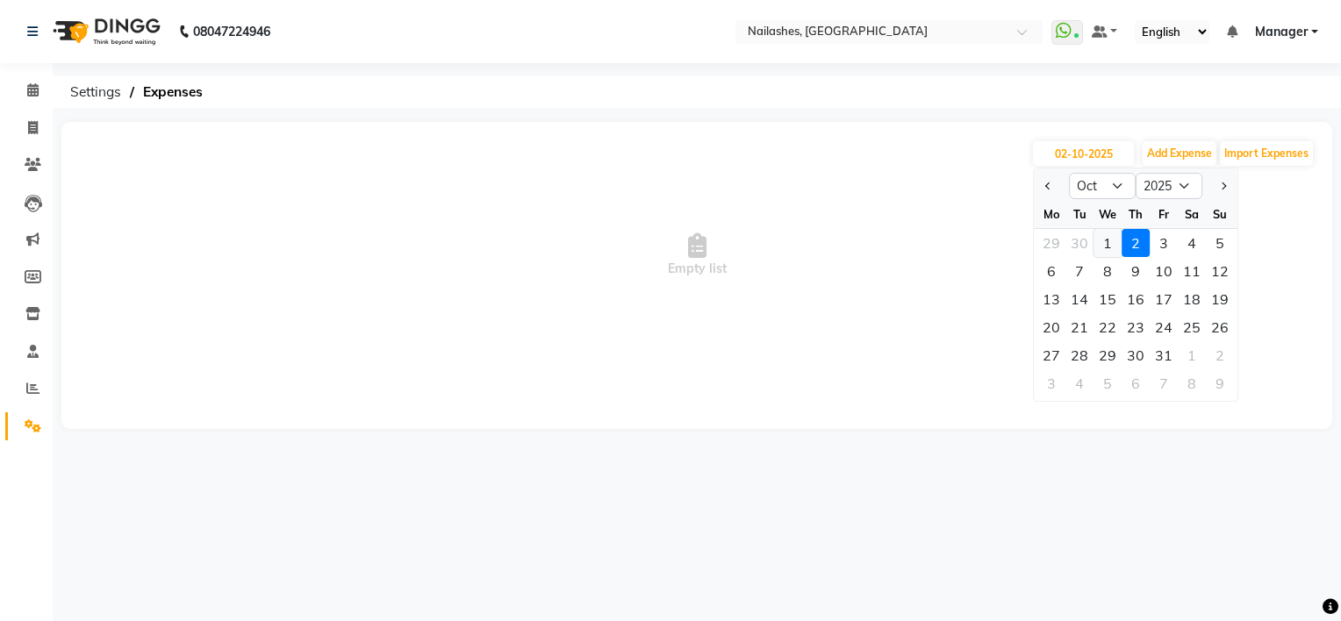
click at [1112, 242] on div "1" at bounding box center [1107, 243] width 28 height 28
type input "01-10-2025"
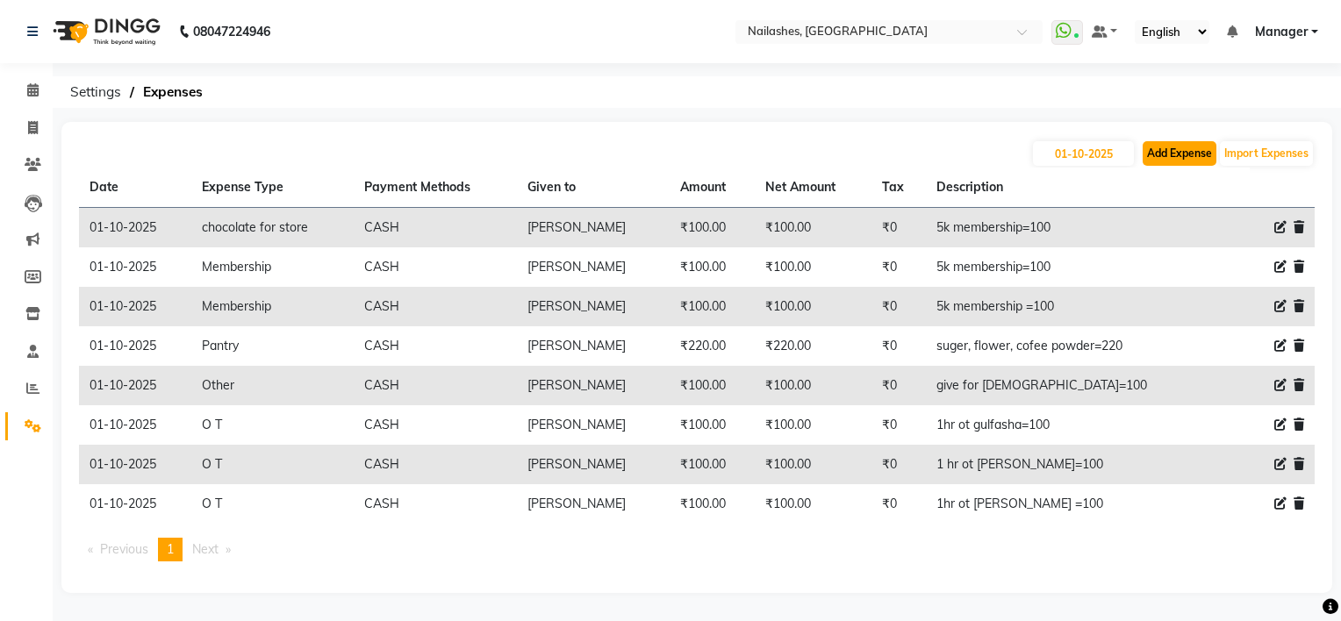
click at [1164, 149] on button "Add Expense" at bounding box center [1179, 153] width 74 height 25
select select "1"
select select "5612"
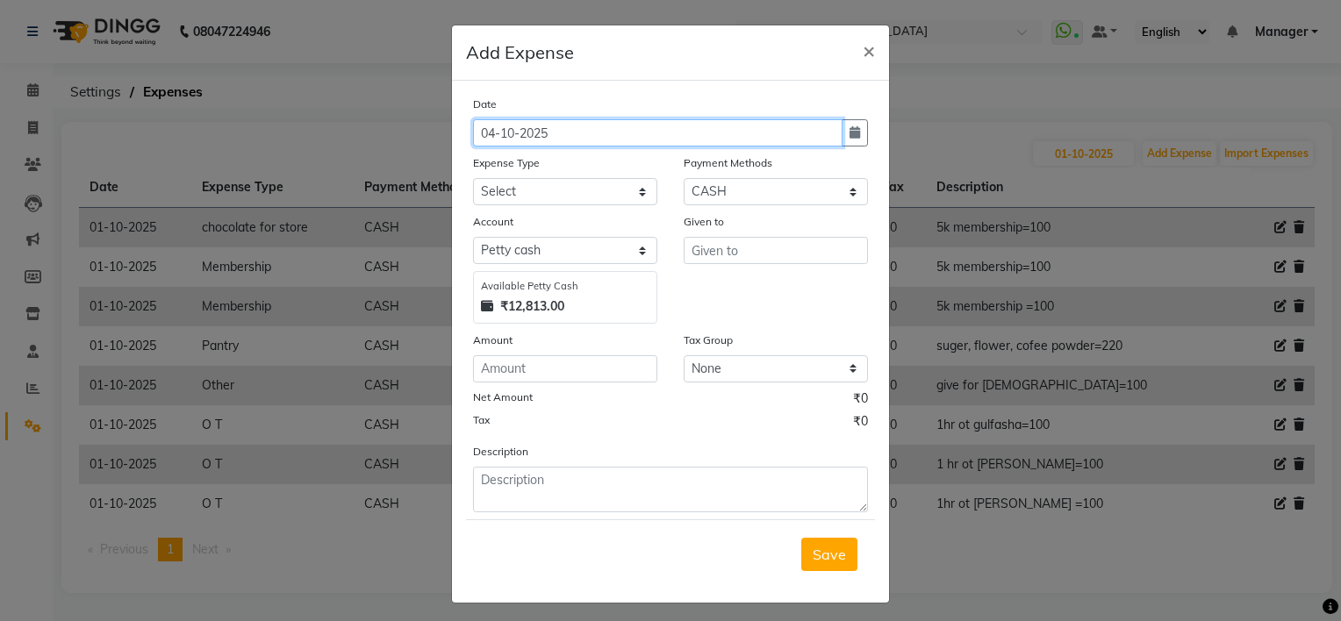
click at [490, 137] on input "04-10-2025" at bounding box center [657, 132] width 369 height 27
type input "02-10-2025"
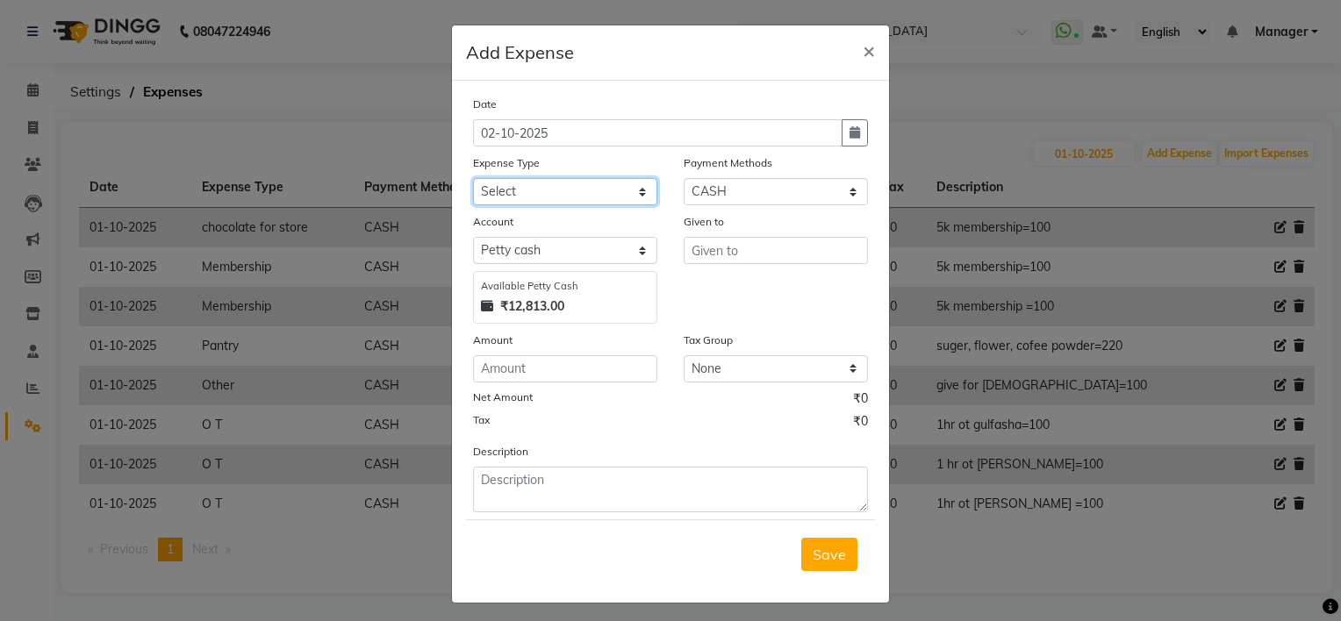
click at [499, 193] on select "Select acetone Advance Salary bank deposite Battery cell BBMP Beauty products B…" at bounding box center [565, 191] width 184 height 27
click at [523, 197] on select "Select acetone Advance Salary bank deposite Battery cell BBMP Beauty products B…" at bounding box center [565, 191] width 184 height 27
select select "18795"
click at [473, 180] on select "Select acetone Advance Salary bank deposite Battery cell BBMP Beauty products B…" at bounding box center [565, 191] width 184 height 27
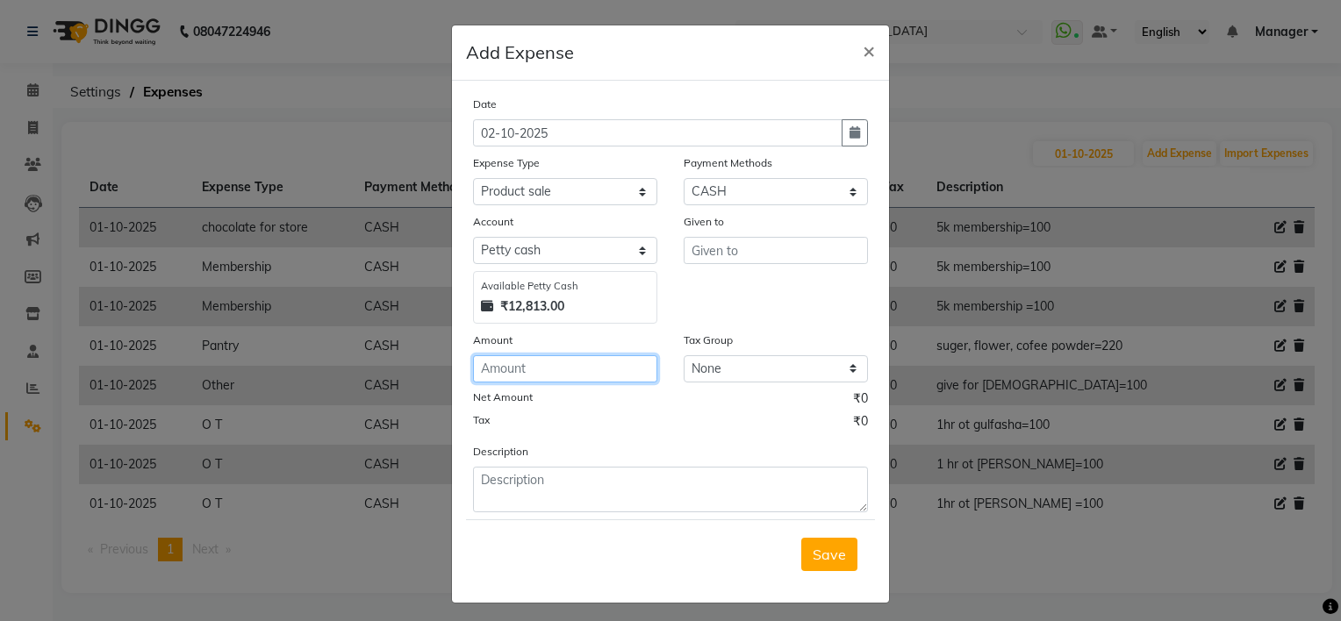
click at [513, 383] on input "number" at bounding box center [565, 368] width 184 height 27
type input "100"
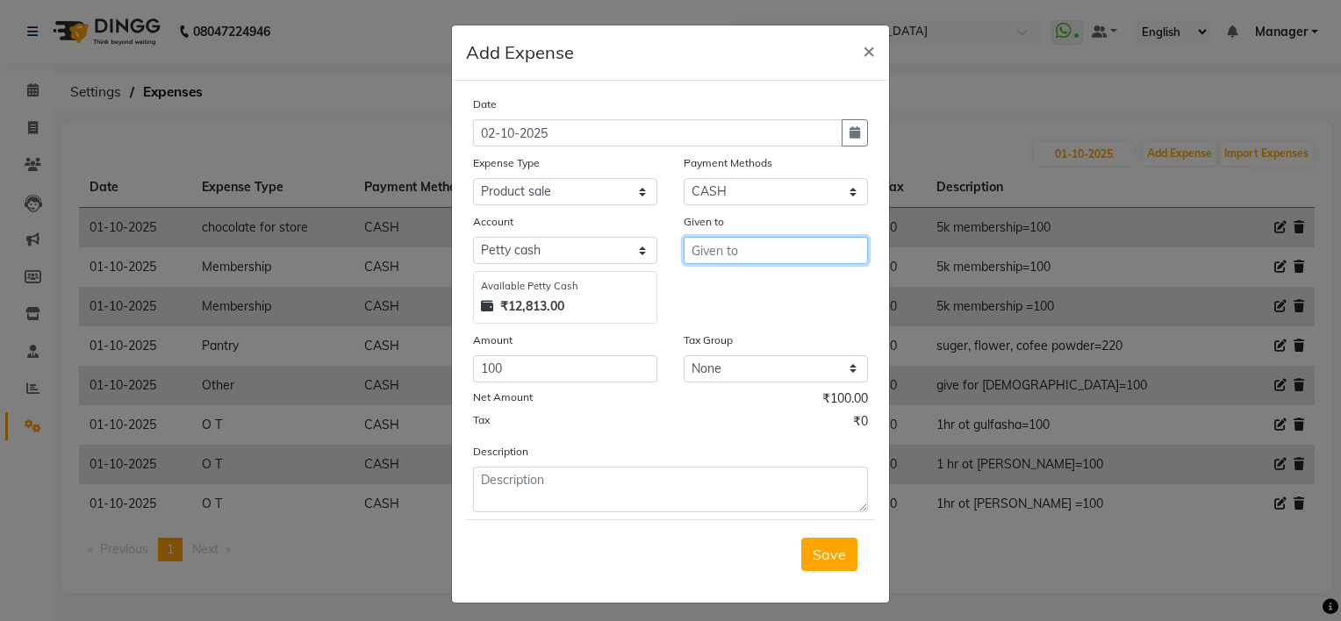
click at [710, 258] on input "text" at bounding box center [775, 250] width 184 height 27
click at [705, 285] on span "C" at bounding box center [710, 289] width 10 height 18
type input "[PERSON_NAME]"
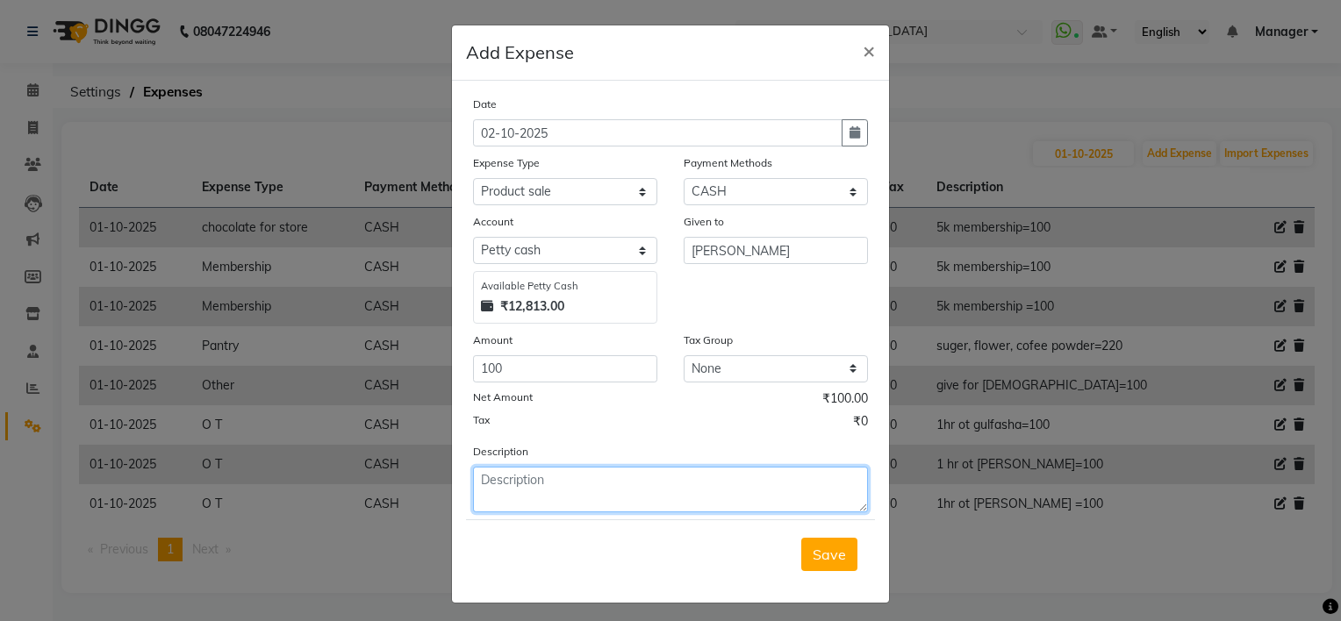
click at [530, 484] on textarea at bounding box center [670, 490] width 395 height 46
type textarea "1"
type textarea "cuticul oil chadu=100"
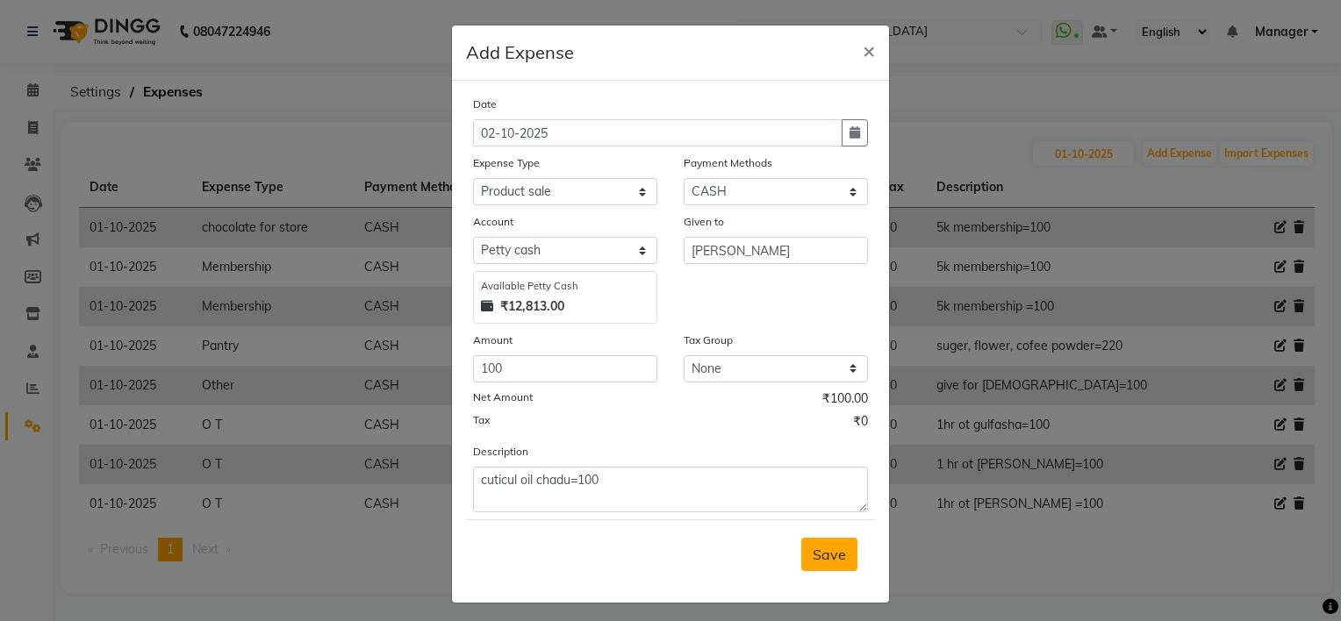
click at [813, 571] on button "Save" at bounding box center [829, 554] width 56 height 33
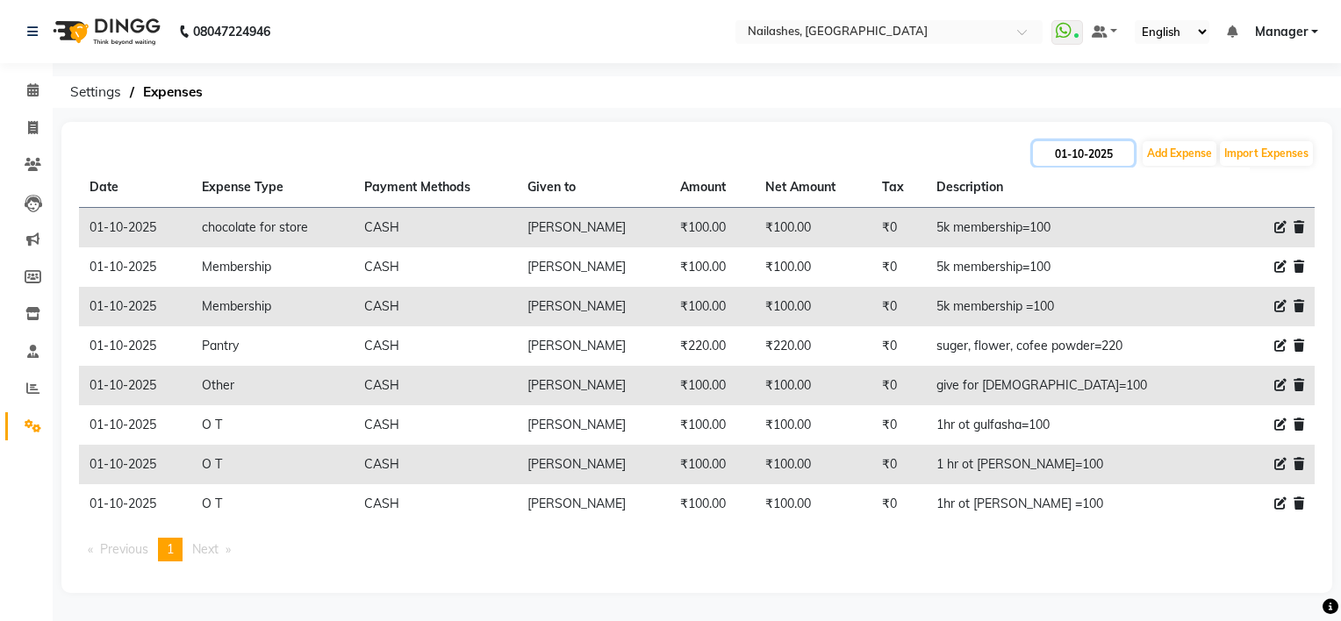
click at [1077, 155] on input "01-10-2025" at bounding box center [1083, 153] width 101 height 25
select select "10"
select select "2025"
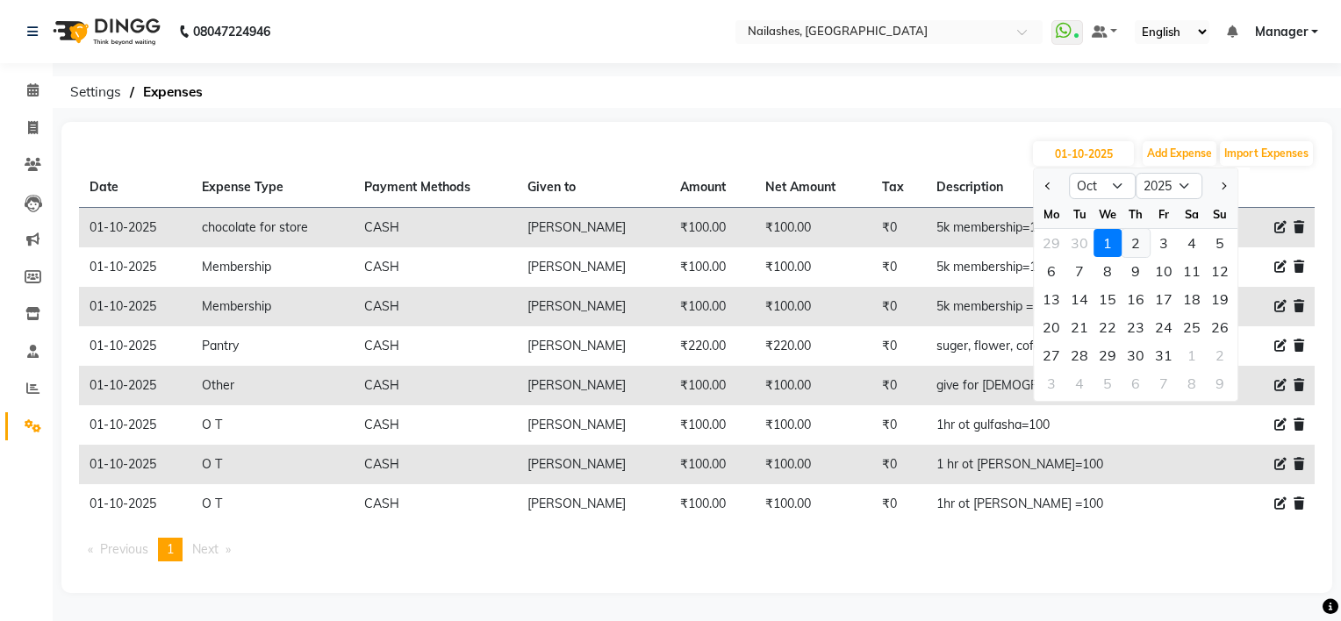
click at [1136, 251] on div "2" at bounding box center [1135, 243] width 28 height 28
type input "02-10-2025"
